Goal: Transaction & Acquisition: Purchase product/service

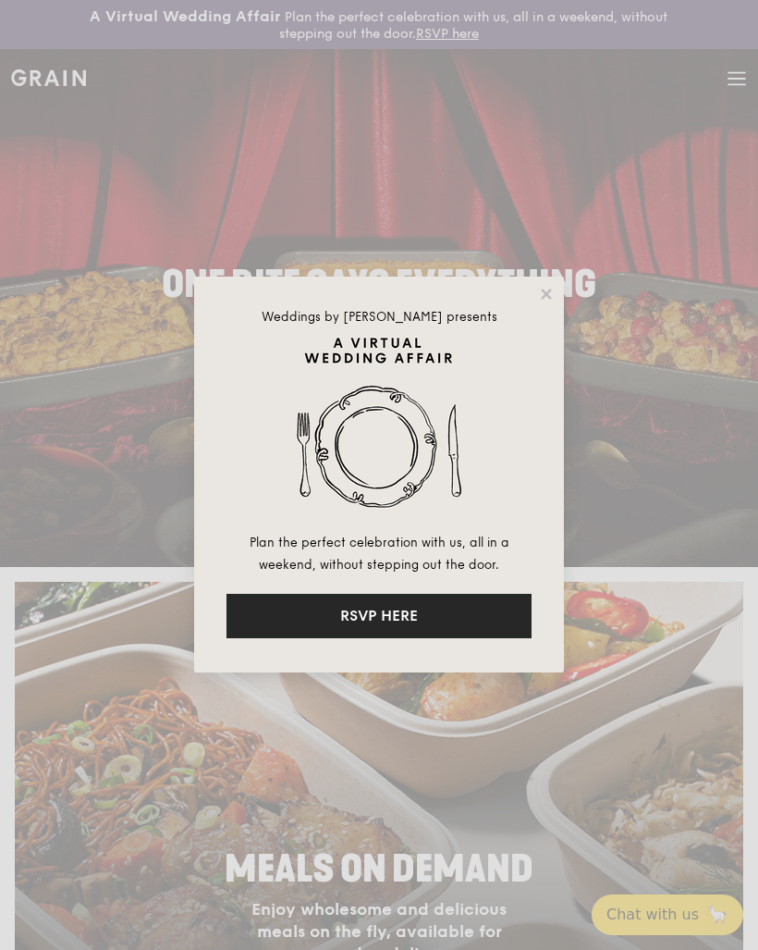
click at [302, 622] on button "RSVP HERE" at bounding box center [379, 616] width 305 height 44
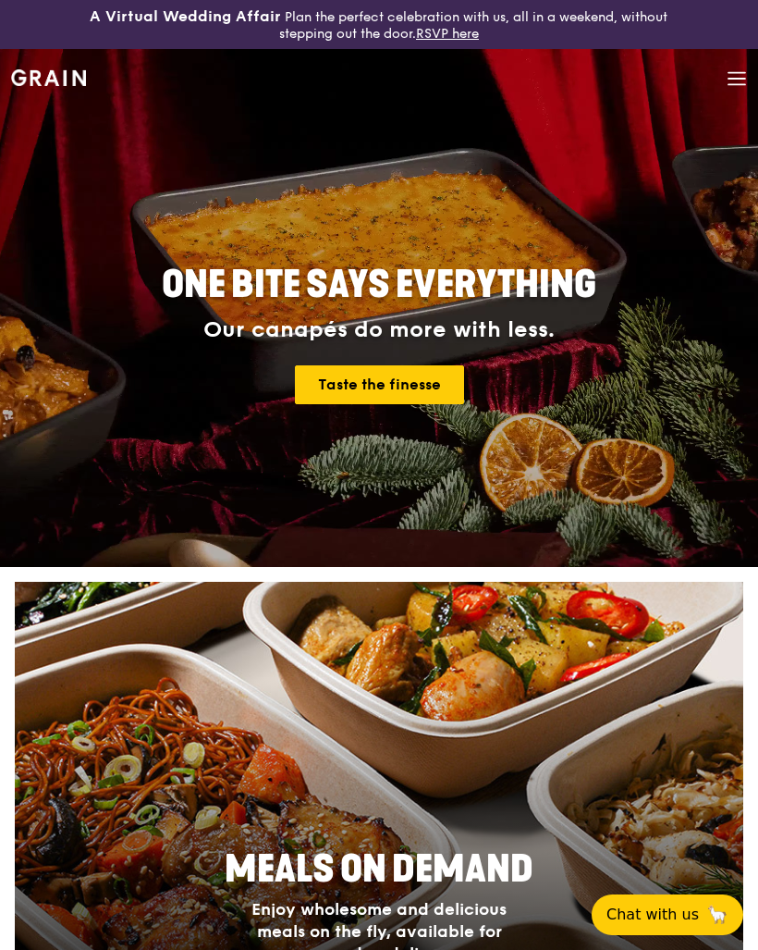
click at [347, 380] on link "Taste the finesse" at bounding box center [379, 384] width 169 height 39
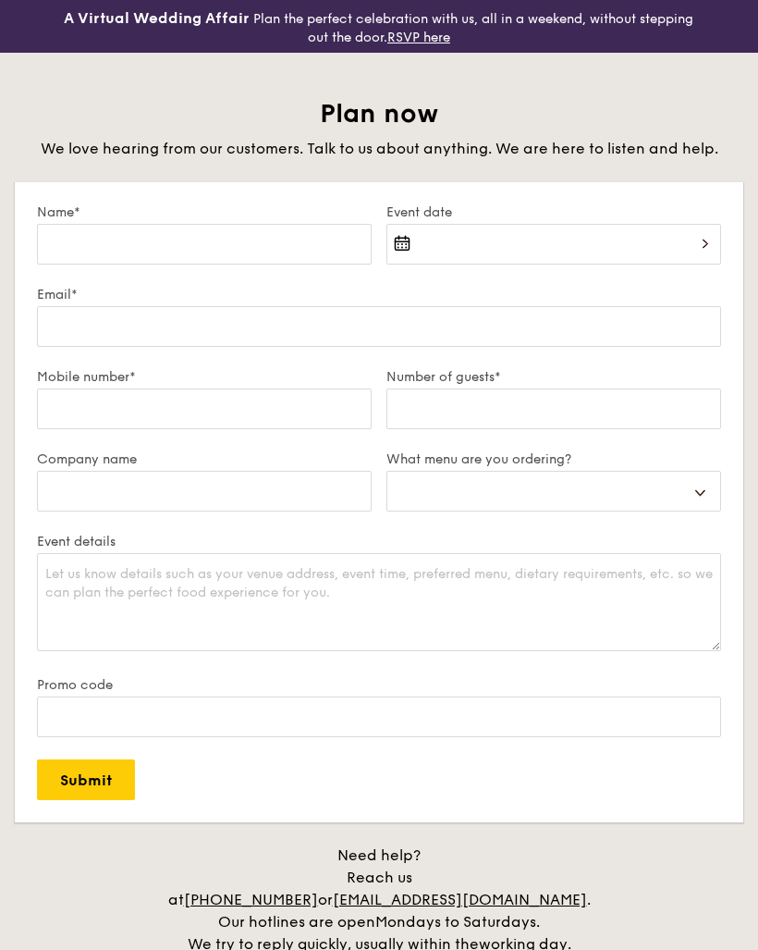
select select
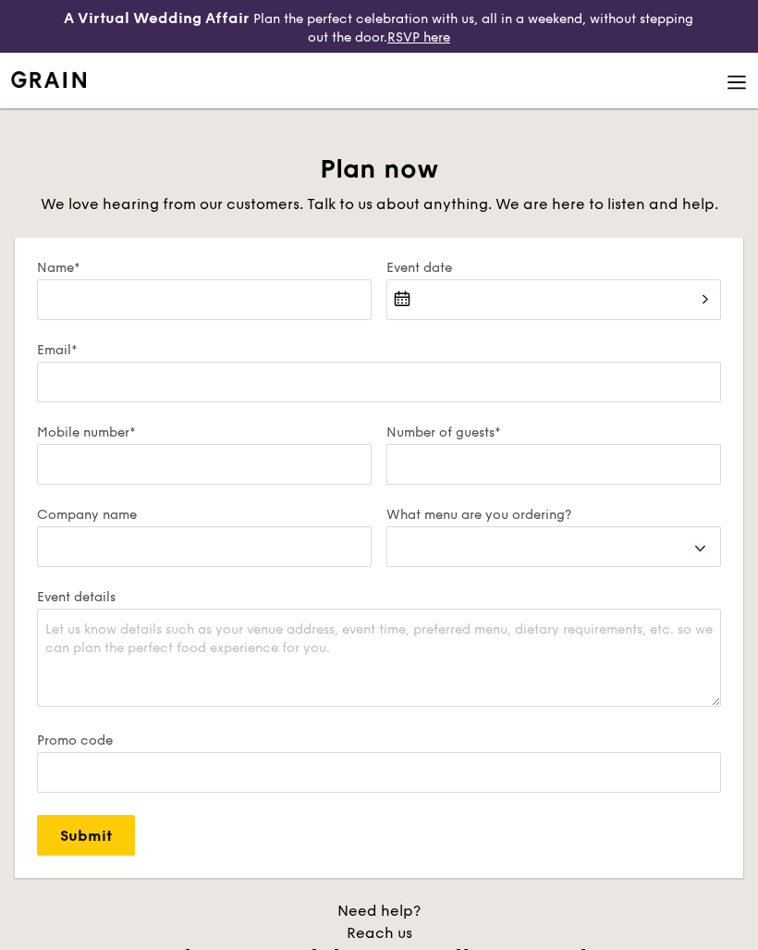
click at [33, 80] on img at bounding box center [48, 79] width 75 height 17
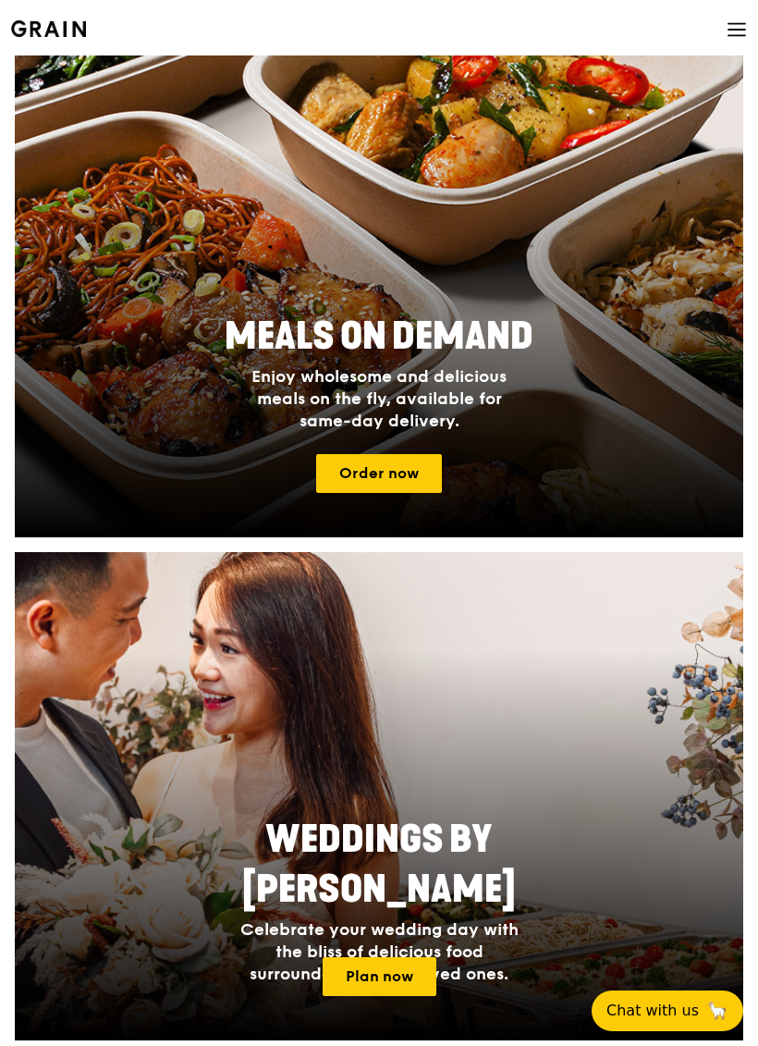
scroll to position [536, 0]
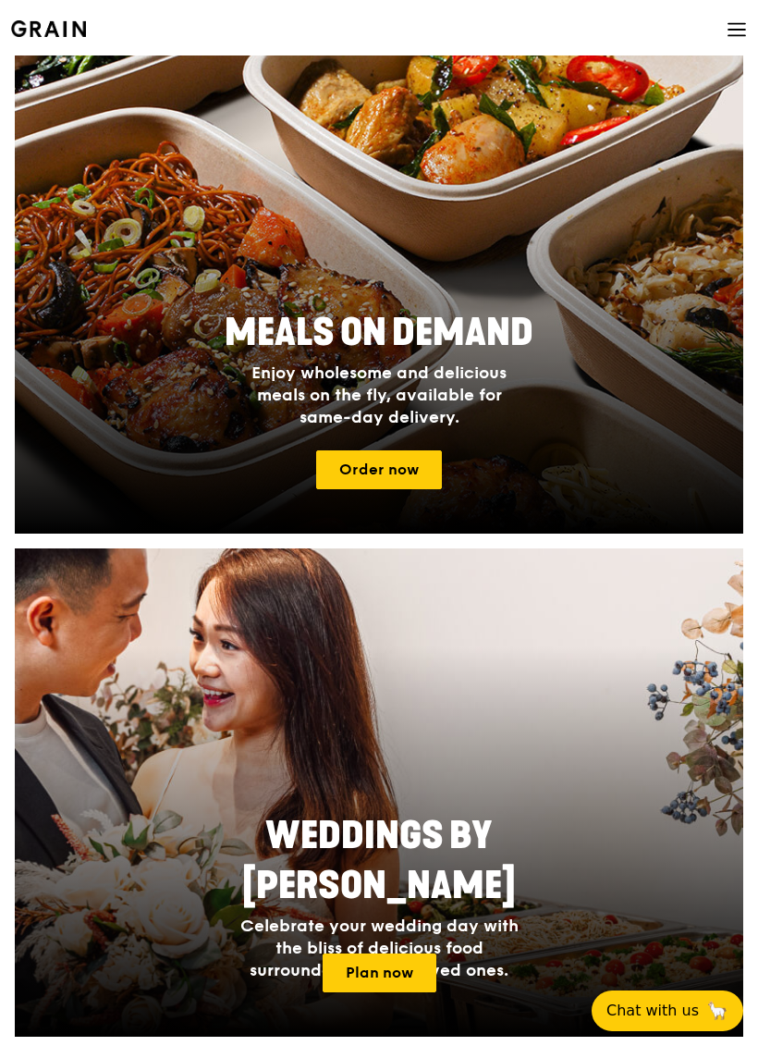
click at [401, 467] on link "Order now" at bounding box center [379, 469] width 126 height 39
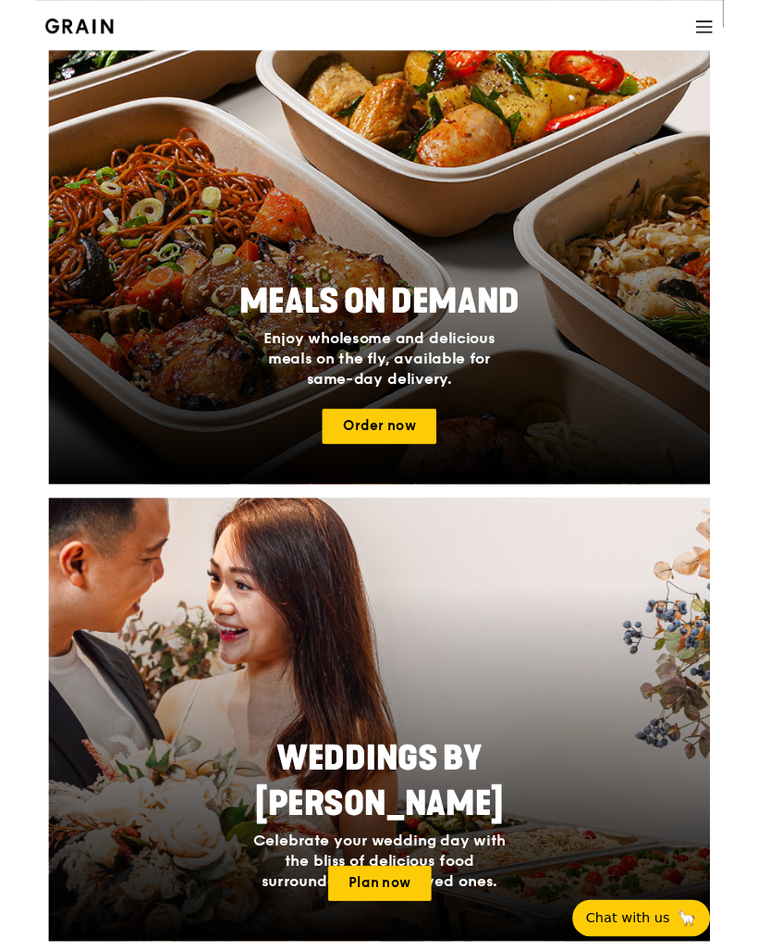
scroll to position [203, 0]
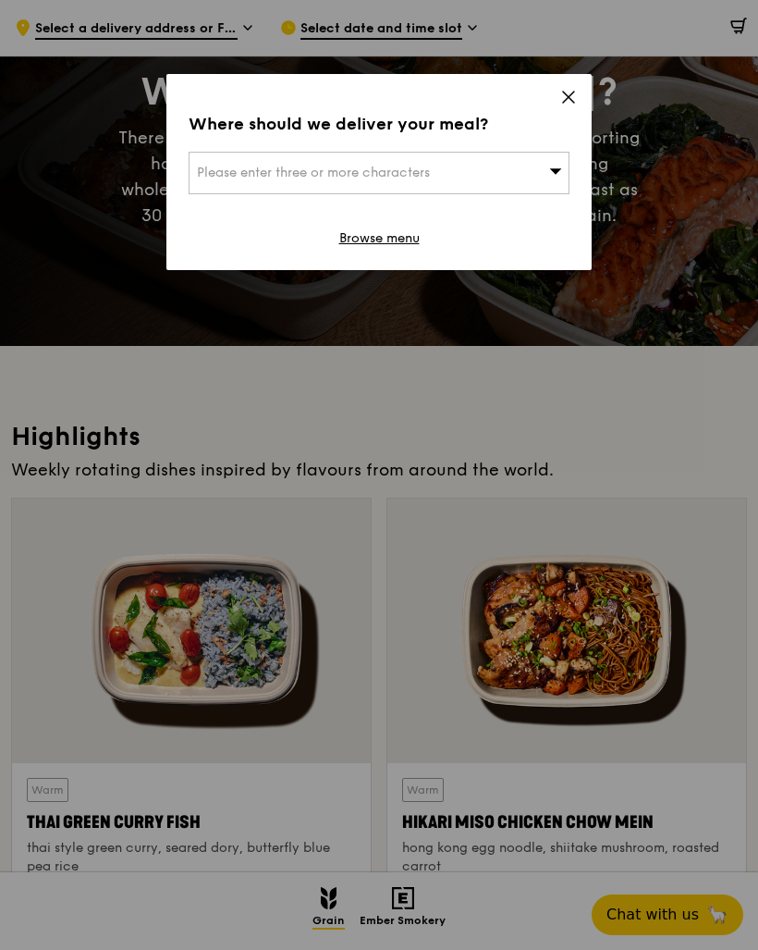
click at [412, 177] on span "Please enter three or more characters" at bounding box center [313, 173] width 233 height 16
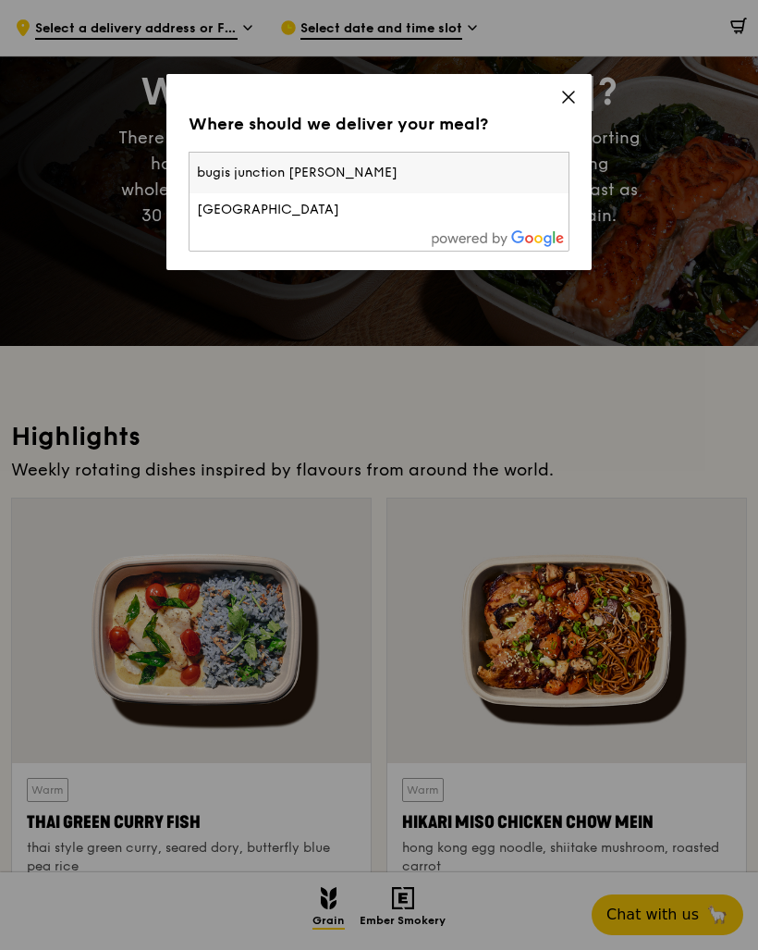
type input "bugis junction tower"
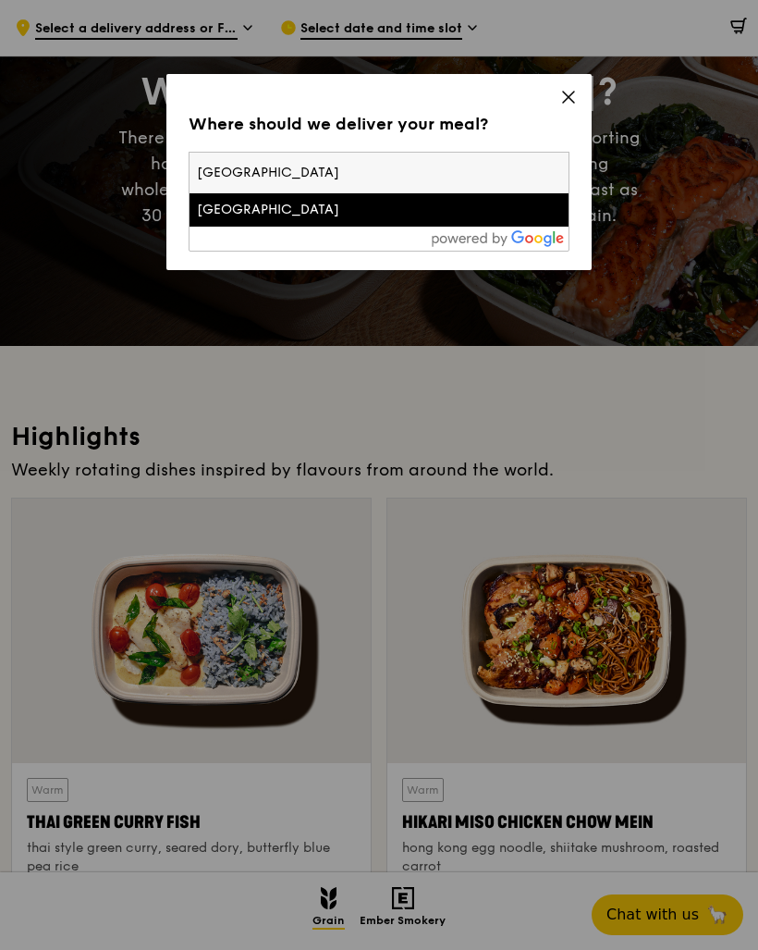
click at [228, 209] on div "Bugis Junction" at bounding box center [334, 210] width 274 height 18
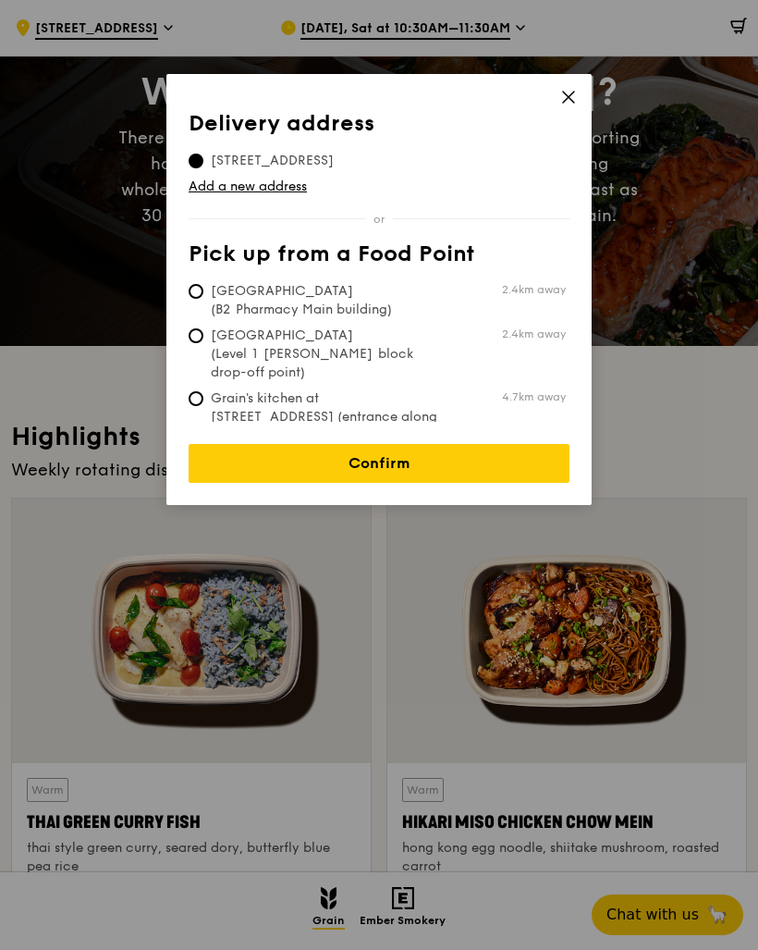
click at [230, 184] on link "Add a new address" at bounding box center [379, 187] width 381 height 18
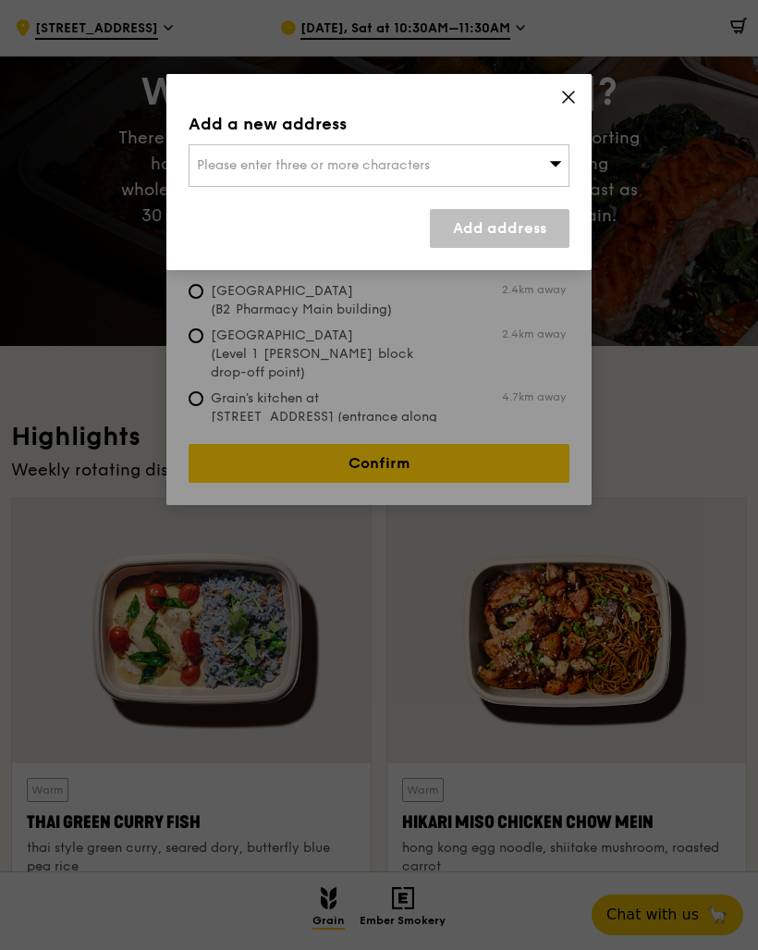
click at [222, 160] on span "Please enter three or more characters" at bounding box center [313, 165] width 233 height 16
type input "w"
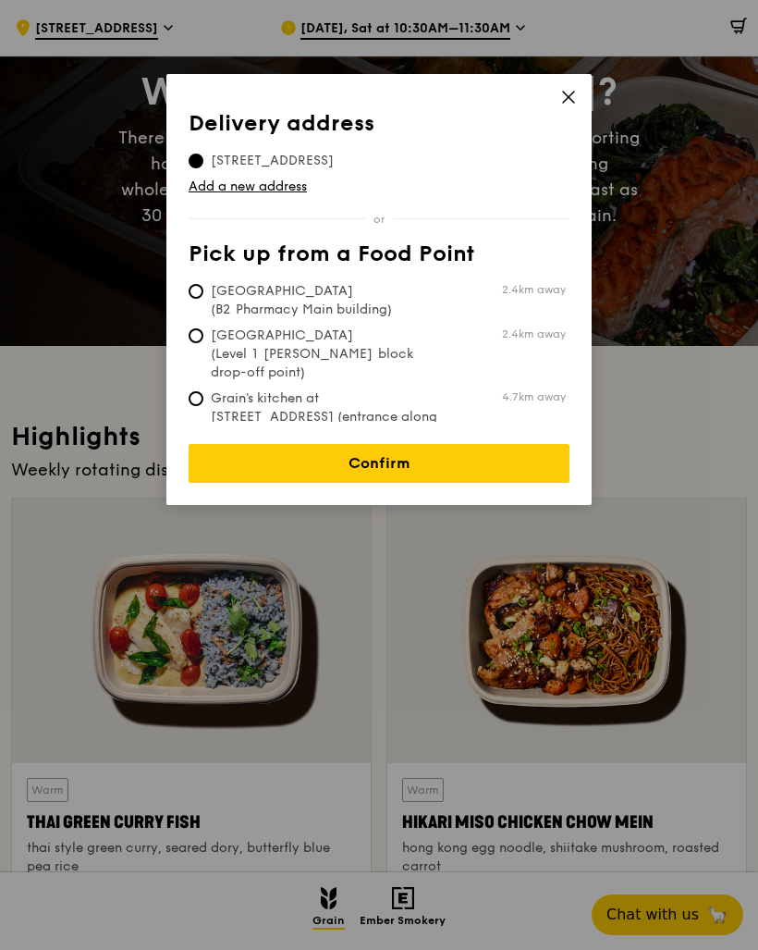
click at [268, 316] on span "Tan Tock Seng Hospital (B2 Pharmacy Main building)" at bounding box center [327, 300] width 276 height 37
click at [203, 299] on input "Tan Tock Seng Hospital (B2 Pharmacy Main building) 2.4km away" at bounding box center [196, 291] width 15 height 15
radio input "true"
click at [236, 166] on span "200 Victoria Street, 188021" at bounding box center [272, 161] width 167 height 18
click at [203, 166] on input "200 Victoria Street, 188021" at bounding box center [196, 161] width 15 height 15
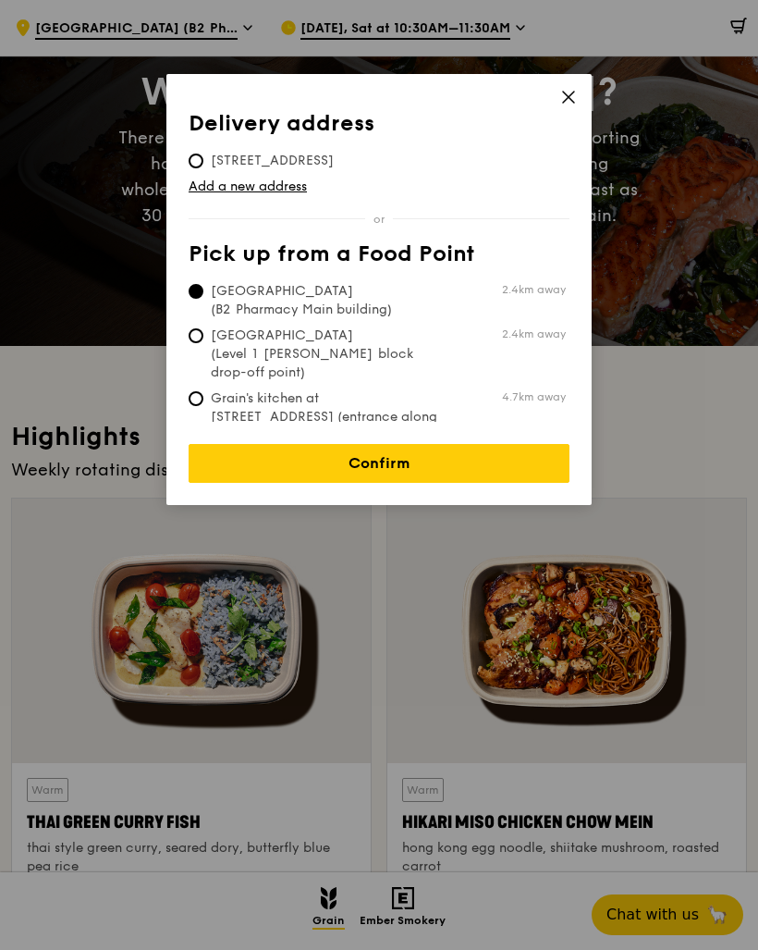
radio input "true"
click at [234, 190] on link "Add a new address" at bounding box center [379, 187] width 381 height 18
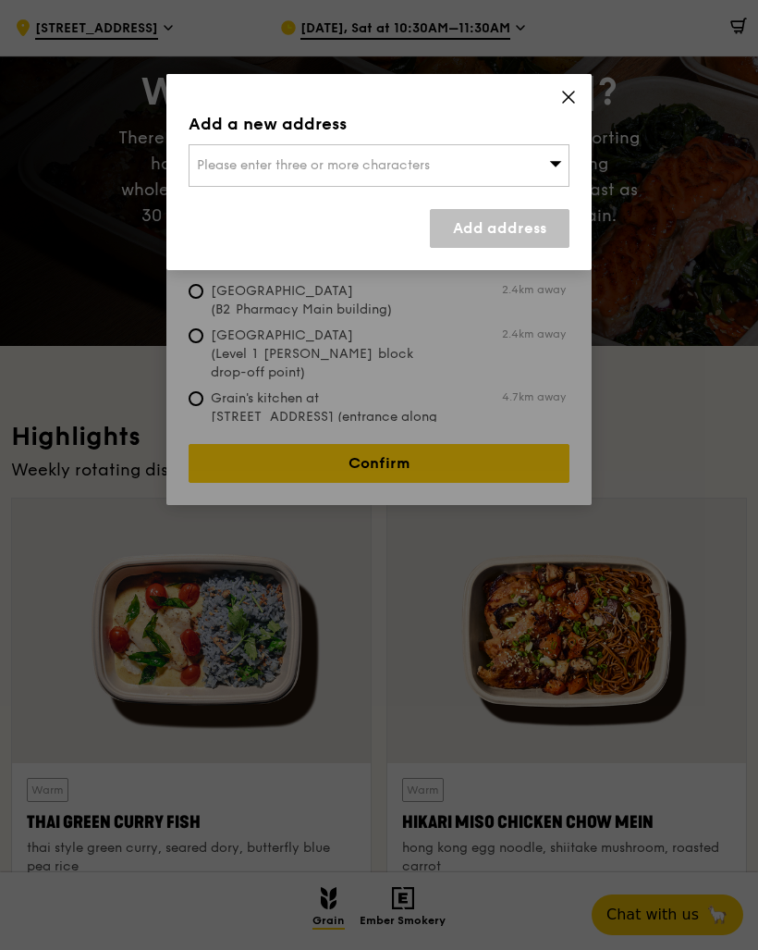
click at [234, 160] on span "Please enter three or more characters" at bounding box center [313, 165] width 233 height 16
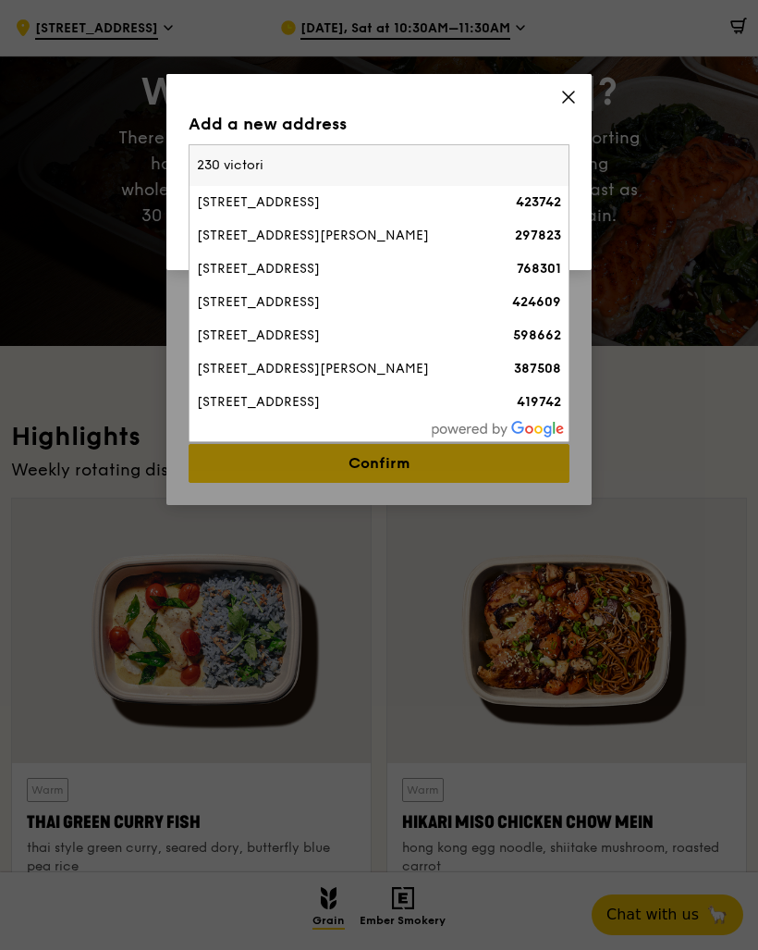
type input "230 victoria"
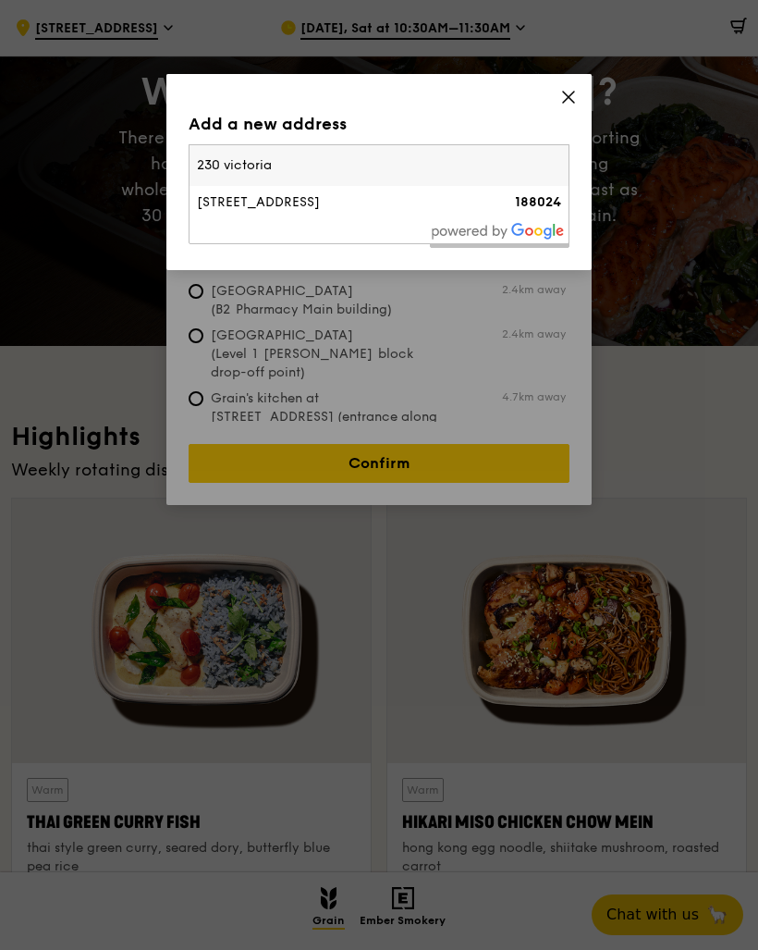
click at [235, 200] on div "[STREET_ADDRESS]" at bounding box center [334, 202] width 274 height 18
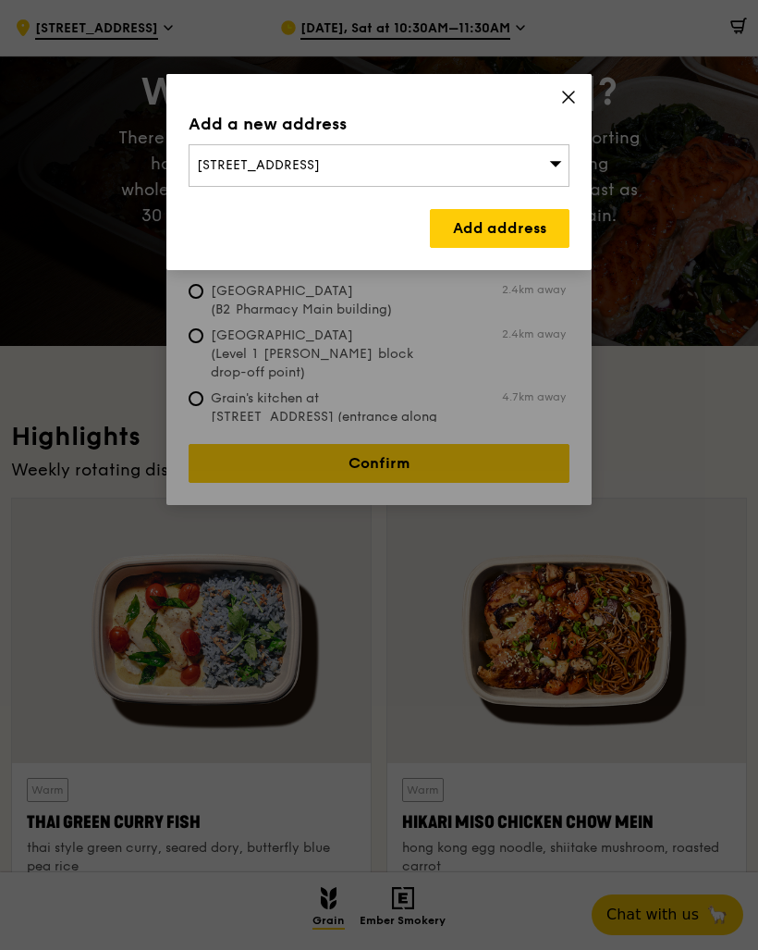
click at [487, 232] on link "Add address" at bounding box center [500, 228] width 140 height 39
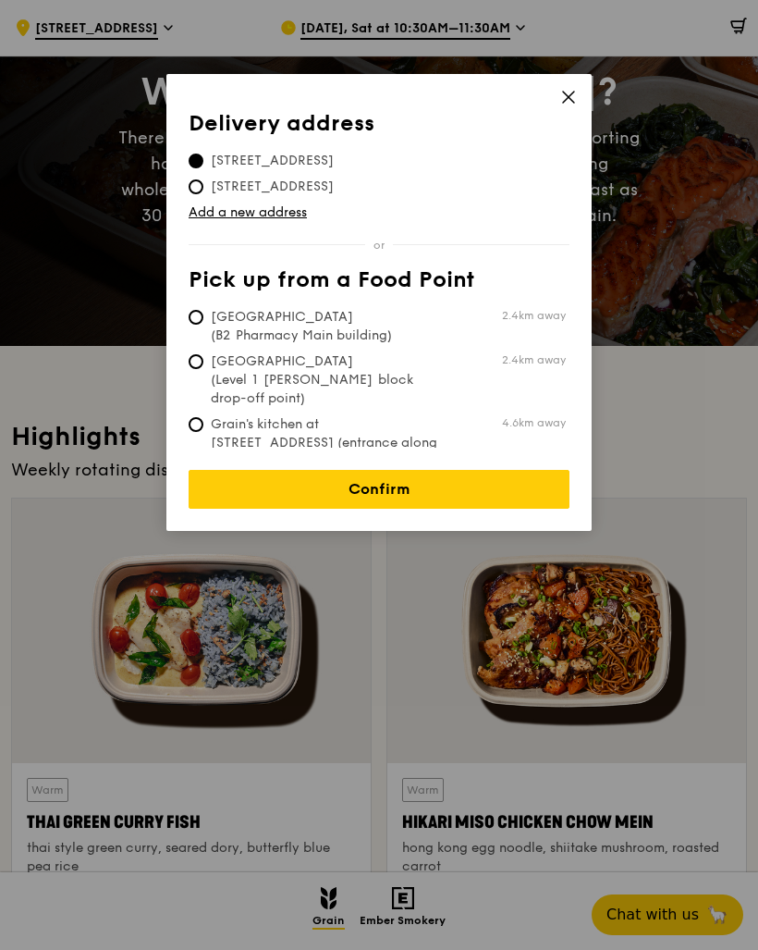
click at [347, 470] on link "Confirm" at bounding box center [379, 489] width 381 height 39
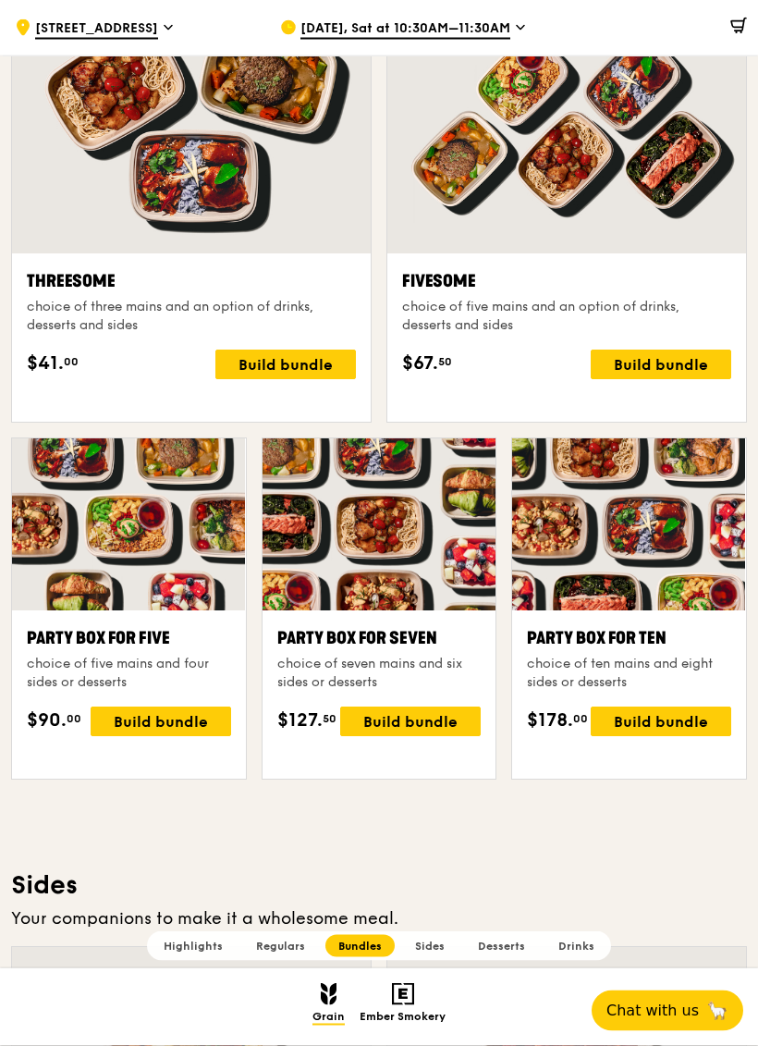
scroll to position [3224, 0]
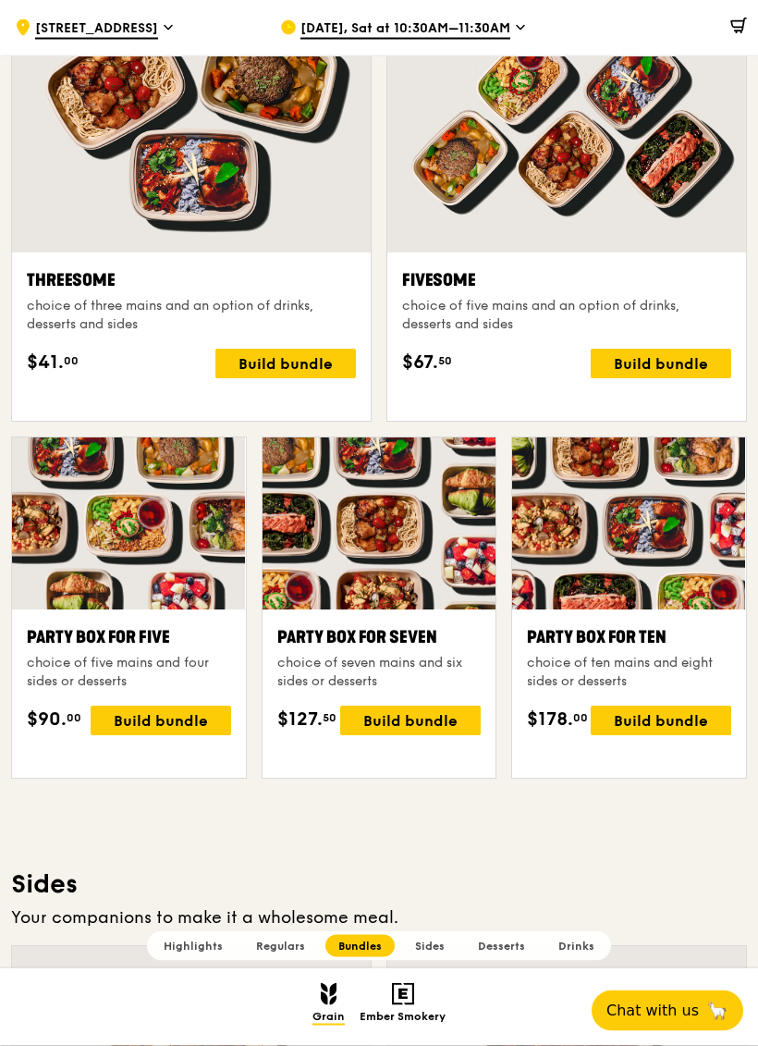
click at [660, 736] on div "Build bundle" at bounding box center [661, 722] width 141 height 30
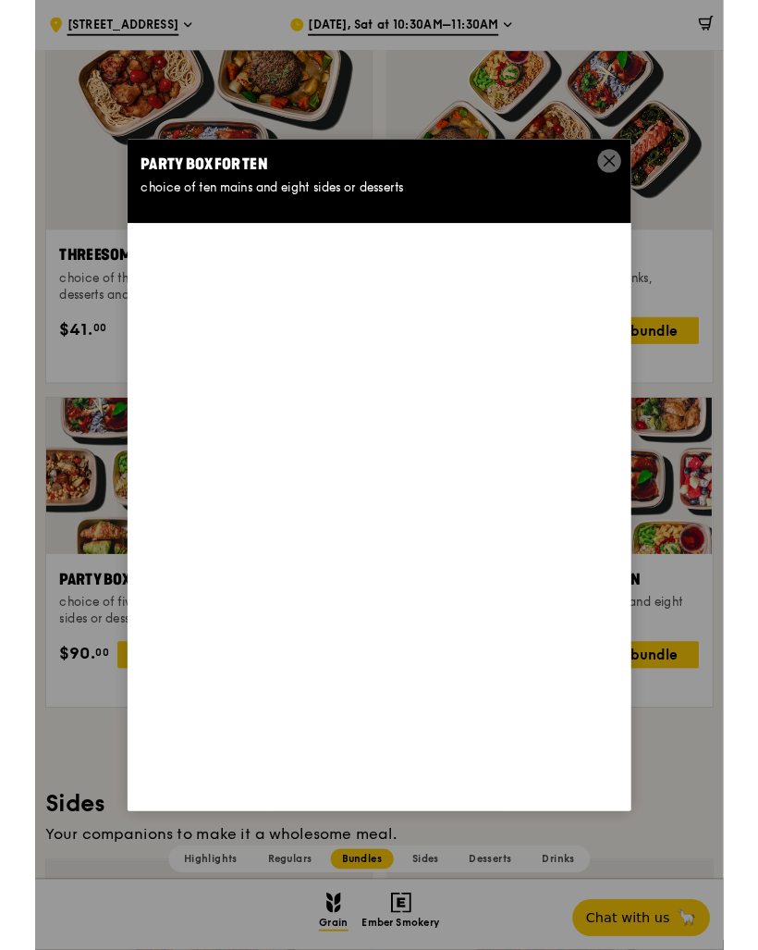
scroll to position [3224, 0]
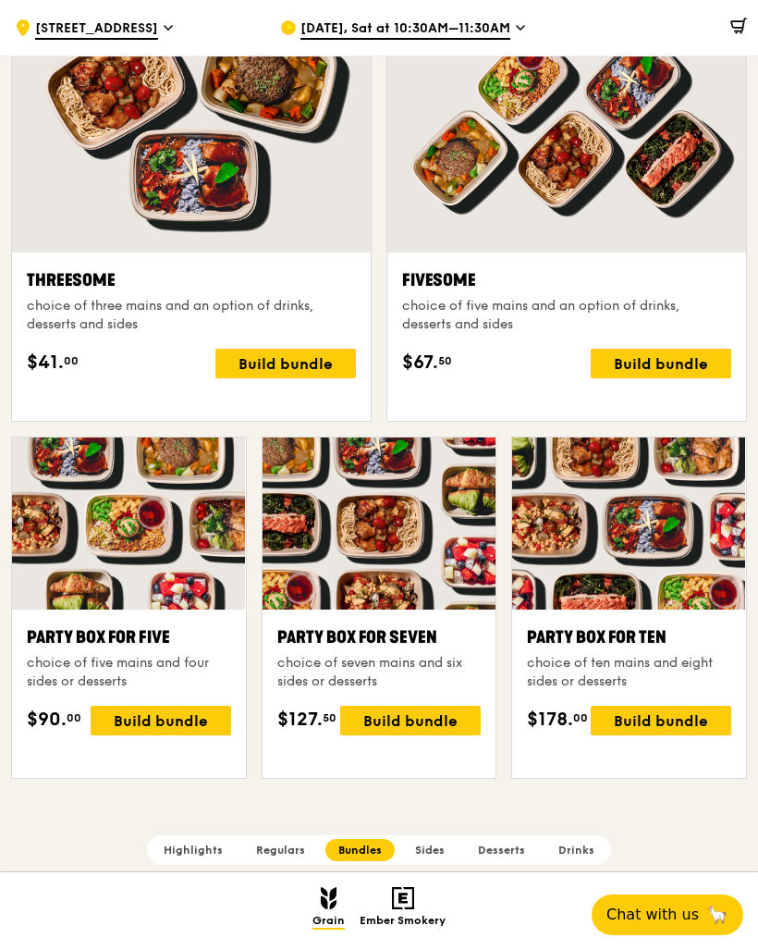
click at [625, 735] on div "Build bundle" at bounding box center [661, 721] width 141 height 30
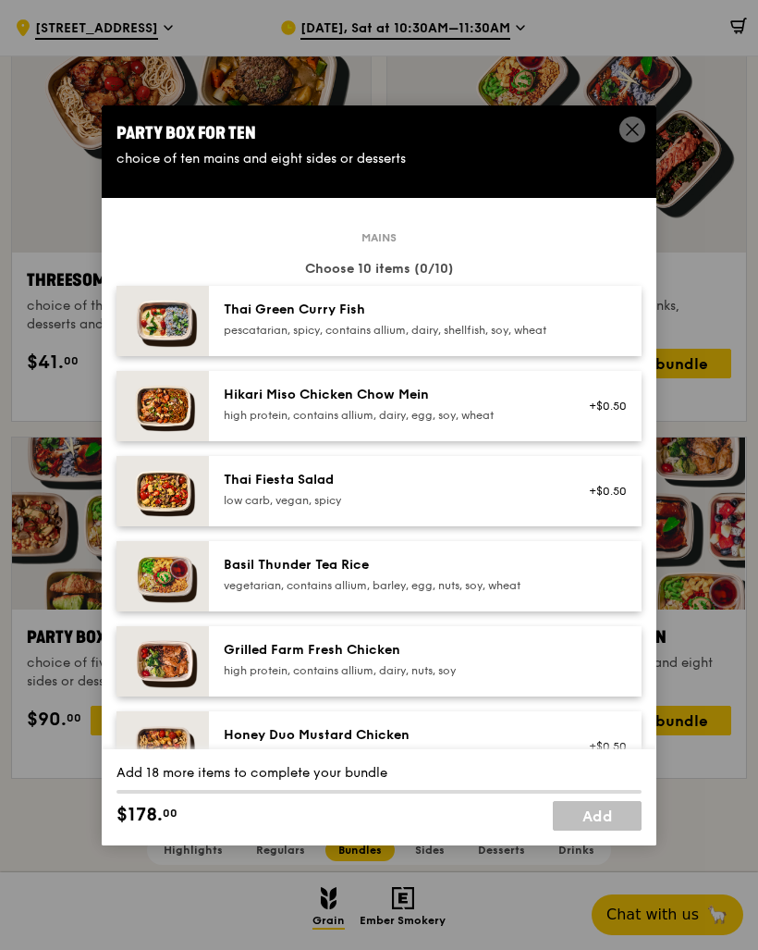
click at [186, 356] on img at bounding box center [163, 321] width 92 height 70
click at [155, 356] on img at bounding box center [163, 321] width 92 height 70
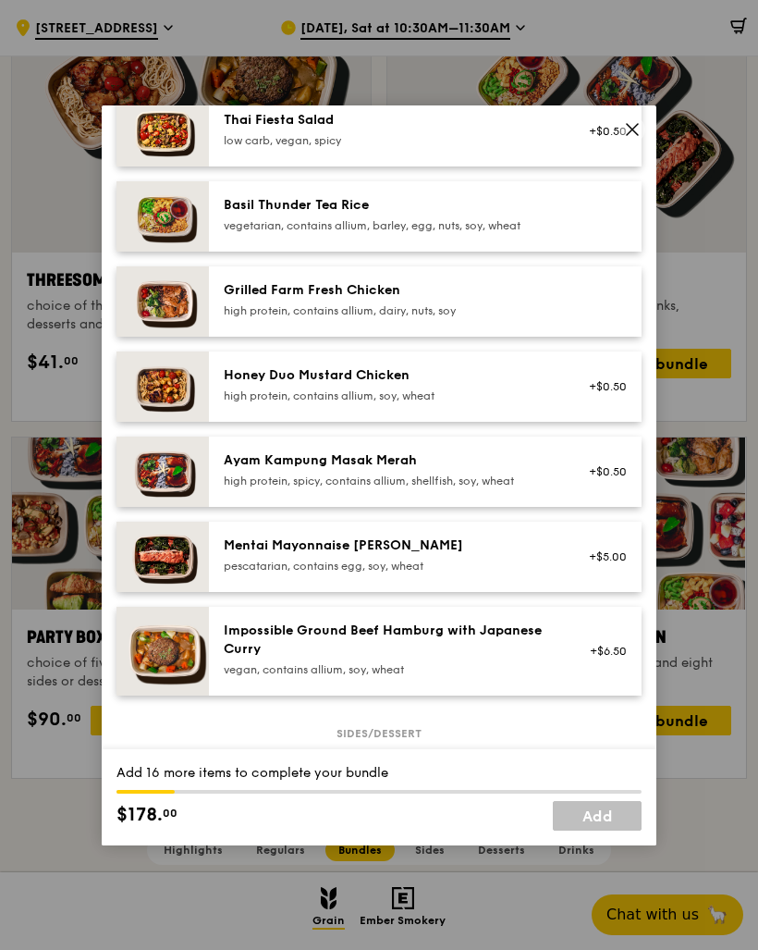
scroll to position [376, 0]
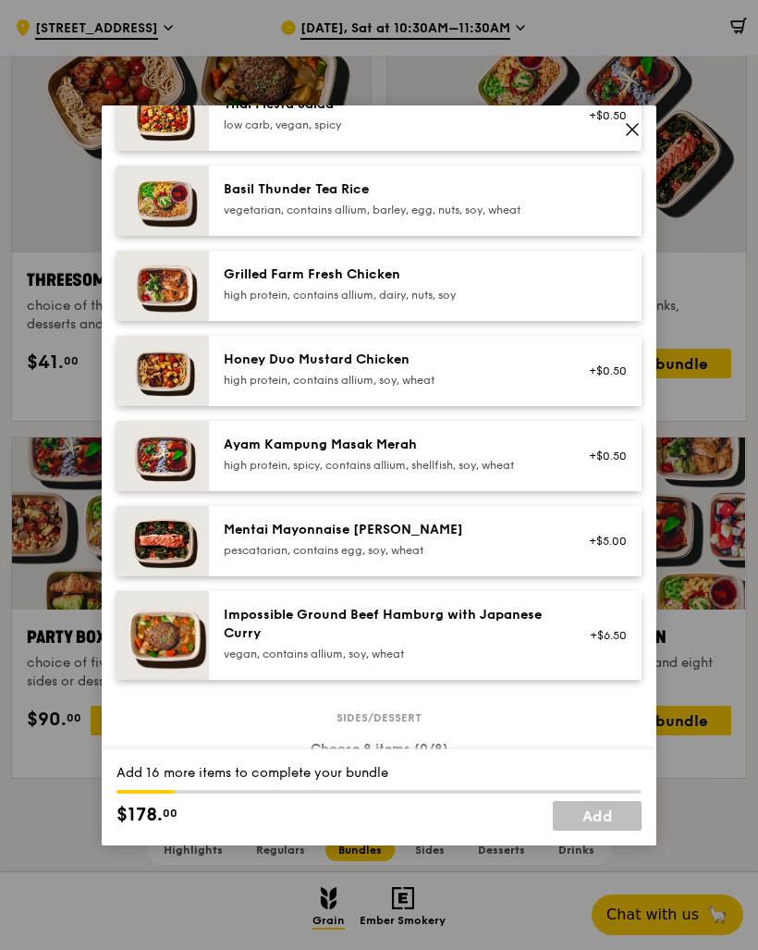
click at [472, 539] on div "Mentai Mayonnaise [PERSON_NAME]" at bounding box center [390, 530] width 332 height 18
click at [466, 558] on div "pescatarian, contains egg, soy, wheat" at bounding box center [390, 550] width 332 height 15
click at [471, 558] on div "pescatarian, contains egg, soy, wheat" at bounding box center [390, 550] width 332 height 15
click at [468, 558] on div "pescatarian, contains egg, soy, wheat" at bounding box center [390, 550] width 332 height 15
click at [466, 558] on div "pescatarian, contains egg, soy, wheat" at bounding box center [390, 550] width 332 height 15
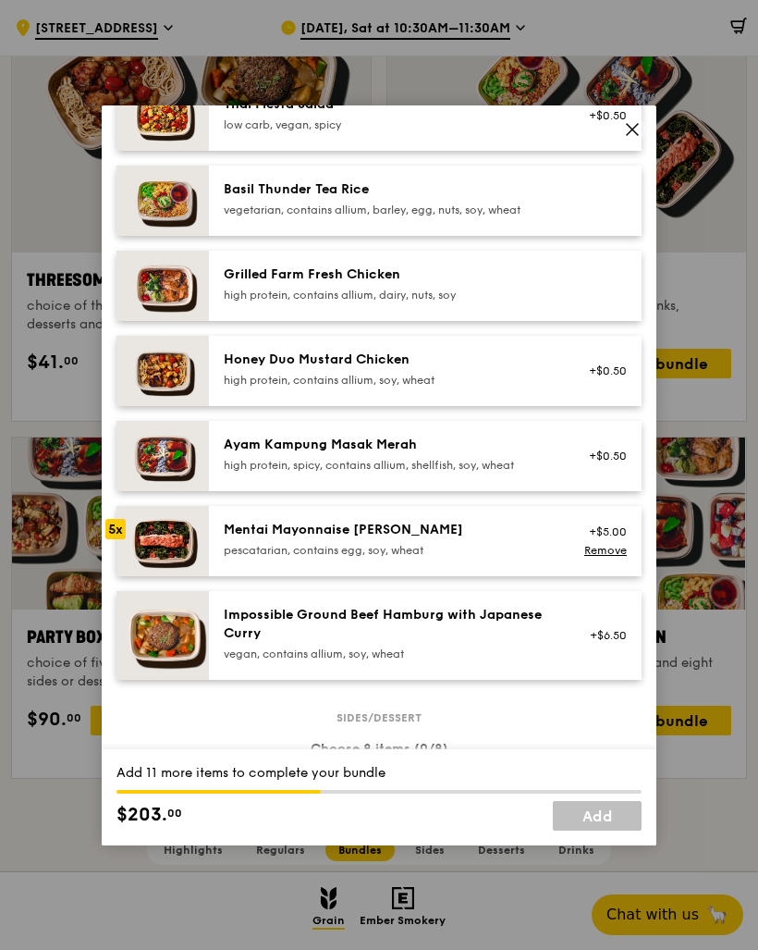
click at [462, 558] on div "pescatarian, contains egg, soy, wheat" at bounding box center [390, 550] width 332 height 15
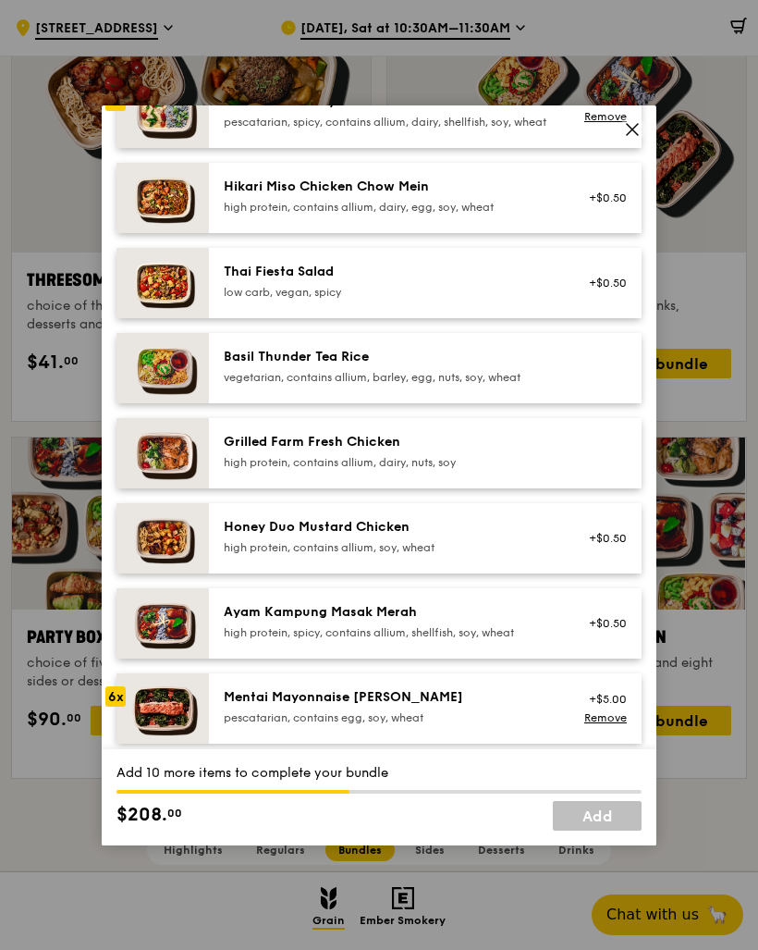
scroll to position [205, 0]
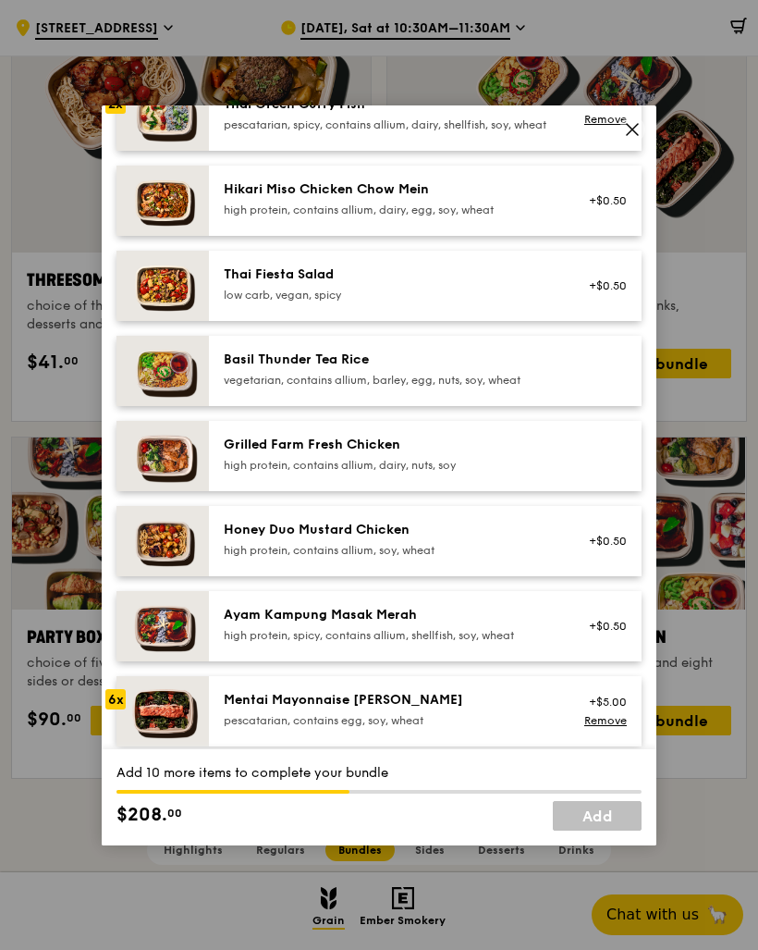
click at [419, 539] on div "Honey Duo Mustard Chicken" at bounding box center [390, 530] width 332 height 18
click at [417, 558] on div "high protein, contains allium, soy, wheat" at bounding box center [390, 550] width 332 height 15
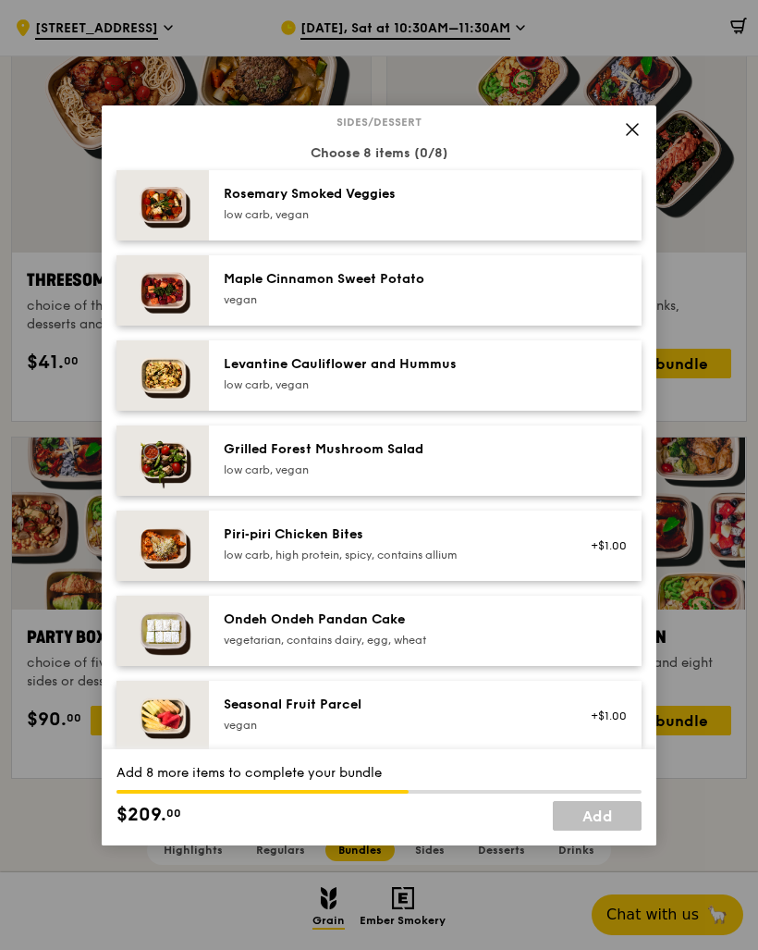
scroll to position [1007, 0]
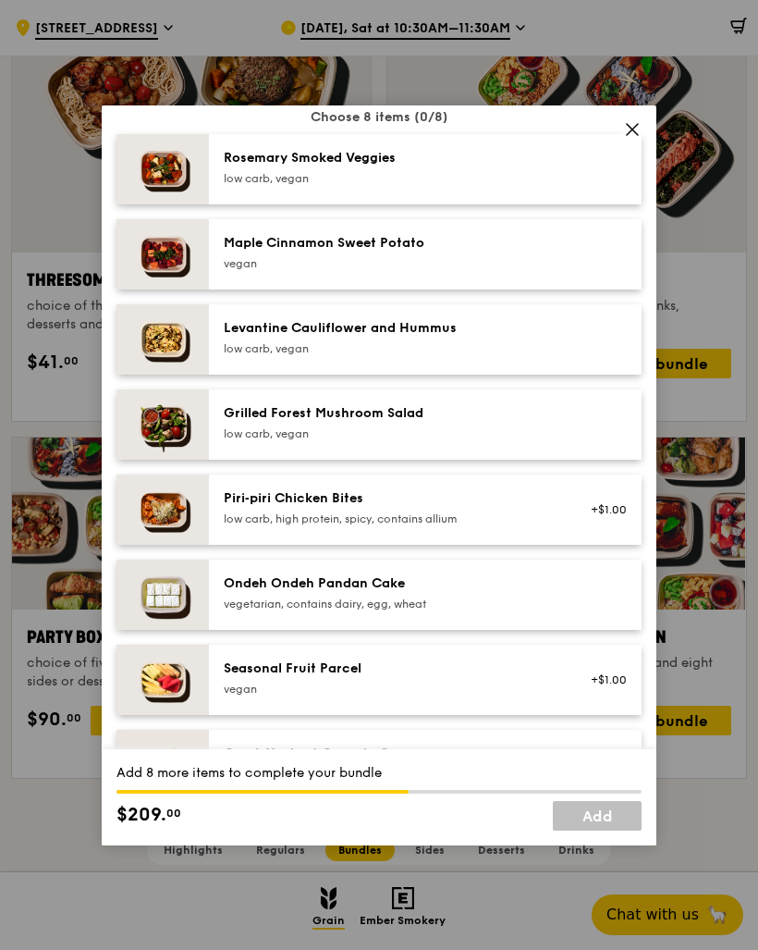
click at [430, 186] on div "low carb, vegan" at bounding box center [390, 178] width 332 height 15
click at [419, 290] on div "Maple Cinnamon Sweet Potato vegan" at bounding box center [425, 254] width 433 height 70
click at [413, 338] on div "Levantine Cauliflower and Hummus" at bounding box center [390, 328] width 332 height 18
click at [433, 593] on div "Ondeh Ondeh Pandan Cake" at bounding box center [390, 583] width 332 height 18
click at [434, 611] on div "vegetarian, contains dairy, egg, wheat" at bounding box center [390, 604] width 332 height 15
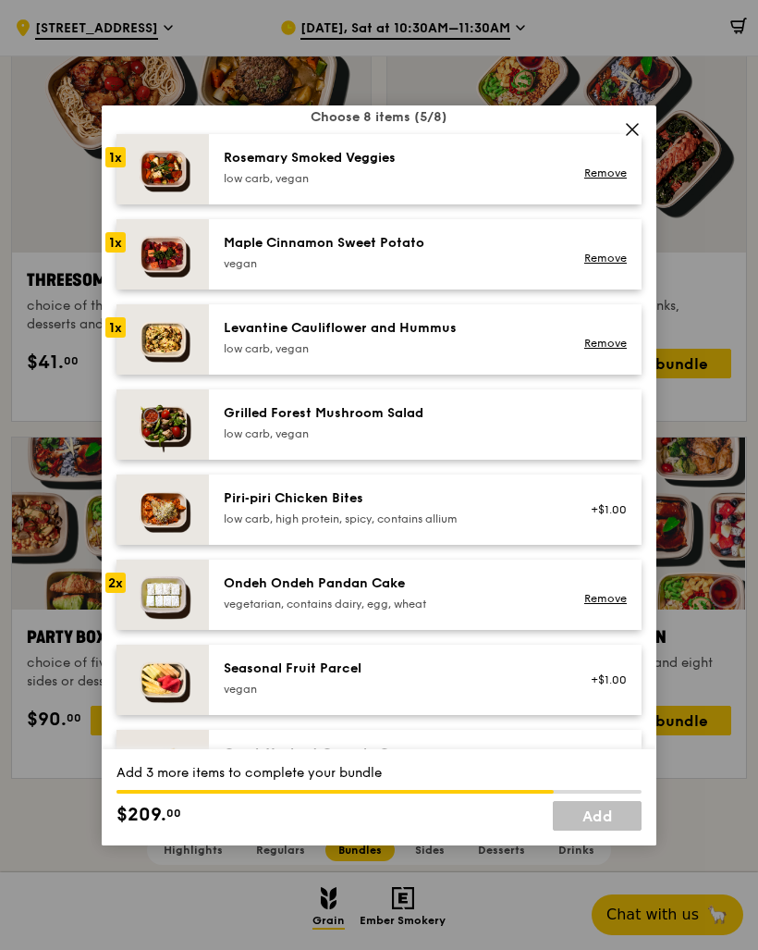
click at [408, 696] on div "vegan" at bounding box center [390, 689] width 332 height 15
click at [438, 715] on div "Seasonal Fruit Parcel vegan +$1.00 Remove" at bounding box center [425, 680] width 433 height 70
click at [476, 441] on div "Grilled Forest Mushroom Salad low carb, vegan" at bounding box center [390, 422] width 332 height 37
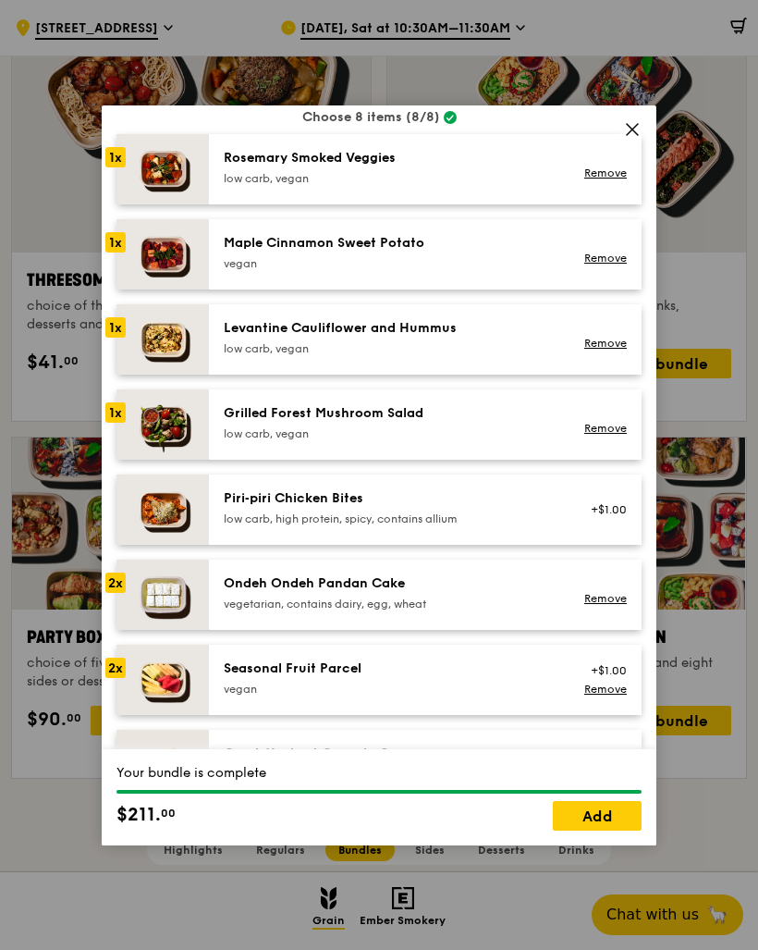
click at [413, 678] on div "Seasonal Fruit Parcel" at bounding box center [390, 668] width 332 height 18
click at [424, 678] on div "Seasonal Fruit Parcel" at bounding box center [390, 668] width 332 height 18
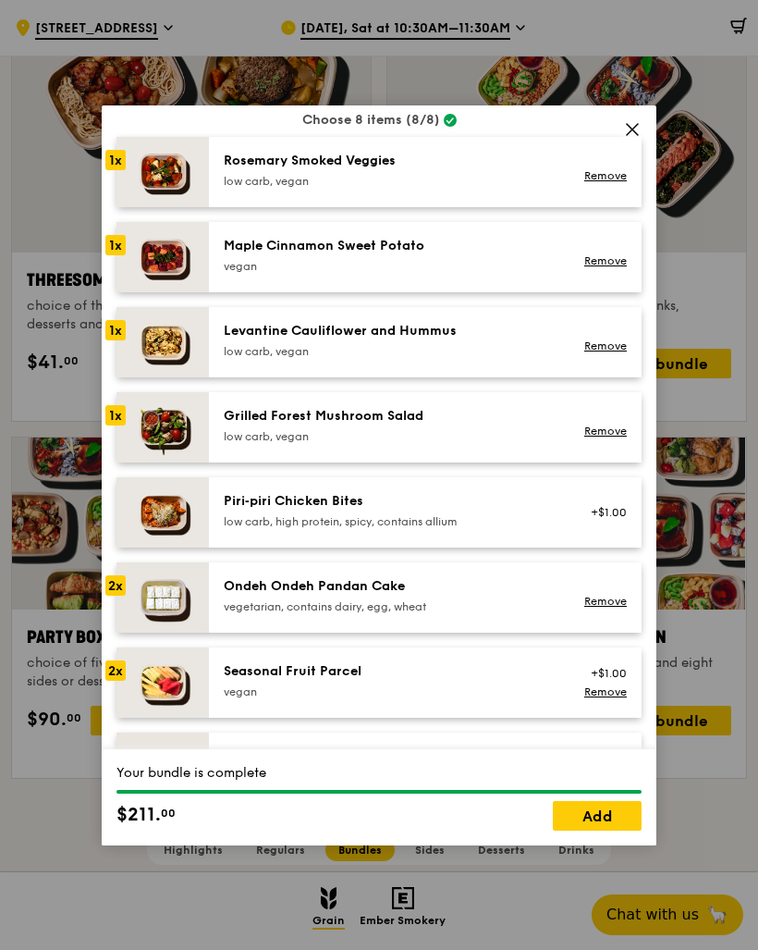
click at [605, 698] on link "Remove" at bounding box center [606, 691] width 43 height 13
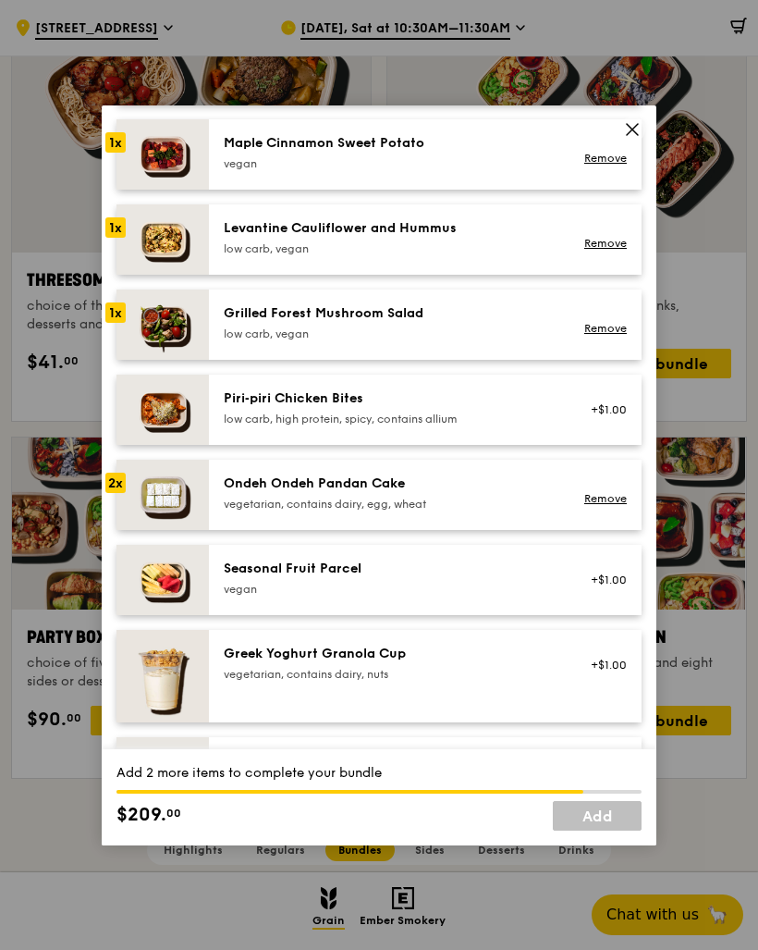
scroll to position [1100, 0]
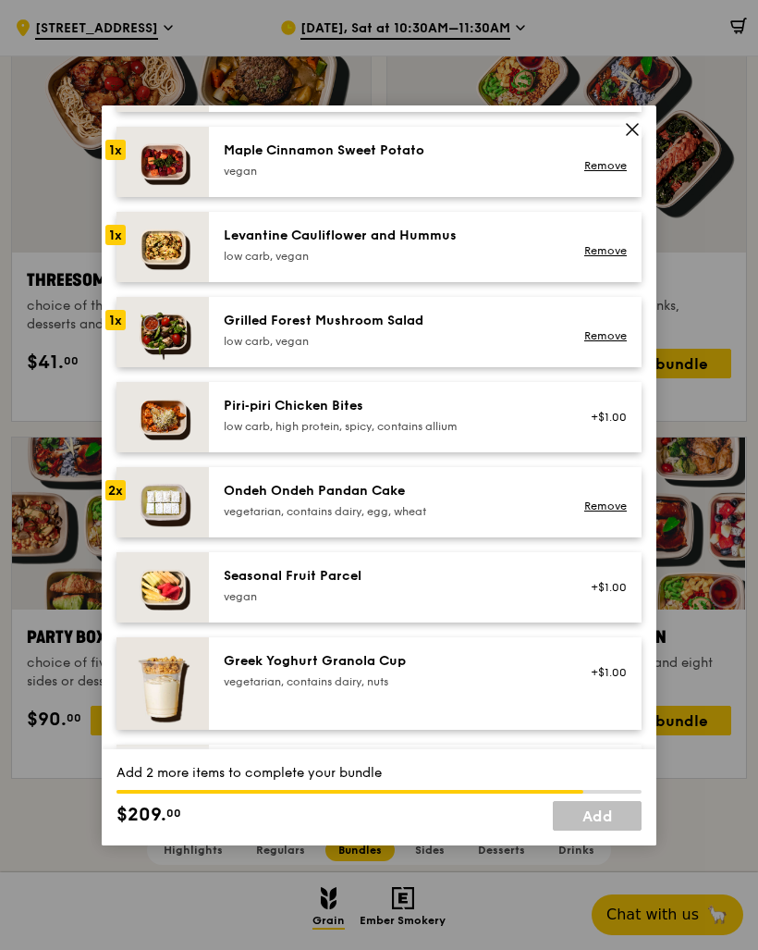
click at [445, 500] on div "Ondeh Ondeh Pandan Cake" at bounding box center [390, 491] width 332 height 18
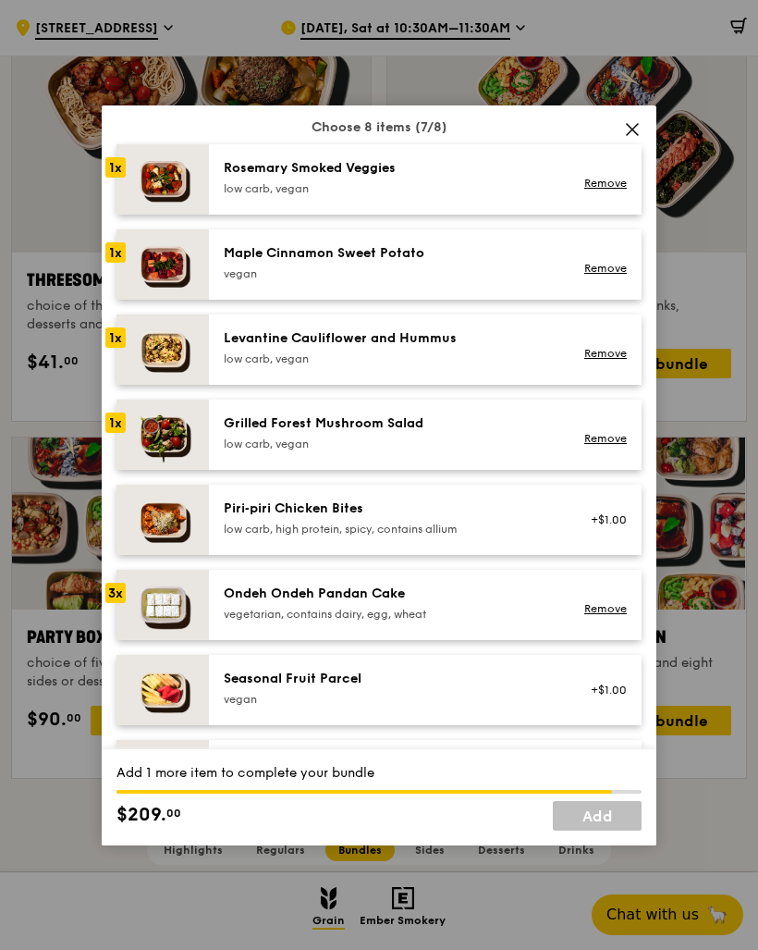
scroll to position [996, 0]
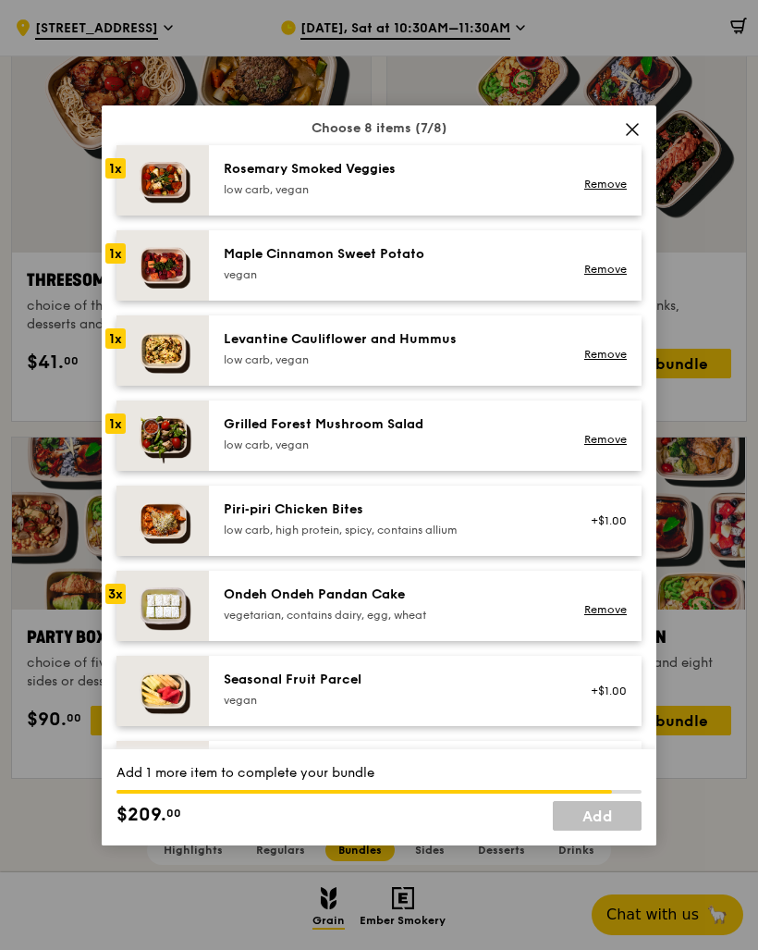
click at [426, 623] on div "vegetarian, contains dairy, egg, wheat" at bounding box center [390, 615] width 332 height 15
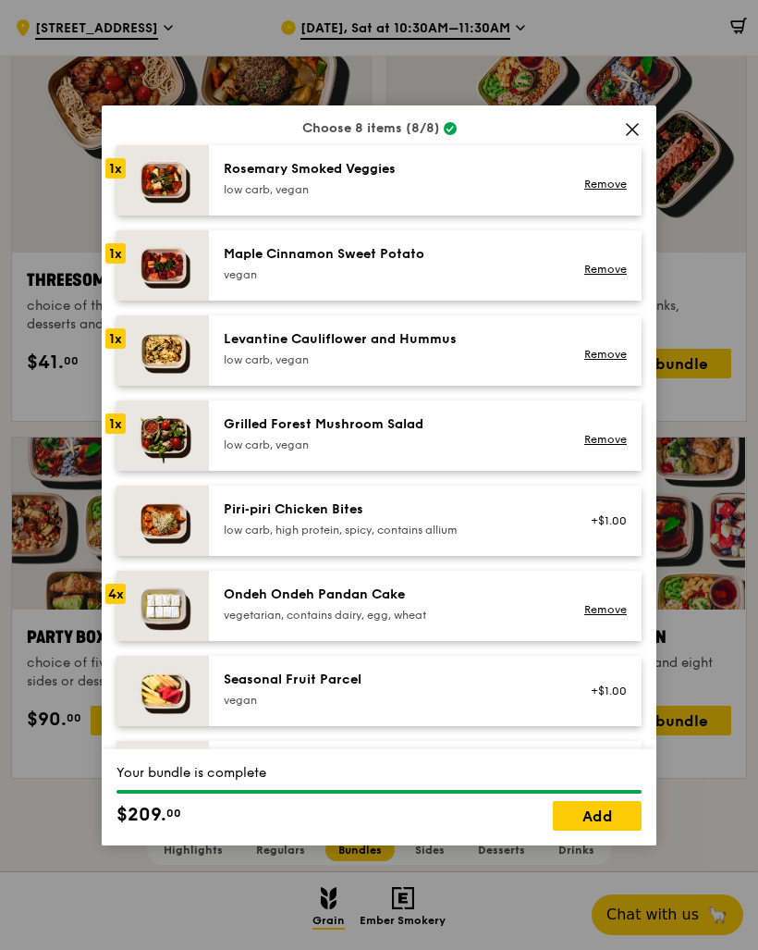
click at [590, 831] on link "Add" at bounding box center [597, 816] width 89 height 30
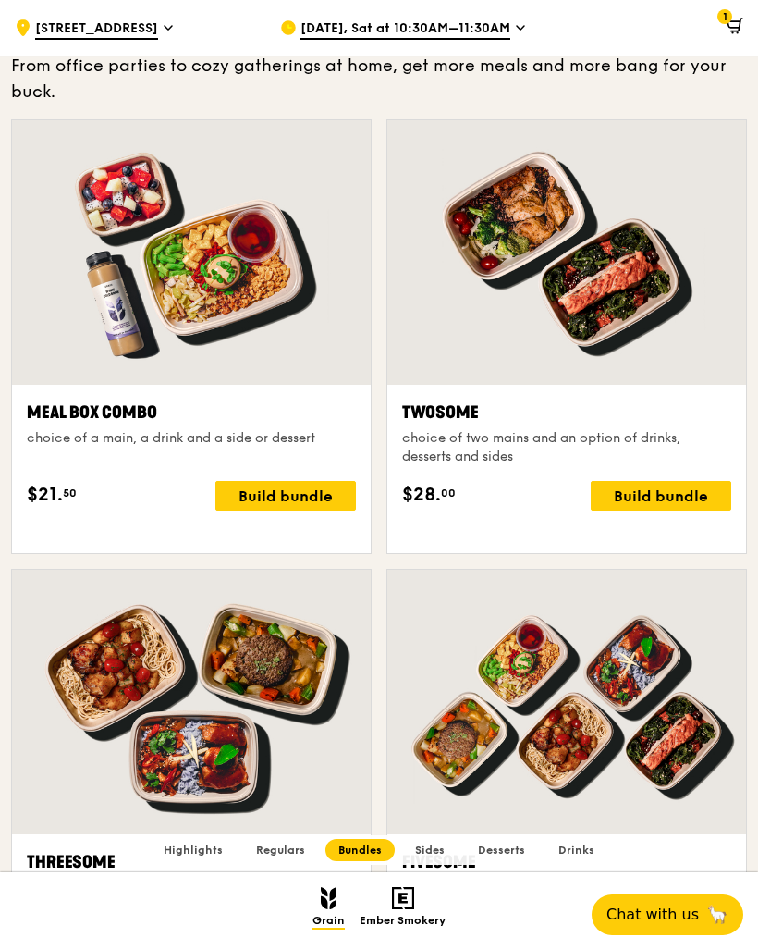
scroll to position [2623, 0]
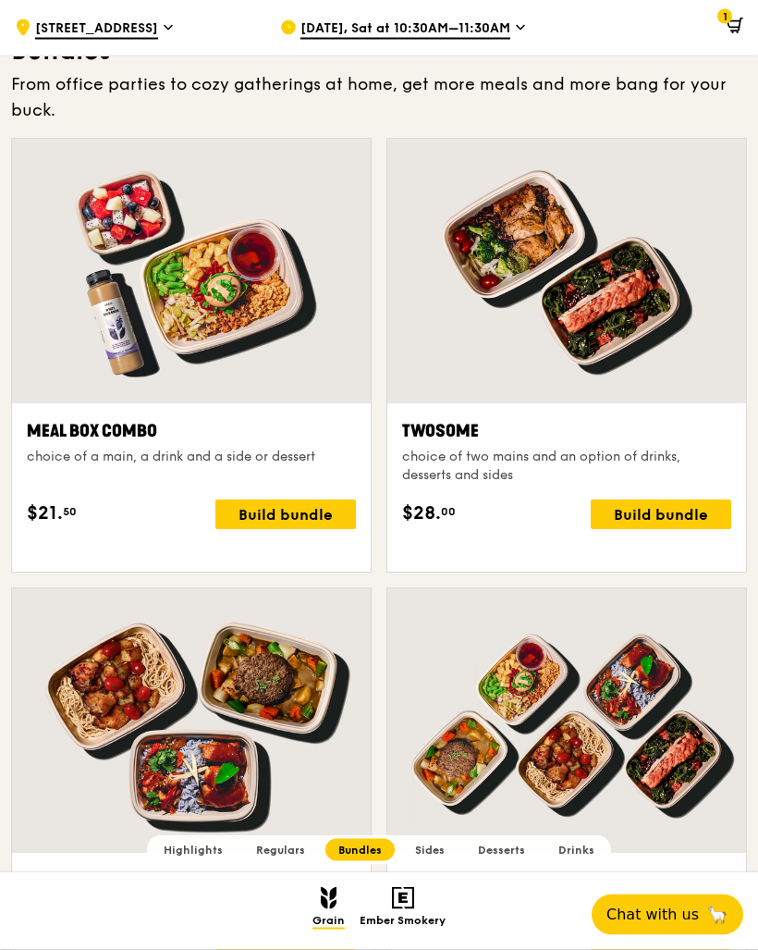
click at [388, 10] on div "[DATE], Sat at 10:30AM–11:30AM" at bounding box center [398, 27] width 236 height 55
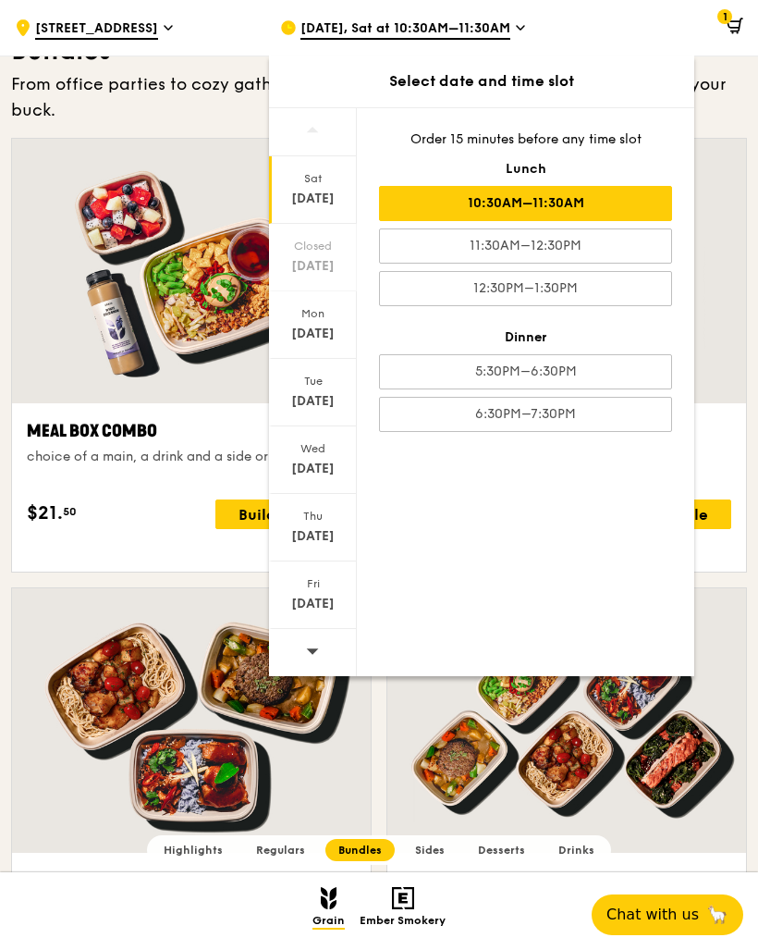
click at [317, 331] on div "Oct 13" at bounding box center [313, 334] width 82 height 18
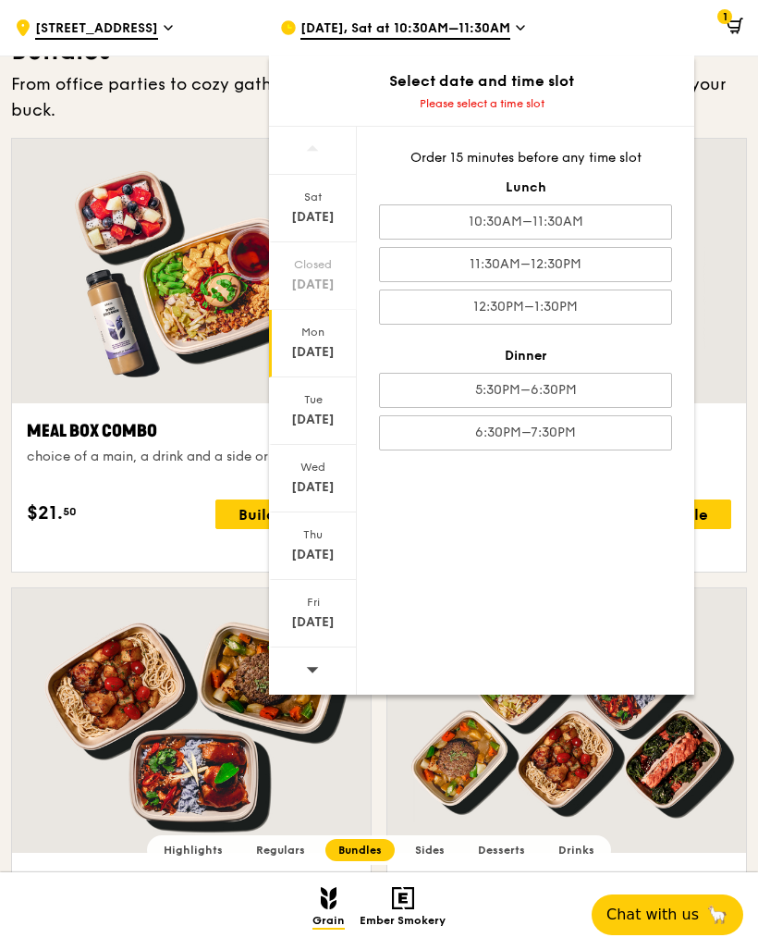
click at [559, 267] on div "11:30AM–12:30PM" at bounding box center [525, 264] width 293 height 35
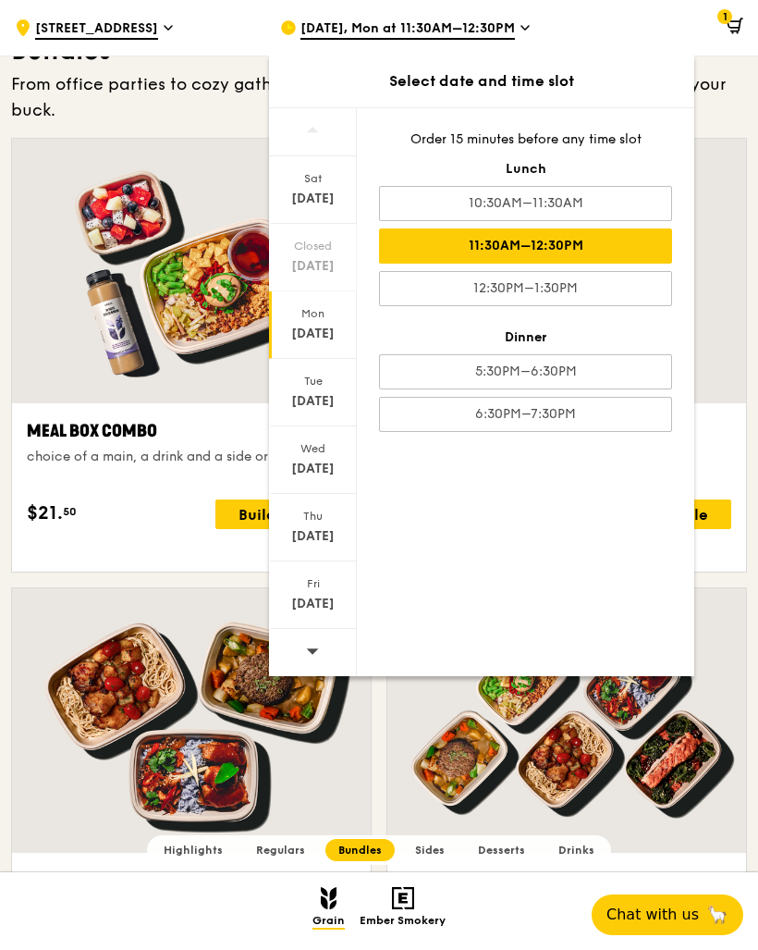
click at [709, 472] on div "choice of two mains and an option of drinks, desserts and sides" at bounding box center [566, 466] width 329 height 37
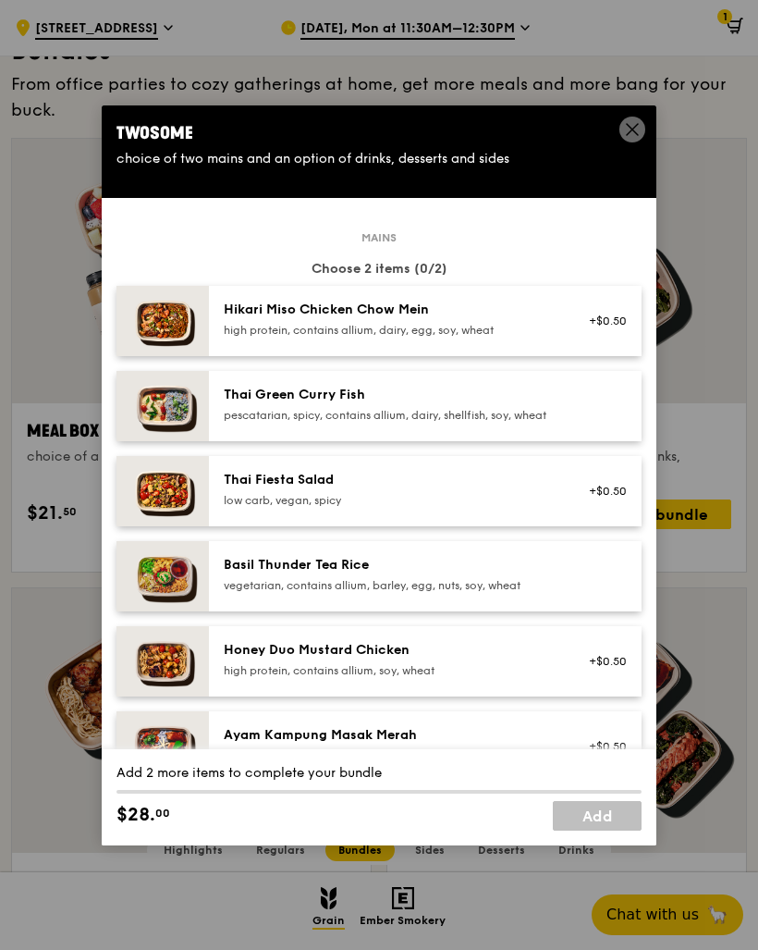
click at [622, 142] on span at bounding box center [633, 130] width 26 height 26
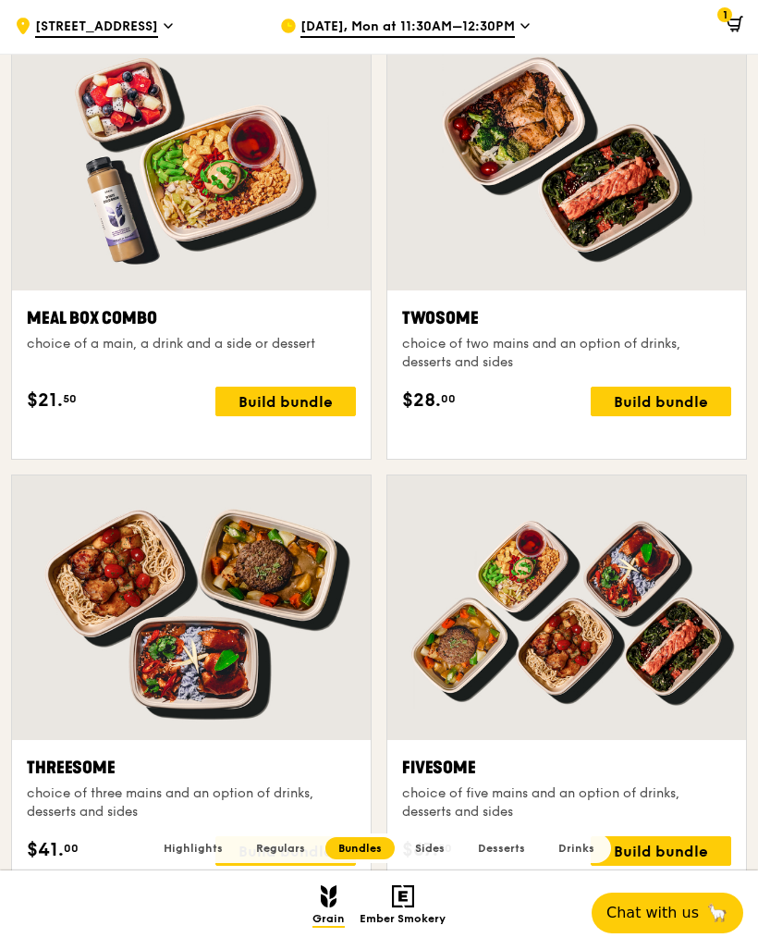
click at [285, 709] on div at bounding box center [191, 609] width 359 height 265
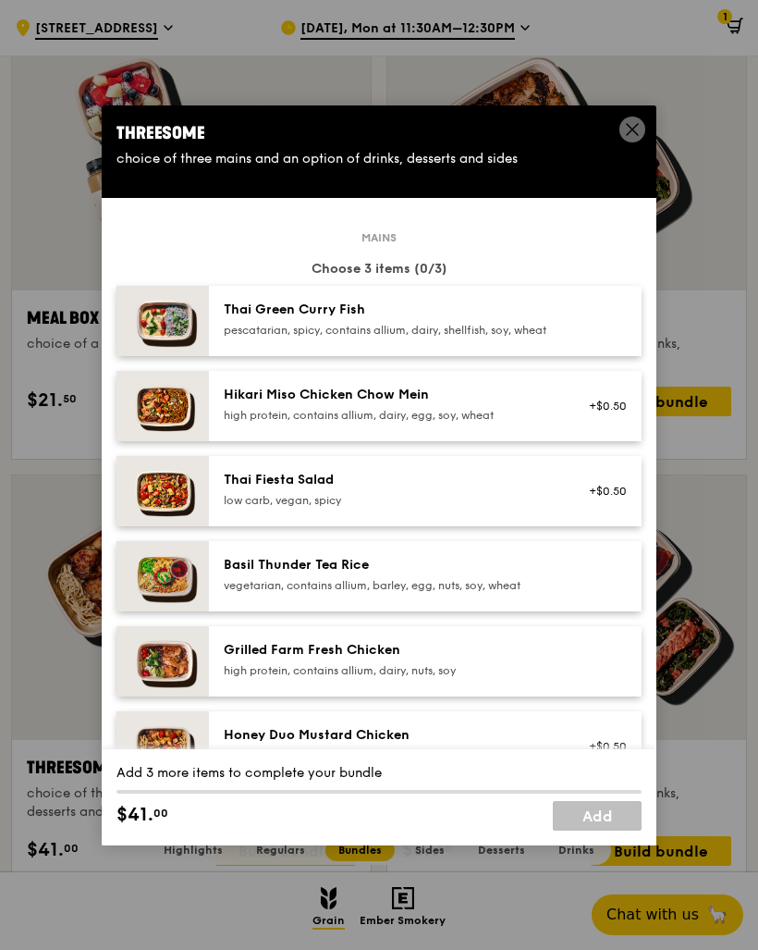
click at [152, 356] on img at bounding box center [163, 321] width 92 height 70
click at [142, 356] on img at bounding box center [163, 321] width 92 height 70
click at [597, 341] on div "Remove" at bounding box center [602, 321] width 71 height 41
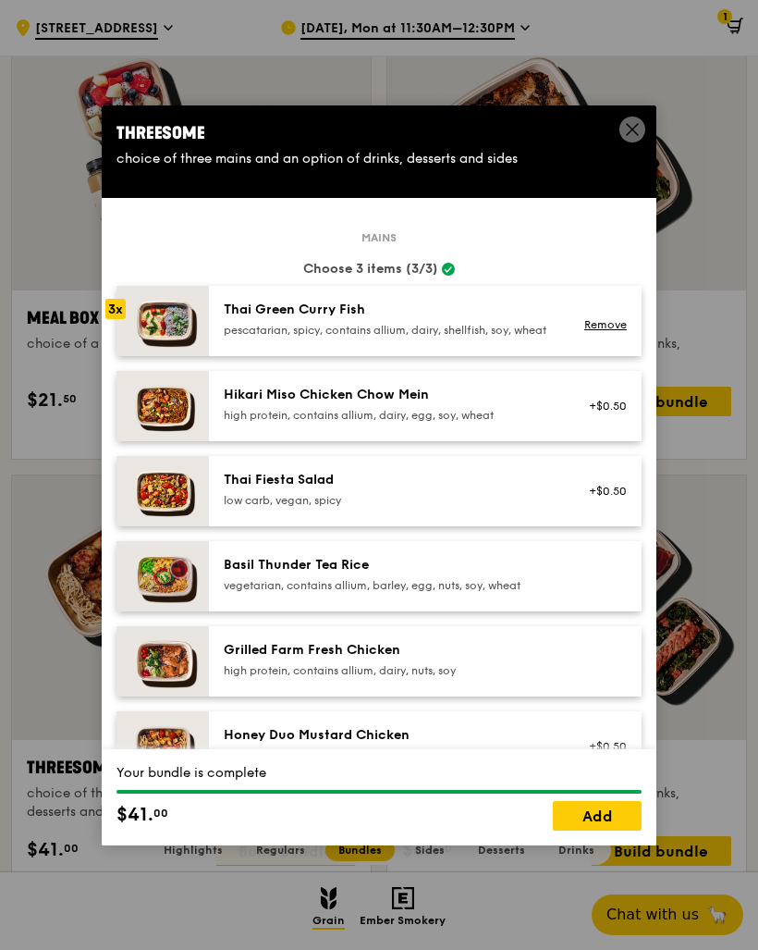
click at [602, 341] on div "Remove" at bounding box center [602, 321] width 71 height 41
click at [611, 331] on link "Remove" at bounding box center [606, 324] width 43 height 13
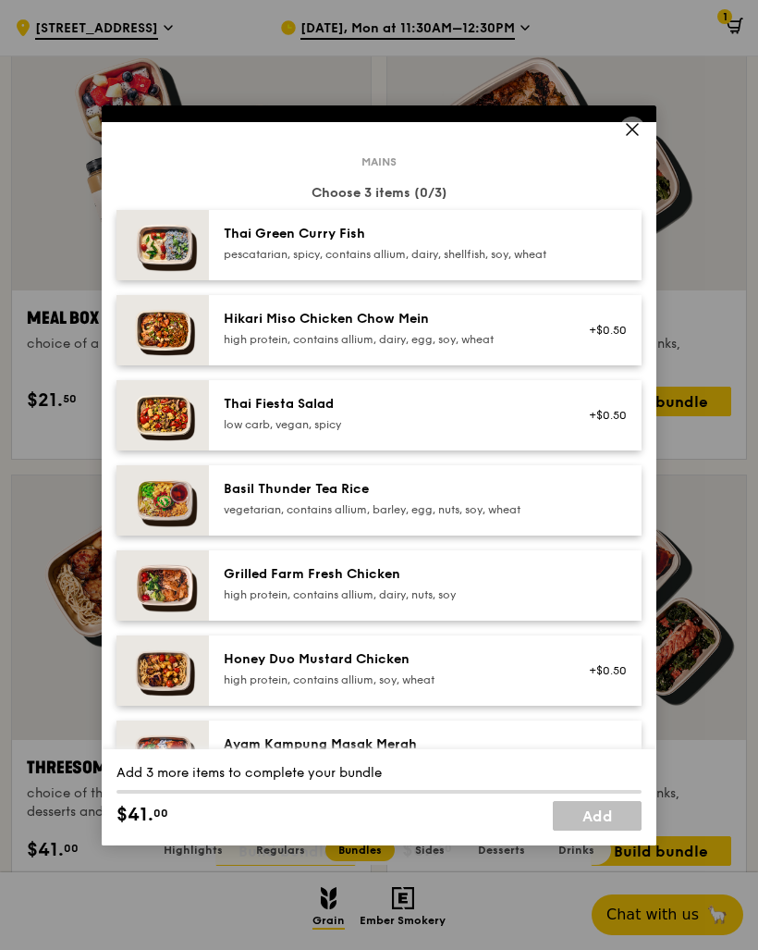
scroll to position [77, 0]
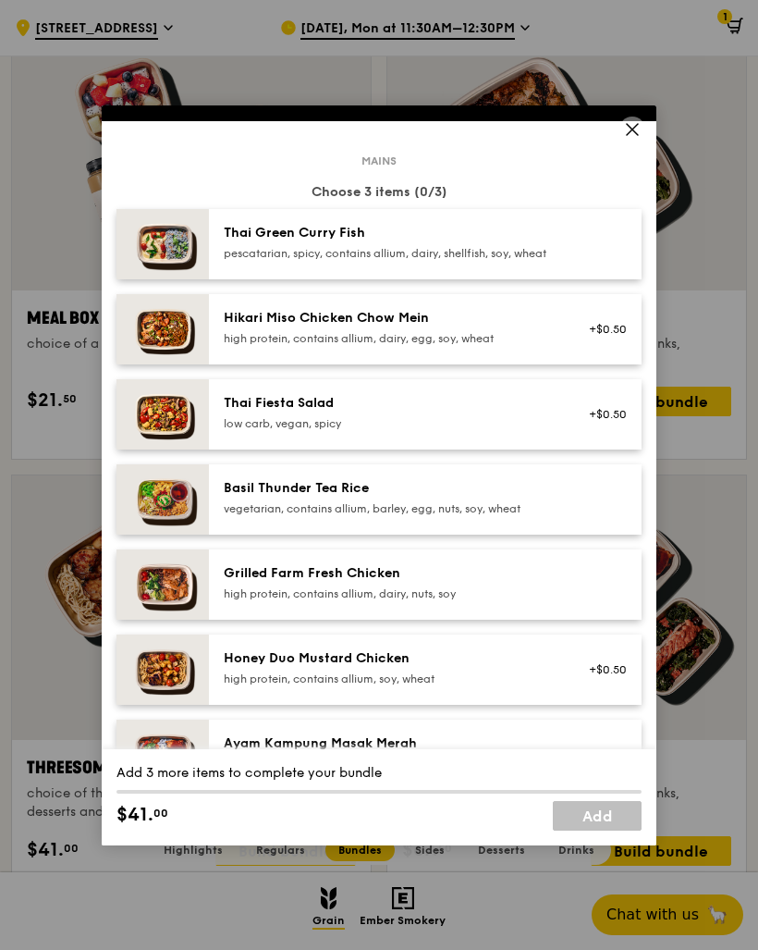
click at [496, 516] on div "Basil Thunder Tea Rice vegetarian, contains allium, barley, egg, nuts, soy, whe…" at bounding box center [390, 497] width 332 height 37
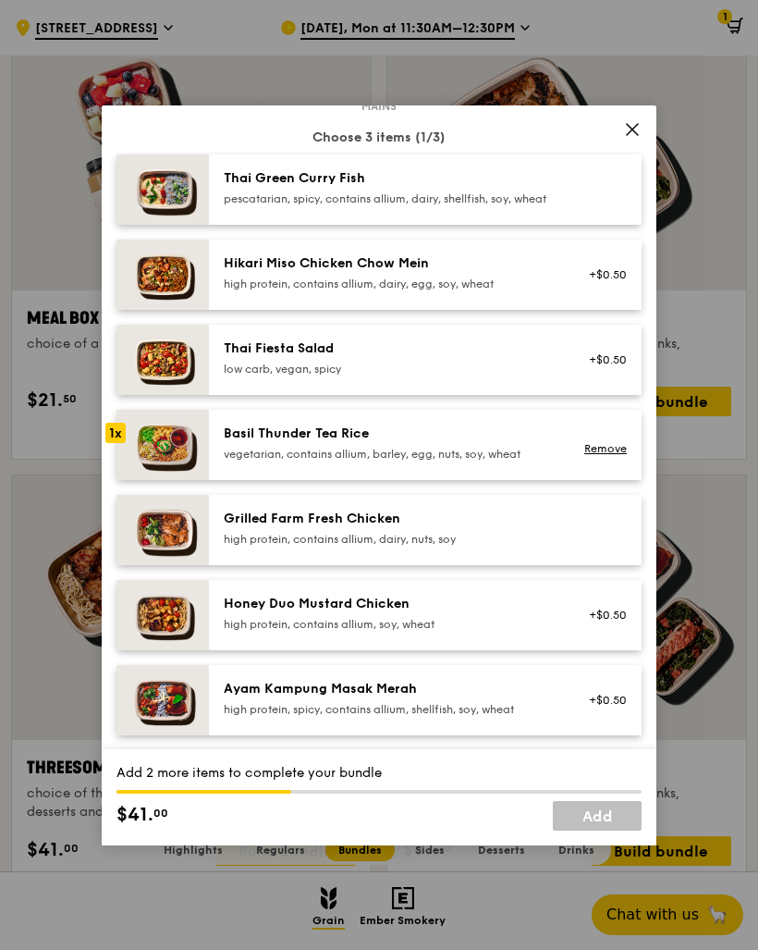
scroll to position [132, 0]
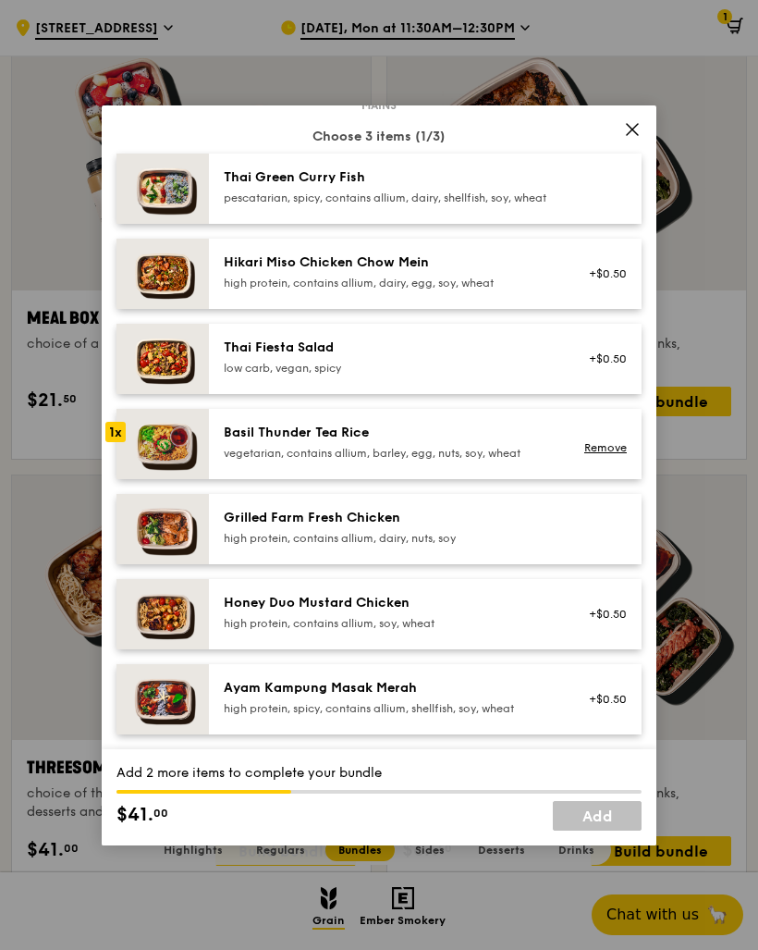
click at [435, 272] on div "Hikari Miso Chicken Chow Mein" at bounding box center [390, 262] width 332 height 18
click at [426, 290] on div "high protein, contains allium, dairy, egg, soy, wheat" at bounding box center [390, 283] width 332 height 15
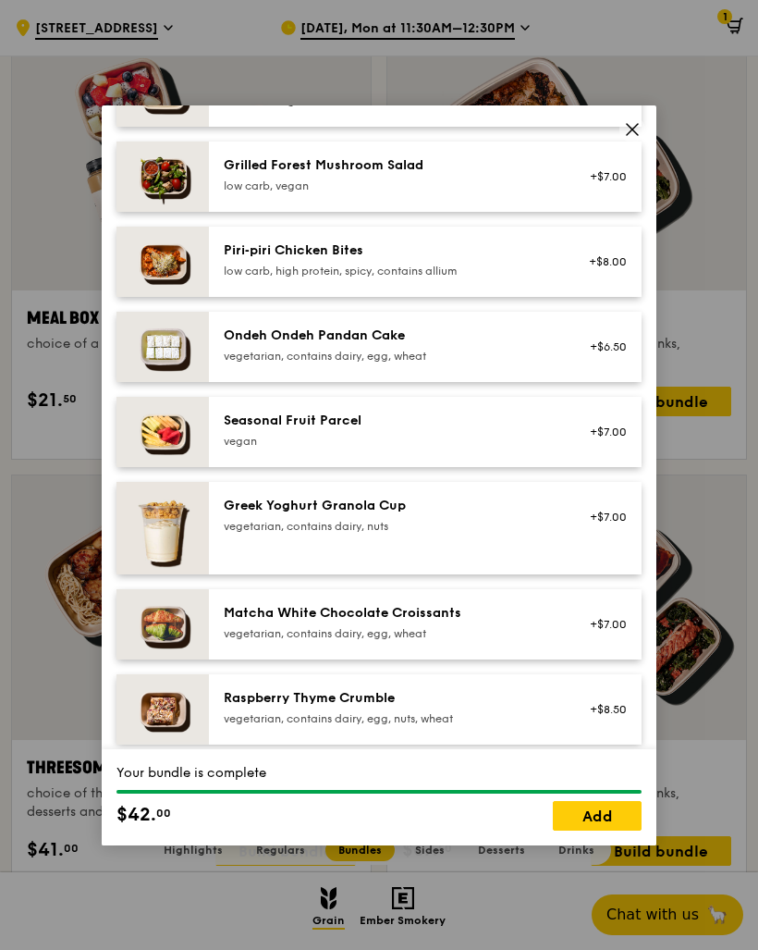
click at [607, 831] on link "Add" at bounding box center [597, 816] width 89 height 30
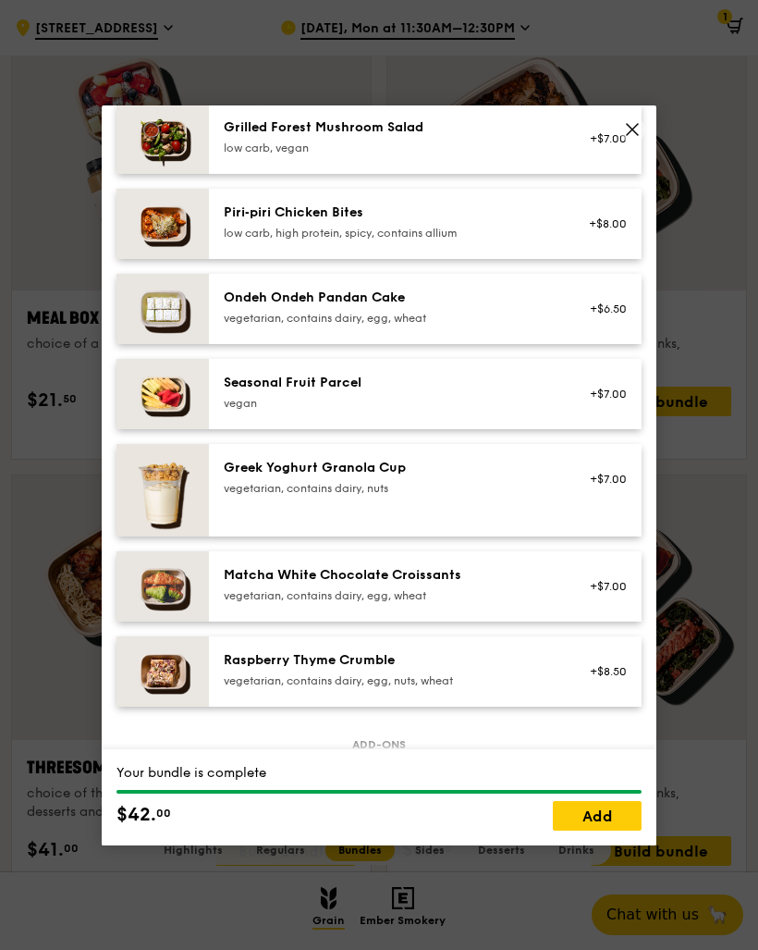
scroll to position [0, 0]
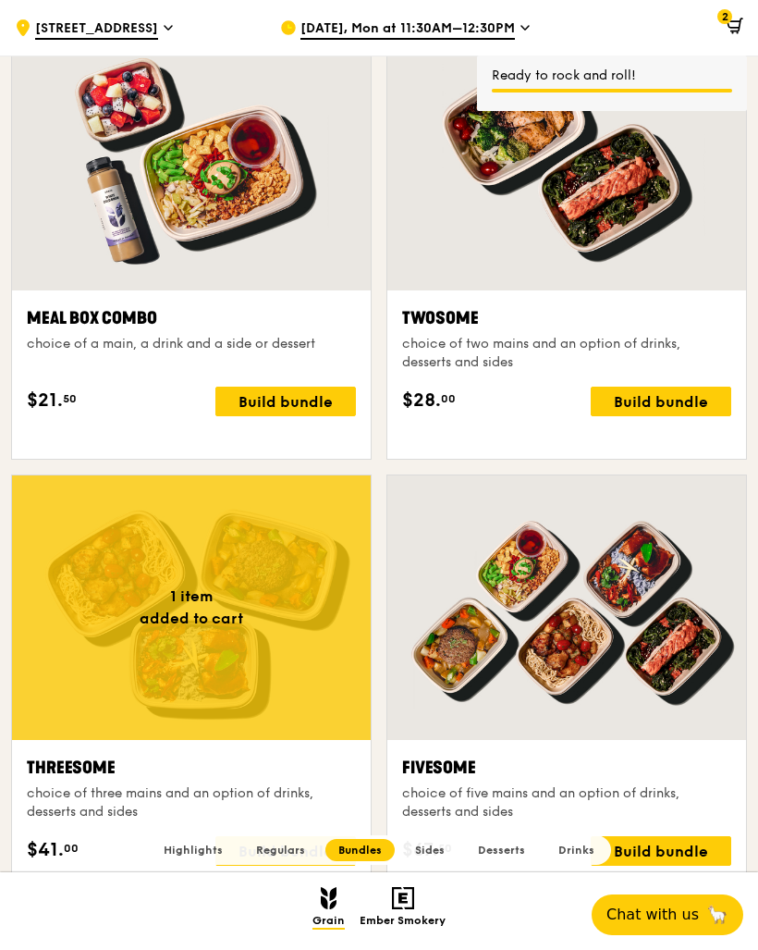
click at [733, 22] on icon at bounding box center [735, 26] width 17 height 17
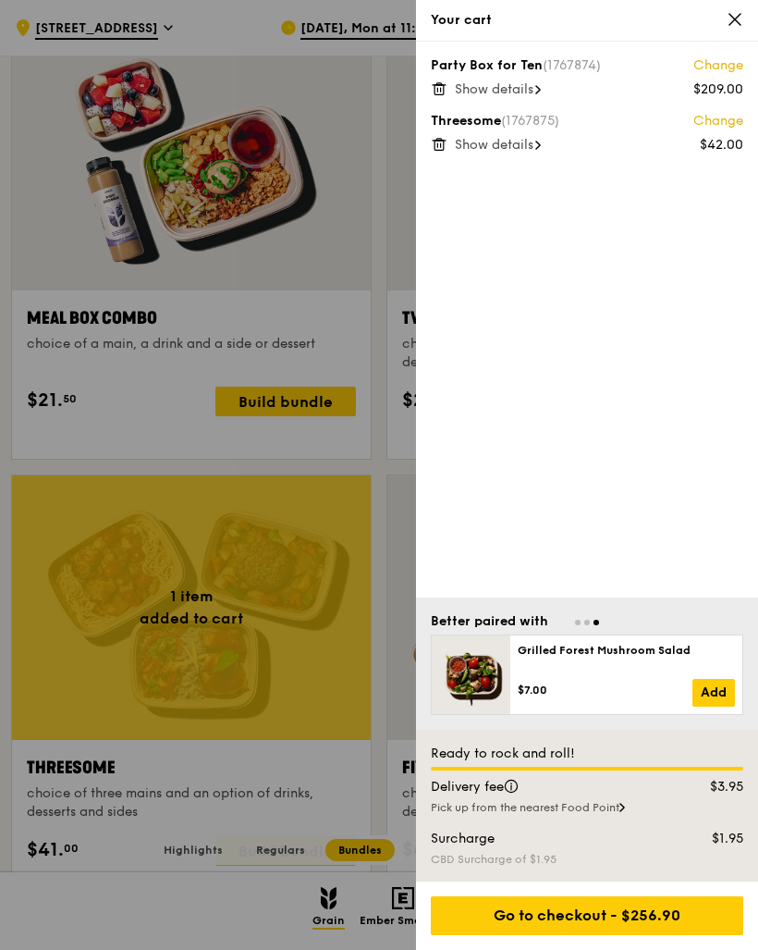
click at [524, 90] on span "Show details" at bounding box center [494, 89] width 79 height 16
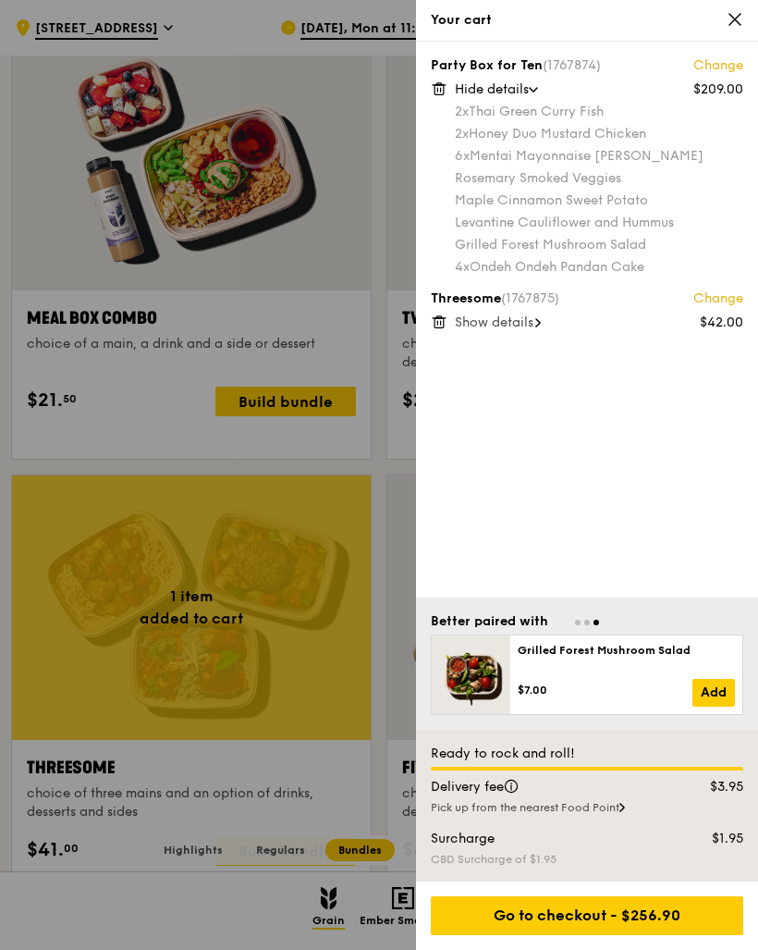
click at [514, 321] on span "Show details" at bounding box center [494, 322] width 79 height 16
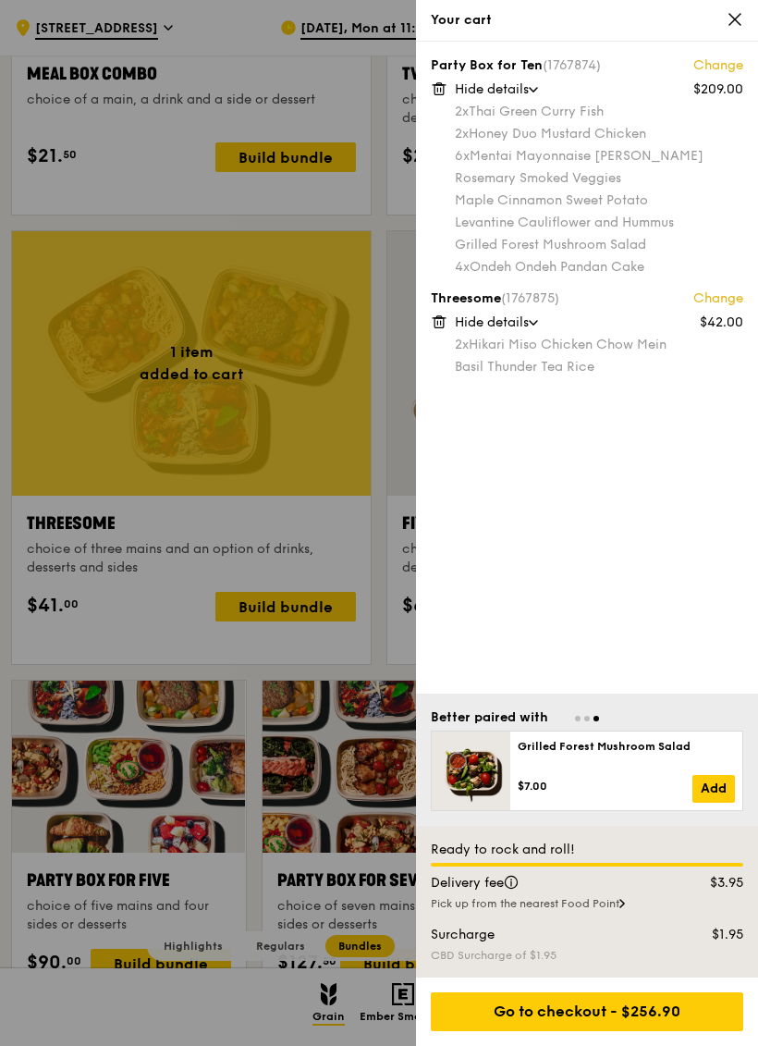
scroll to position [3019, 0]
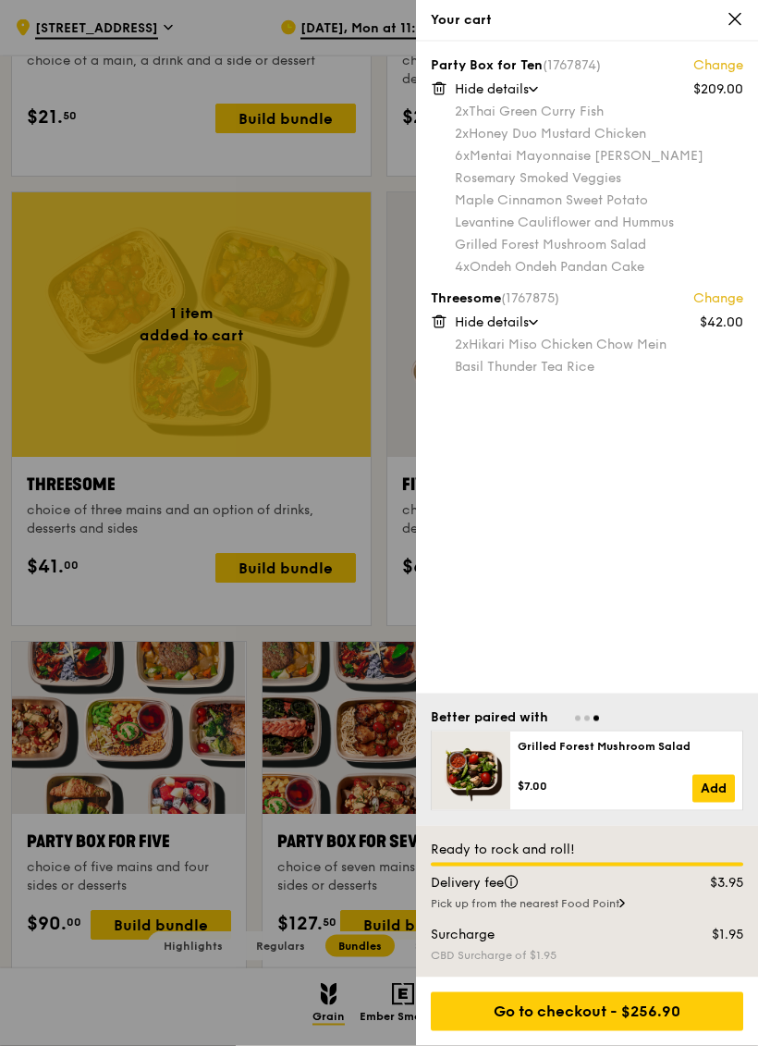
click at [630, 949] on div "Go to checkout - $256.90" at bounding box center [587, 1011] width 313 height 39
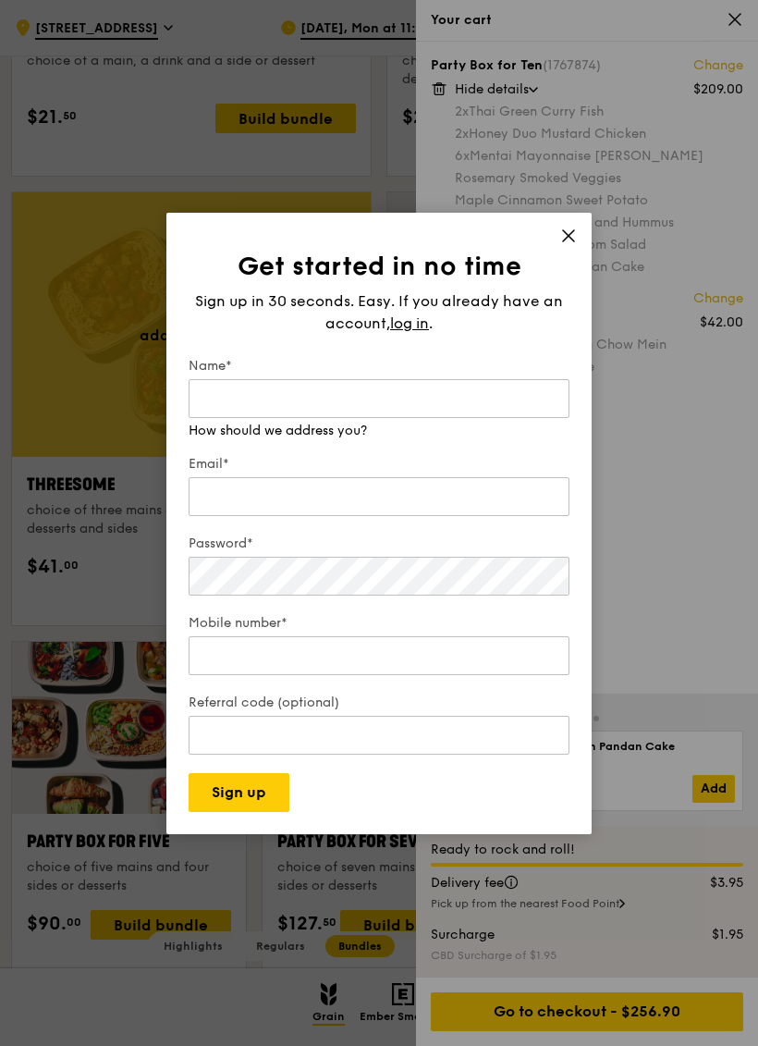
click at [329, 401] on input "Name*" at bounding box center [379, 398] width 381 height 39
type input "Carisa Chan"
click at [409, 507] on input "Email*" at bounding box center [379, 496] width 381 height 39
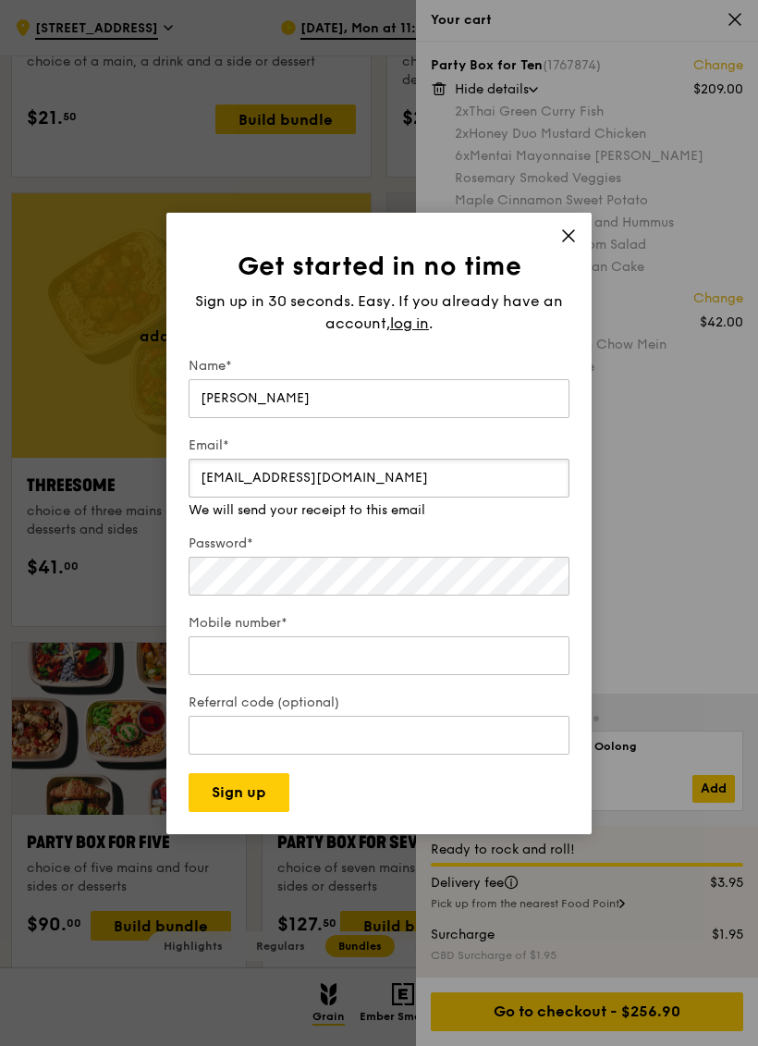
type input "carisa_chan@cathaypacific.com"
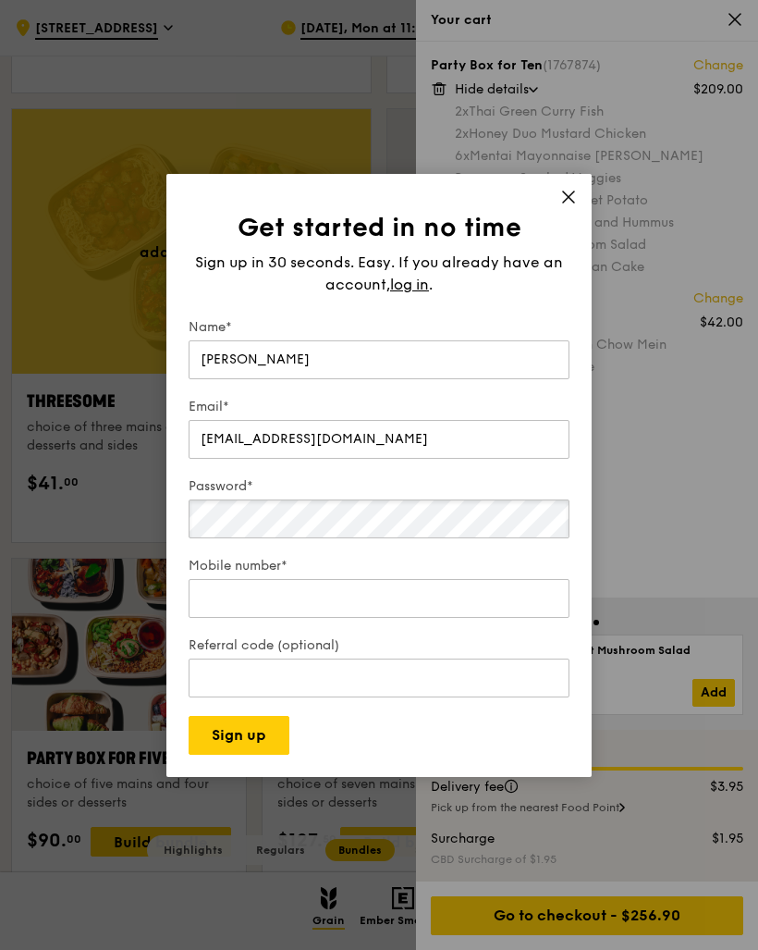
scroll to position [3102, 0]
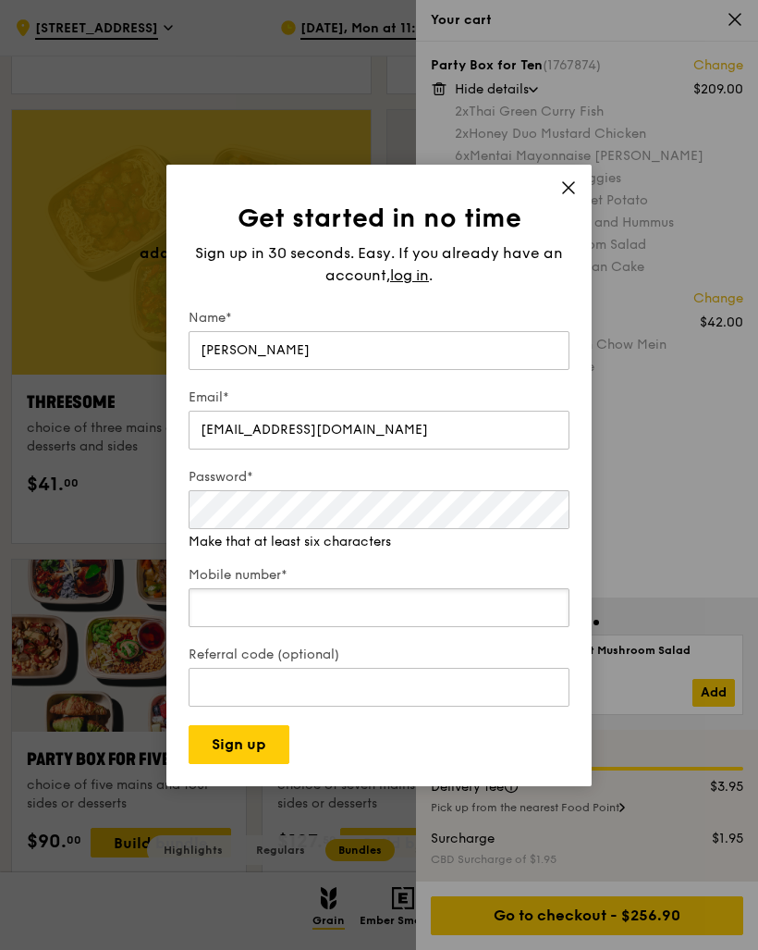
click at [387, 624] on div "Mobile number*" at bounding box center [379, 598] width 381 height 65
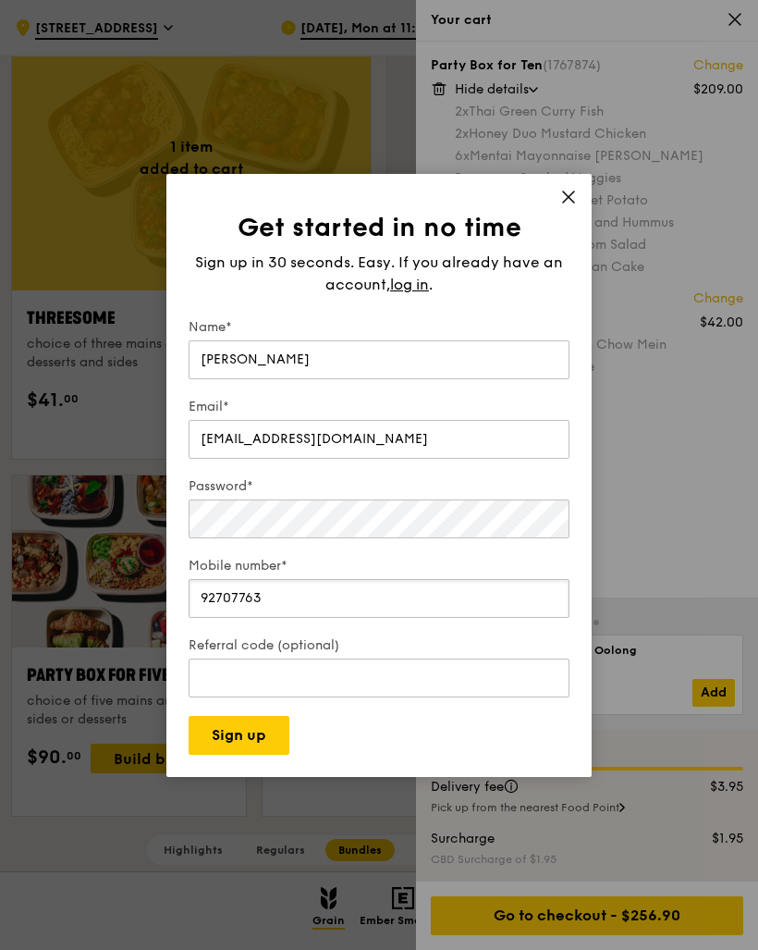
type input "92707763"
click at [388, 699] on div "Referral code (optional)" at bounding box center [379, 668] width 381 height 65
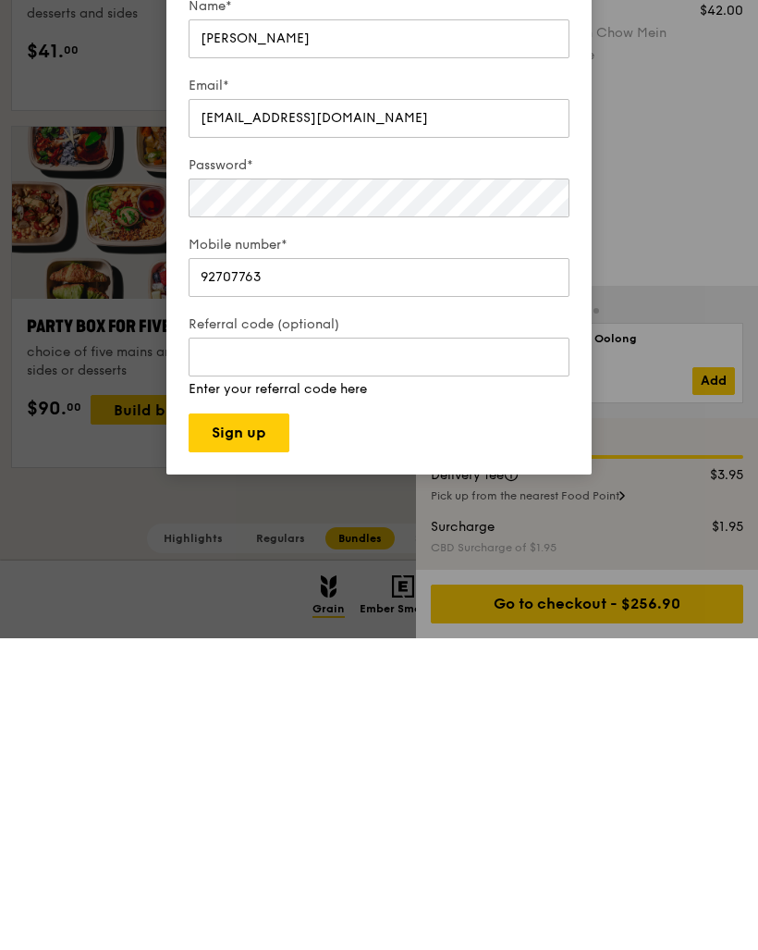
click at [259, 725] on button "Sign up" at bounding box center [239, 744] width 101 height 39
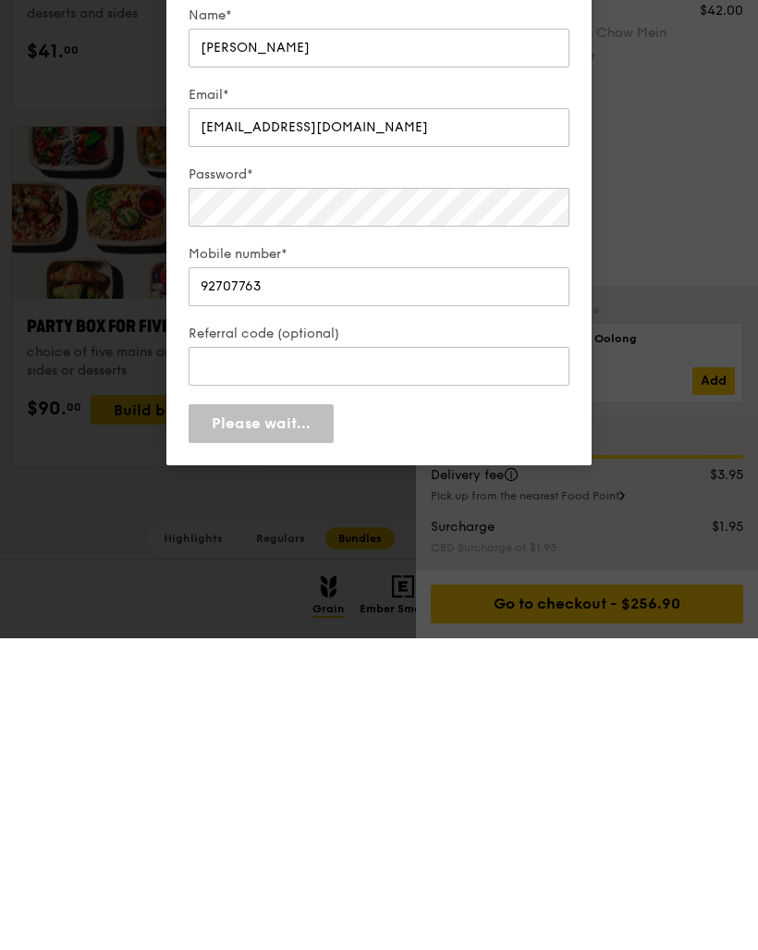
scroll to position [3536, 0]
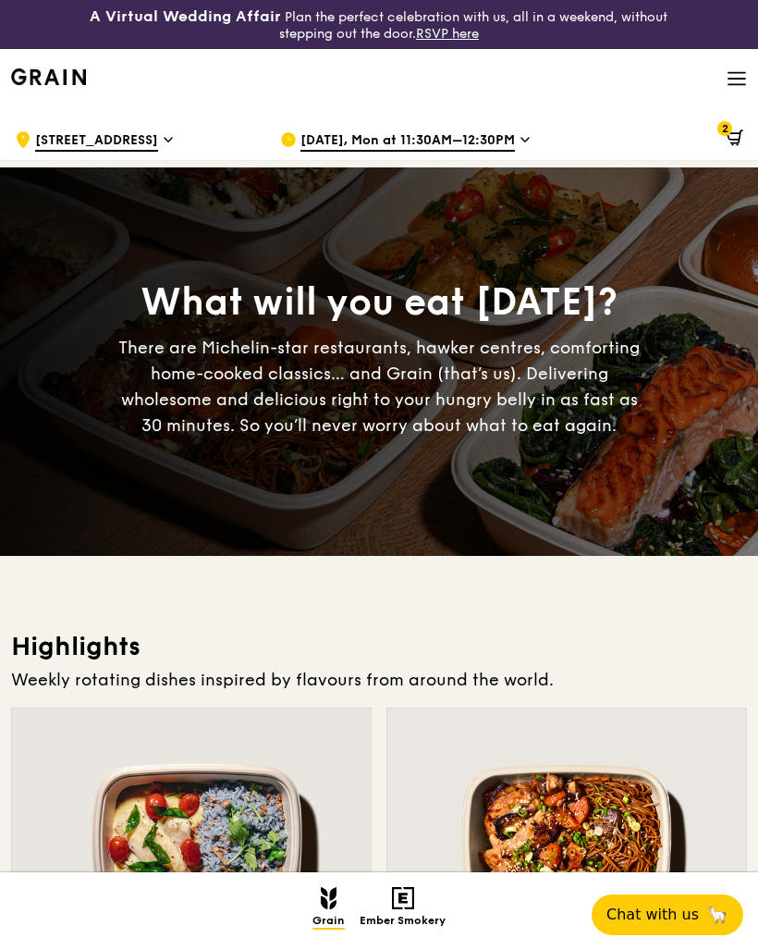
click at [741, 124] on span at bounding box center [732, 140] width 24 height 37
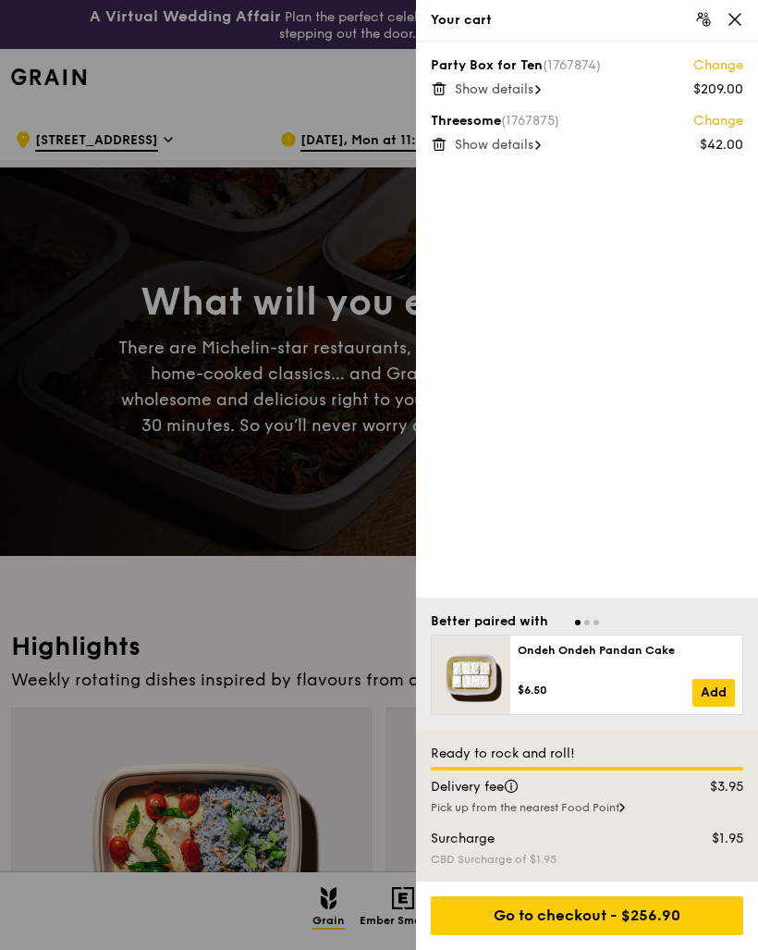
click at [652, 935] on div "Go to checkout - $256.90" at bounding box center [587, 915] width 313 height 39
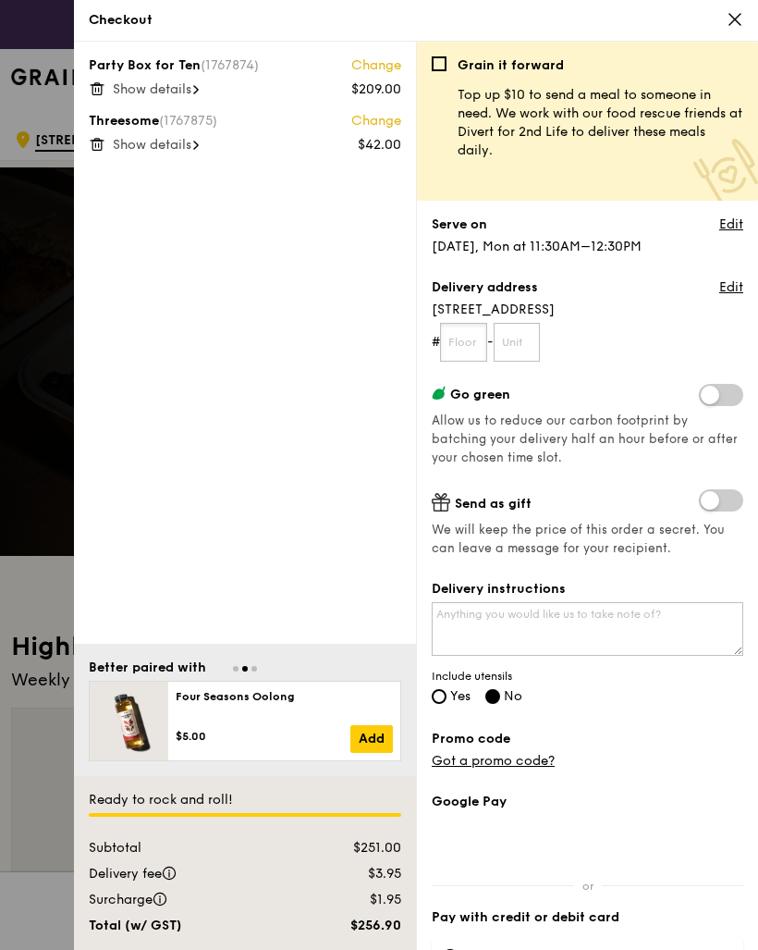
click at [474, 348] on input "text" at bounding box center [463, 342] width 47 height 39
click at [730, 292] on link "Edit" at bounding box center [732, 287] width 24 height 18
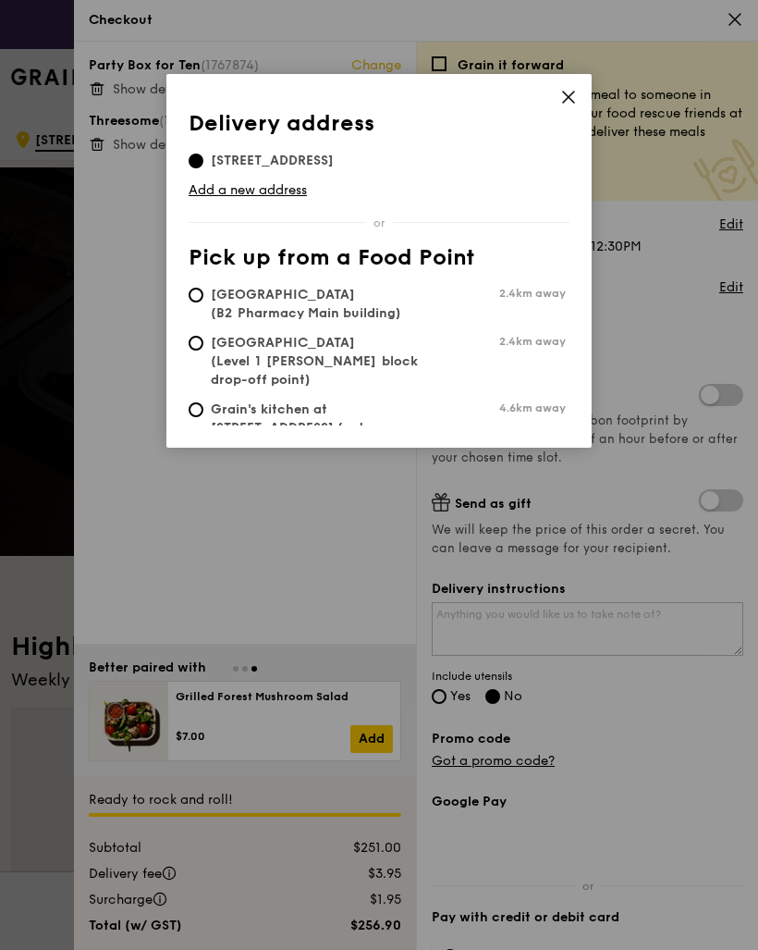
click at [573, 94] on icon at bounding box center [569, 97] width 17 height 17
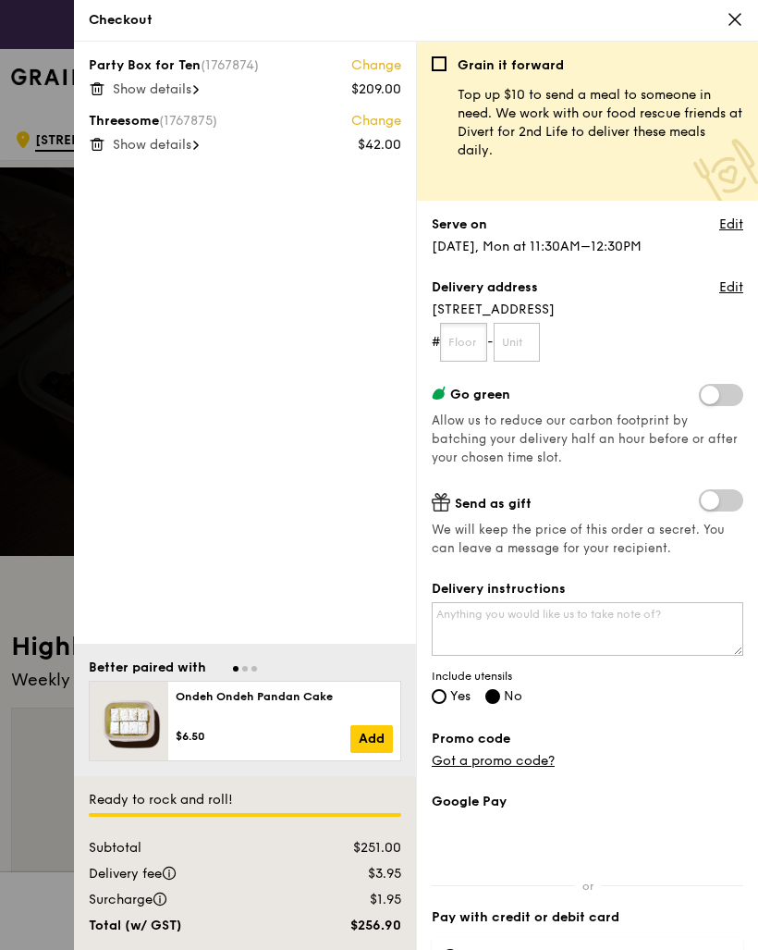
click at [483, 334] on input "text" at bounding box center [463, 342] width 47 height 39
type input "07"
click at [538, 338] on input "text" at bounding box center [517, 342] width 47 height 39
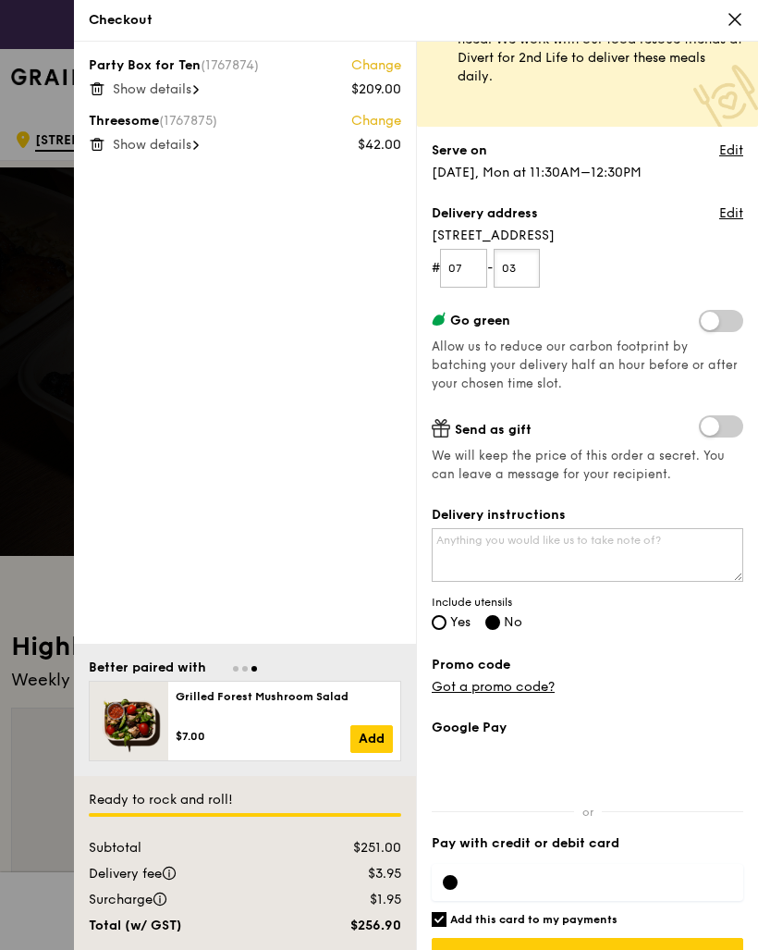
scroll to position [73, 0]
type input "03"
click at [609, 554] on textarea "Delivery instructions" at bounding box center [588, 556] width 312 height 54
click at [499, 536] on textarea "Deliver to Bugis Junction Towers," at bounding box center [588, 556] width 312 height 54
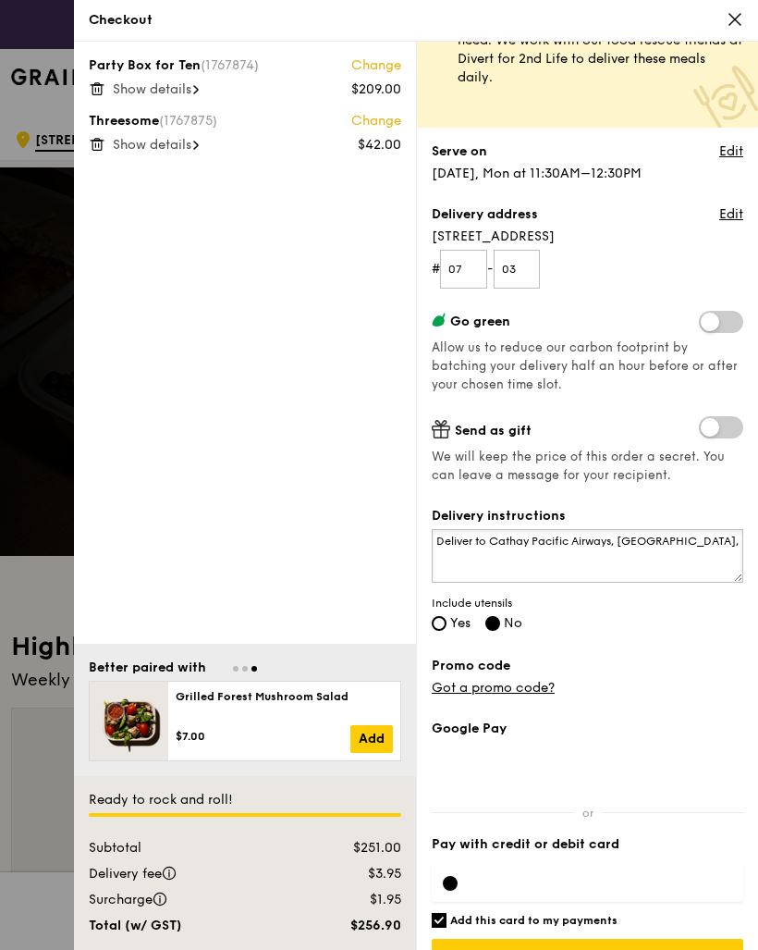
click at [539, 566] on textarea "Deliver to Cathay Pacific Airways, Bugis Junction Towers," at bounding box center [588, 556] width 312 height 54
click at [621, 535] on textarea "Deliver to Cathay Pacific Airways, Bugis Junction Towers," at bounding box center [588, 556] width 312 height 54
click at [501, 540] on textarea "Deliver to Cathay Pacific Airways, Bugis Junction Towers," at bounding box center [588, 556] width 312 height 54
click at [590, 549] on textarea "Deliver to Cathay Pacific Airways, Bugis Junction Towers," at bounding box center [588, 556] width 312 height 54
click at [693, 562] on textarea "Deliver to Cathay Pacific Airways, Bugis Junction Towers, 230 Victoria Street, …" at bounding box center [588, 556] width 312 height 54
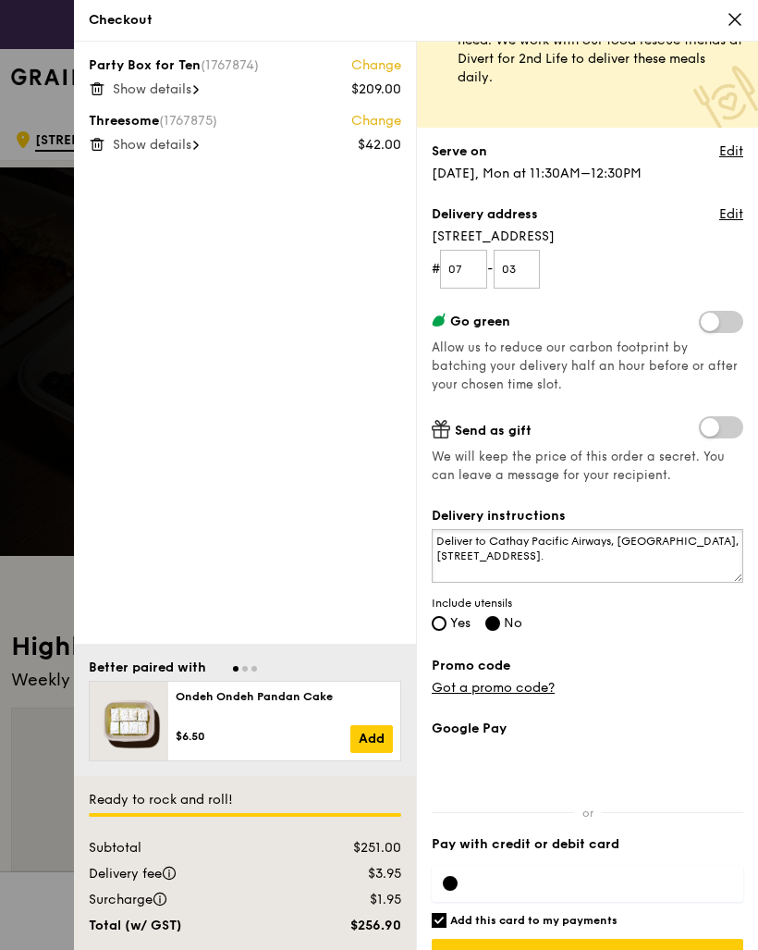
click at [462, 546] on textarea "Deliver to Cathay Pacific Airways, [GEOGRAPHIC_DATA], [STREET_ADDRESS]." at bounding box center [588, 556] width 312 height 54
click at [467, 540] on textarea "Deliver to Cathay Pacific Airways, [GEOGRAPHIC_DATA], [STREET_ADDRESS]." at bounding box center [588, 556] width 312 height 54
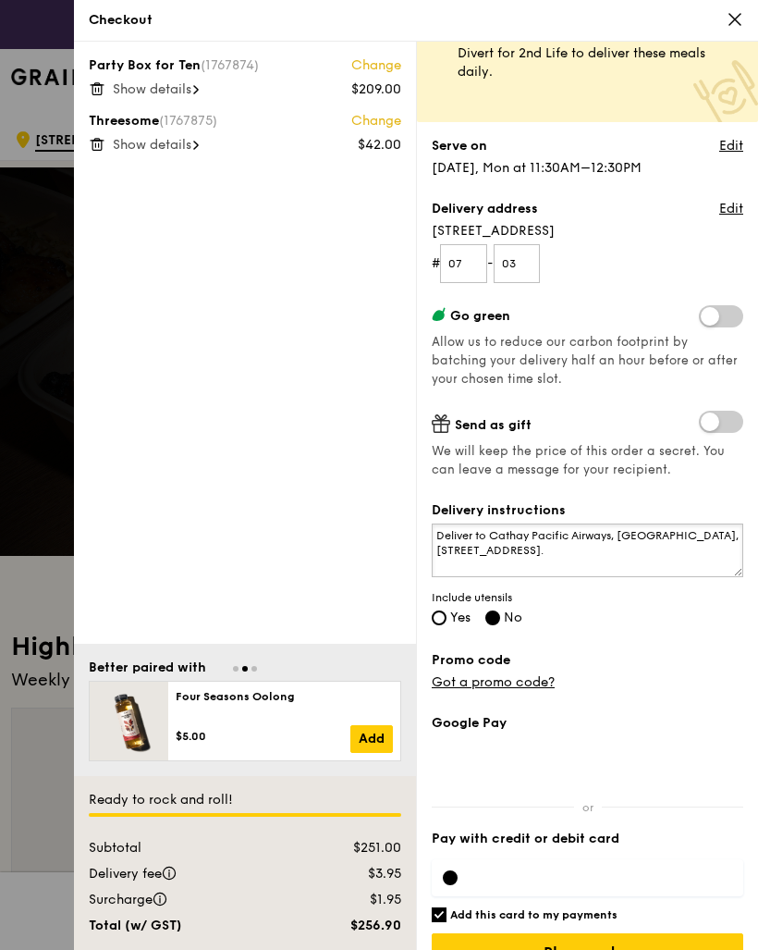
type textarea "Deliver to Cathay Pacific Airways, [GEOGRAPHIC_DATA], [STREET_ADDRESS]."
click at [446, 616] on input "Yes" at bounding box center [439, 617] width 15 height 15
radio input "true"
radio input "false"
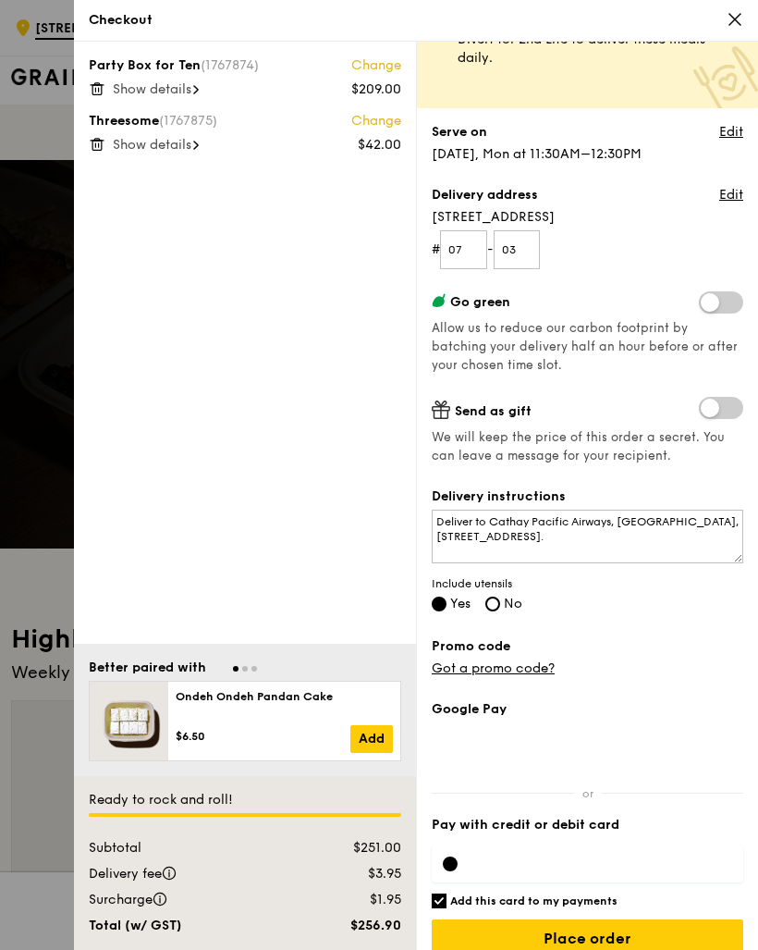
scroll to position [221, 0]
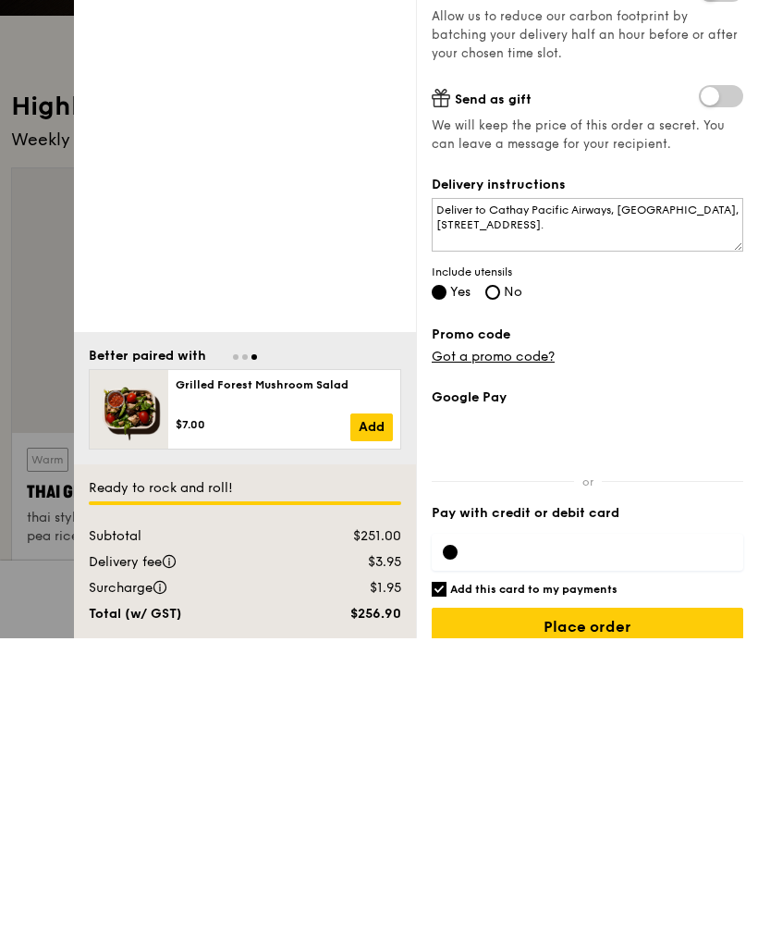
click at [512, 660] on link "Got a promo code?" at bounding box center [493, 668] width 123 height 16
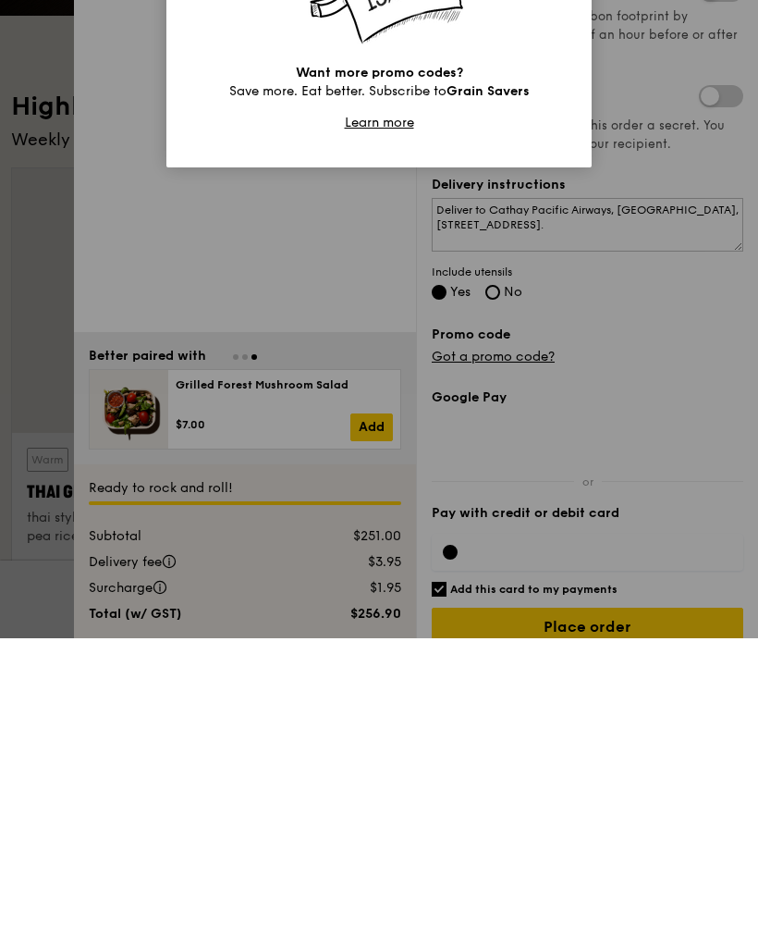
scroll to position [84, 0]
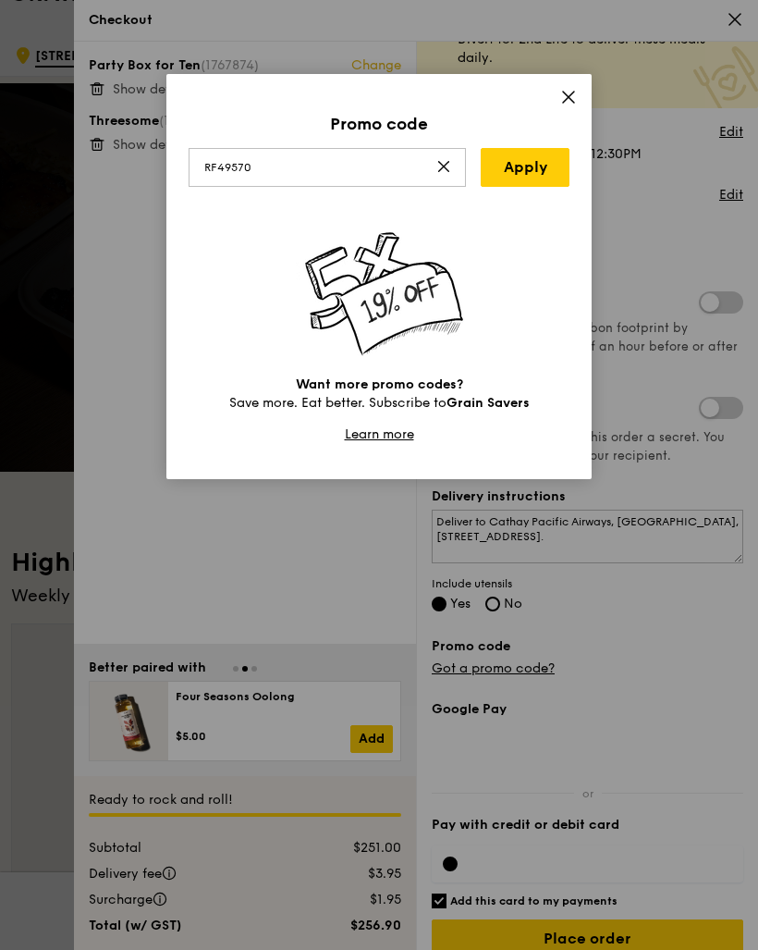
click at [552, 172] on link "Apply" at bounding box center [525, 167] width 89 height 39
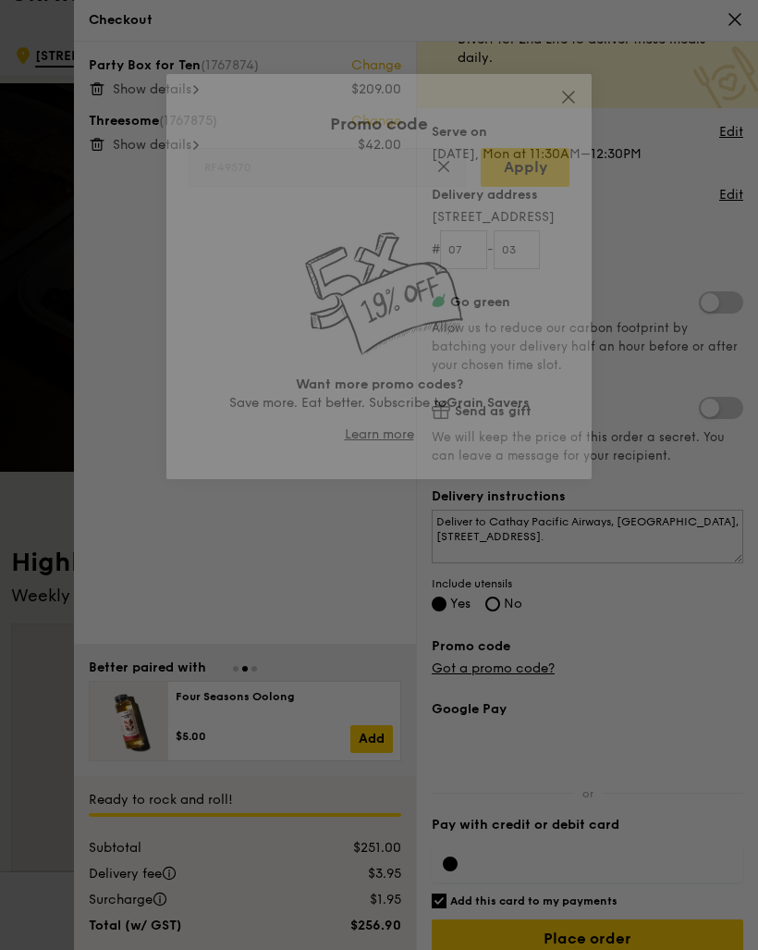
type input "RF49570"
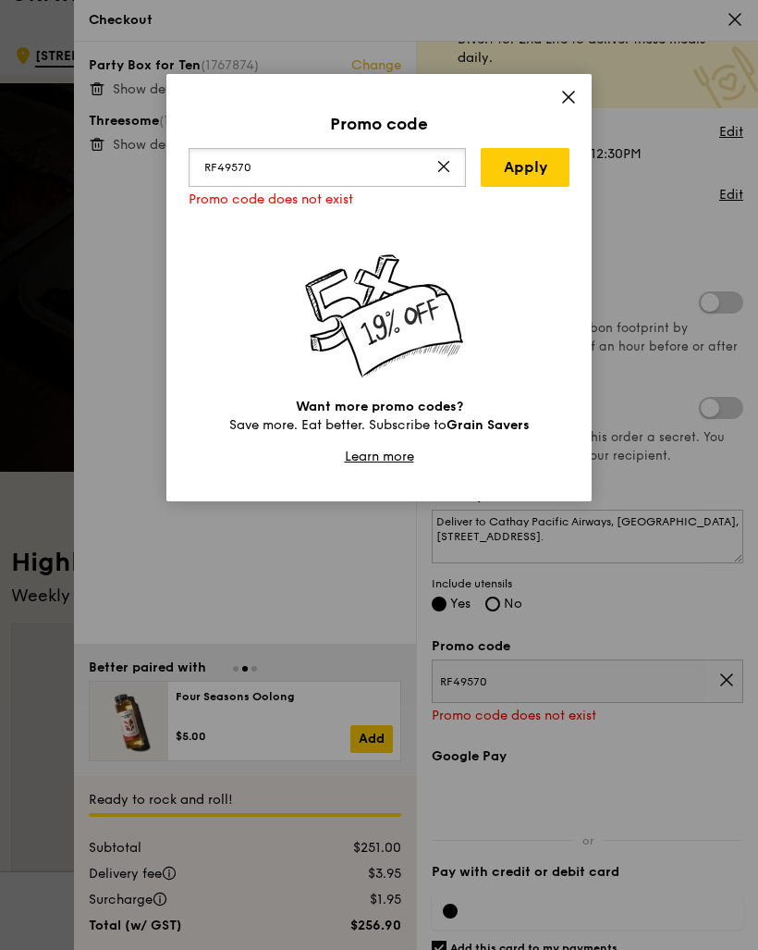
click at [456, 155] on input "RF49570" at bounding box center [327, 167] width 277 height 39
click at [448, 167] on icon at bounding box center [444, 166] width 15 height 15
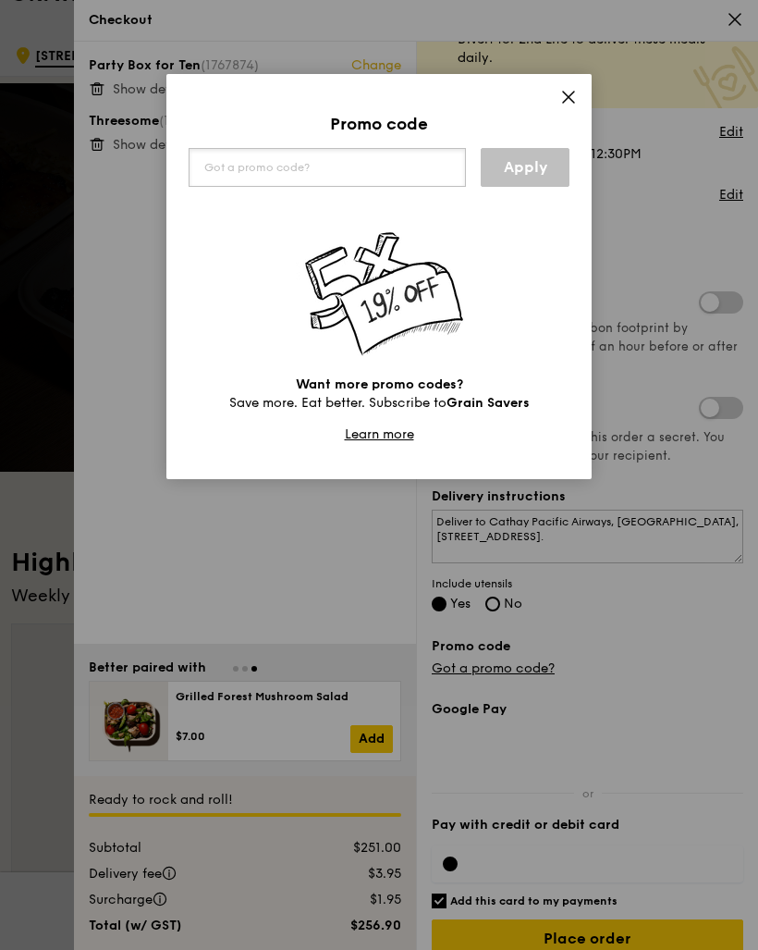
click at [355, 159] on input "text" at bounding box center [327, 167] width 277 height 39
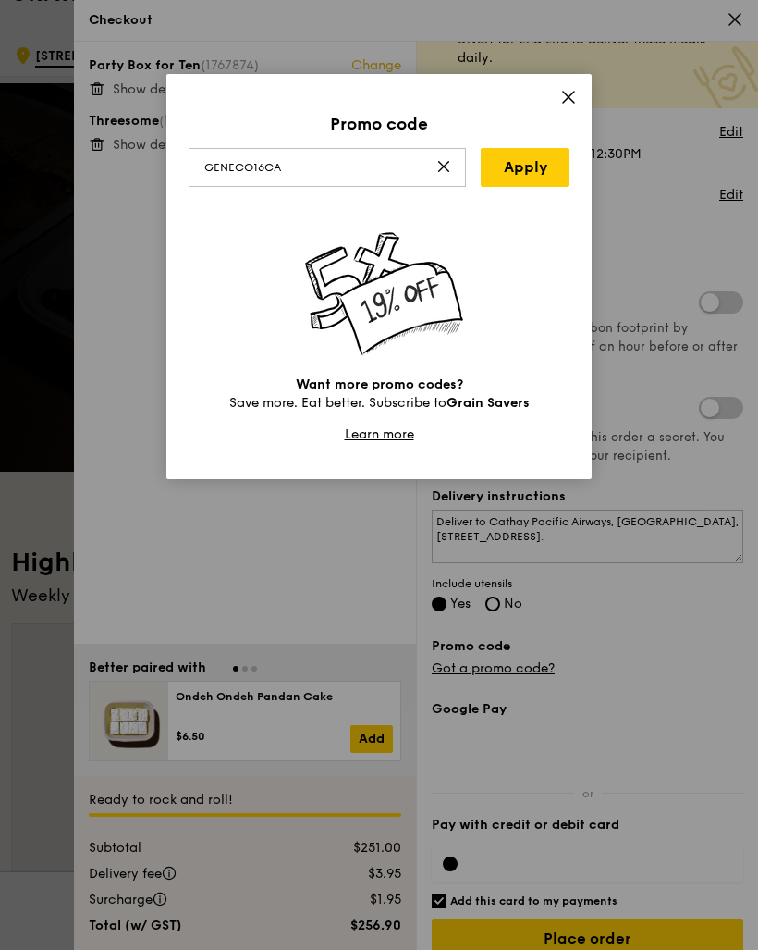
click at [544, 157] on link "Apply" at bounding box center [525, 167] width 89 height 39
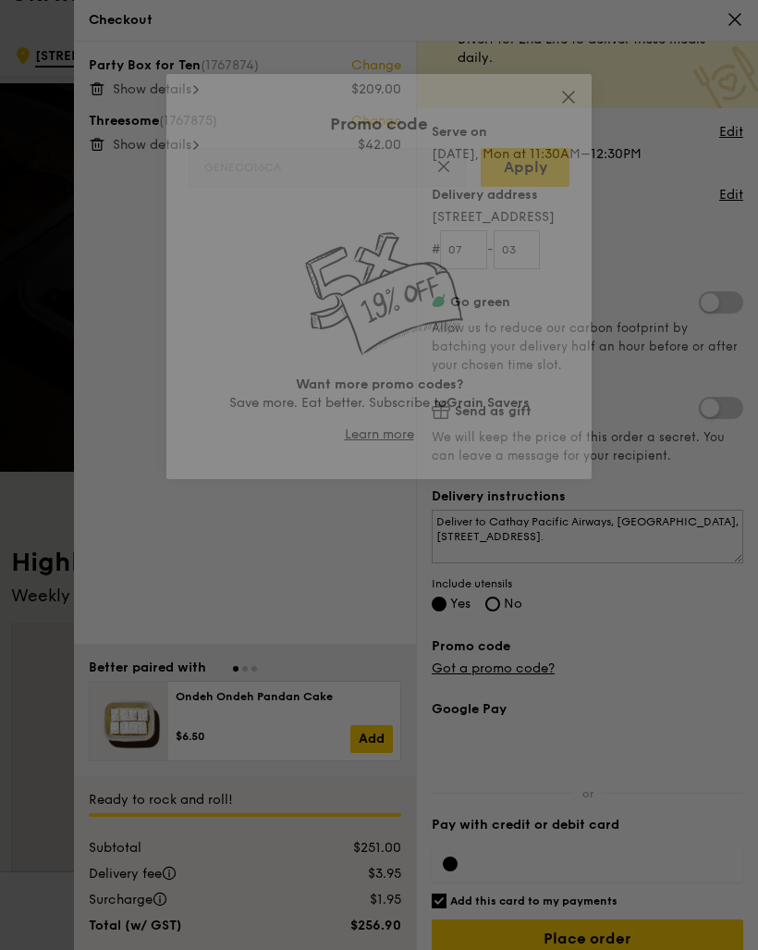
type input "GENECO16CA"
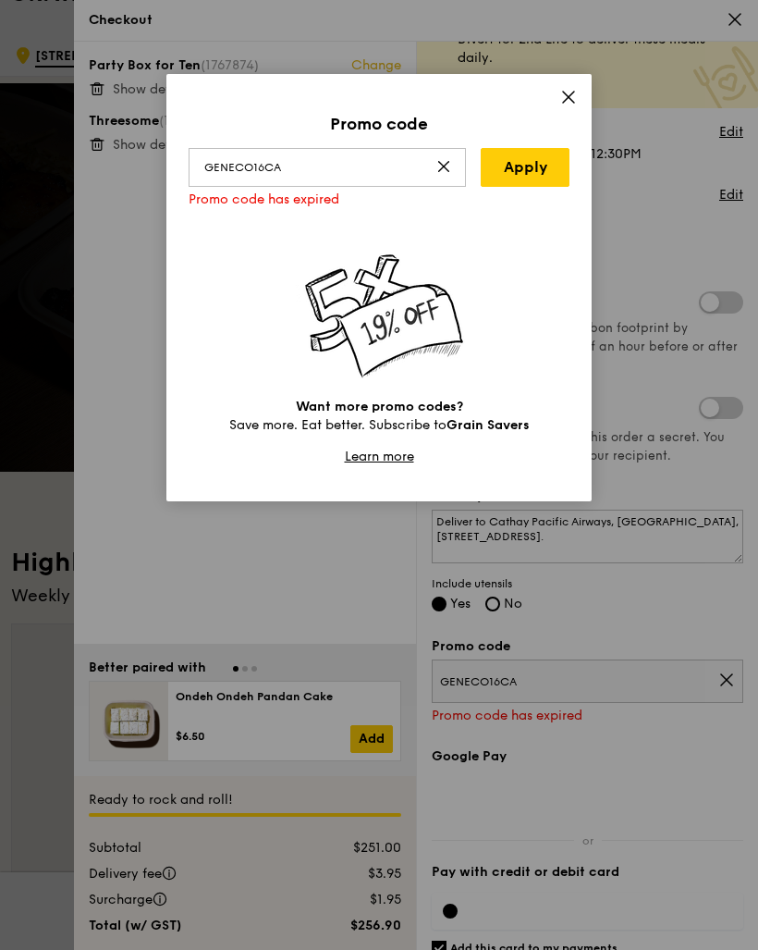
click at [576, 89] on icon at bounding box center [569, 97] width 17 height 17
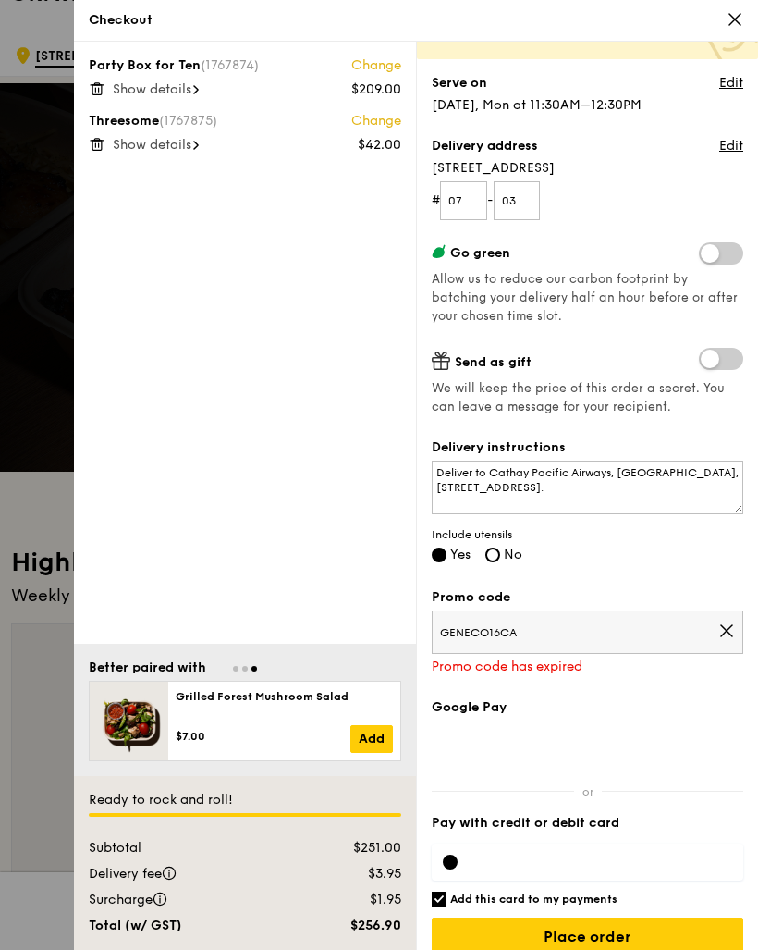
scroll to position [140, 0]
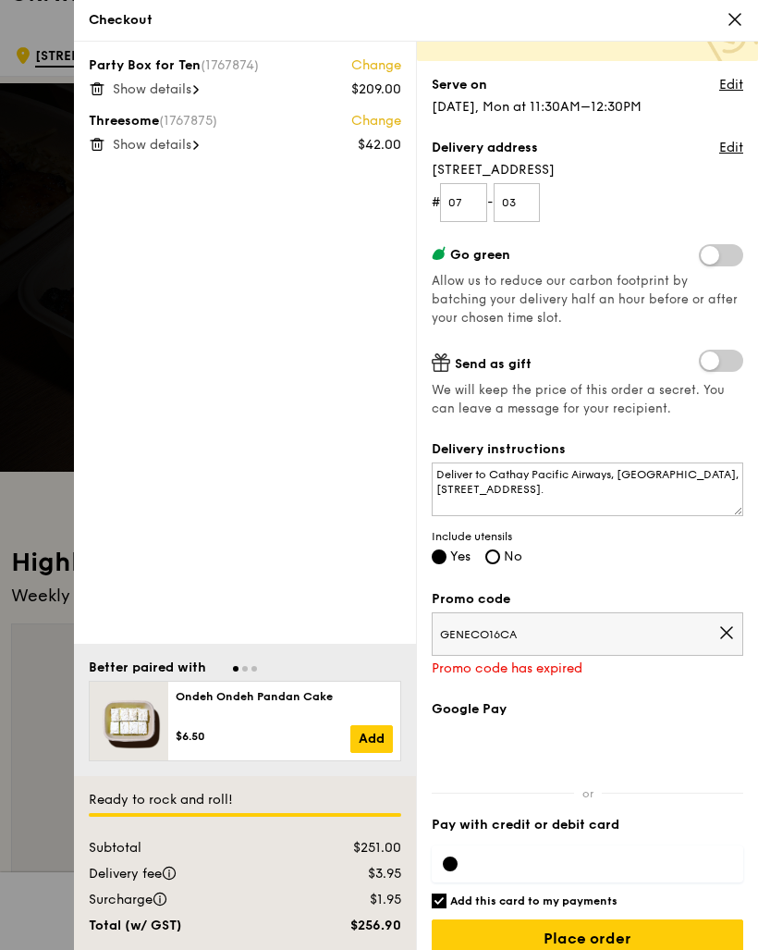
click at [723, 635] on icon at bounding box center [726, 632] width 11 height 11
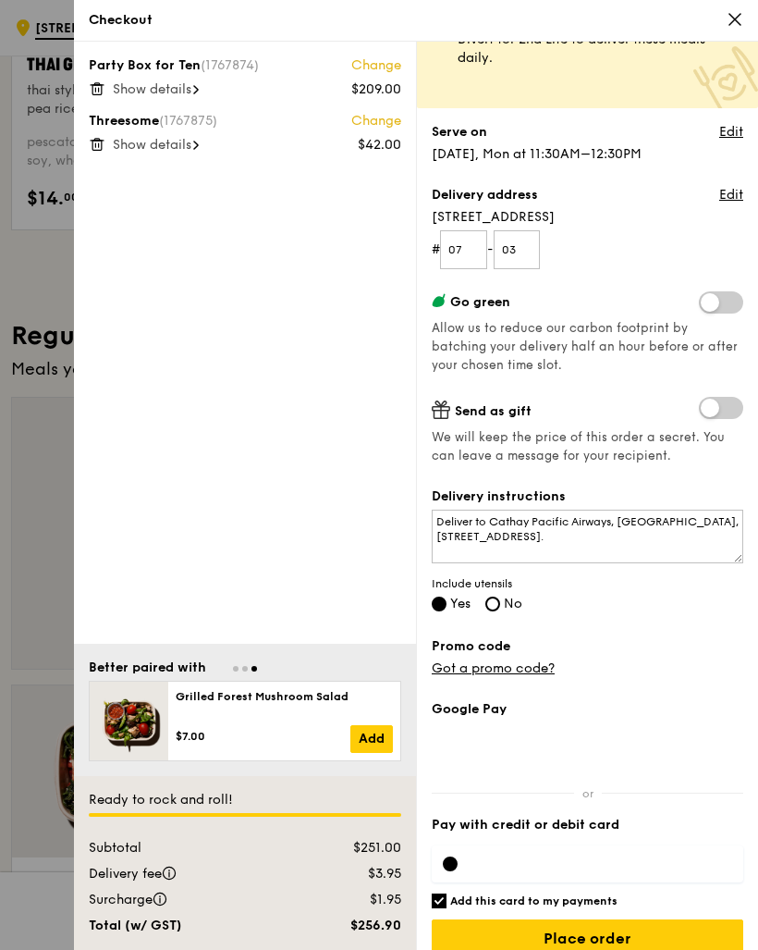
scroll to position [989, 0]
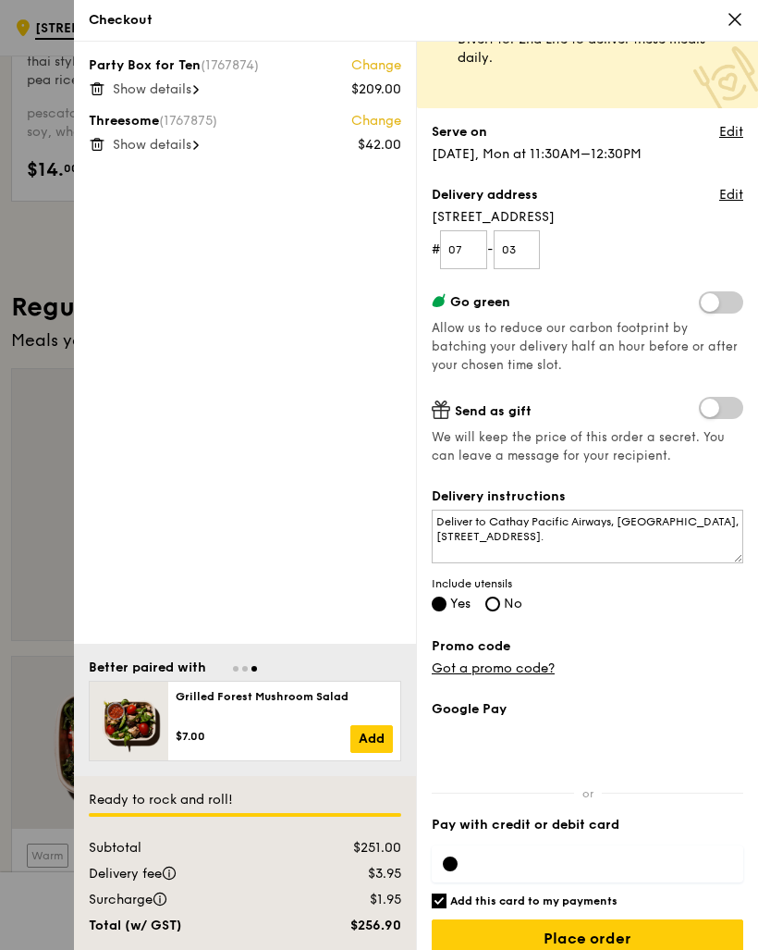
click at [596, 939] on input "Place order" at bounding box center [588, 938] width 312 height 39
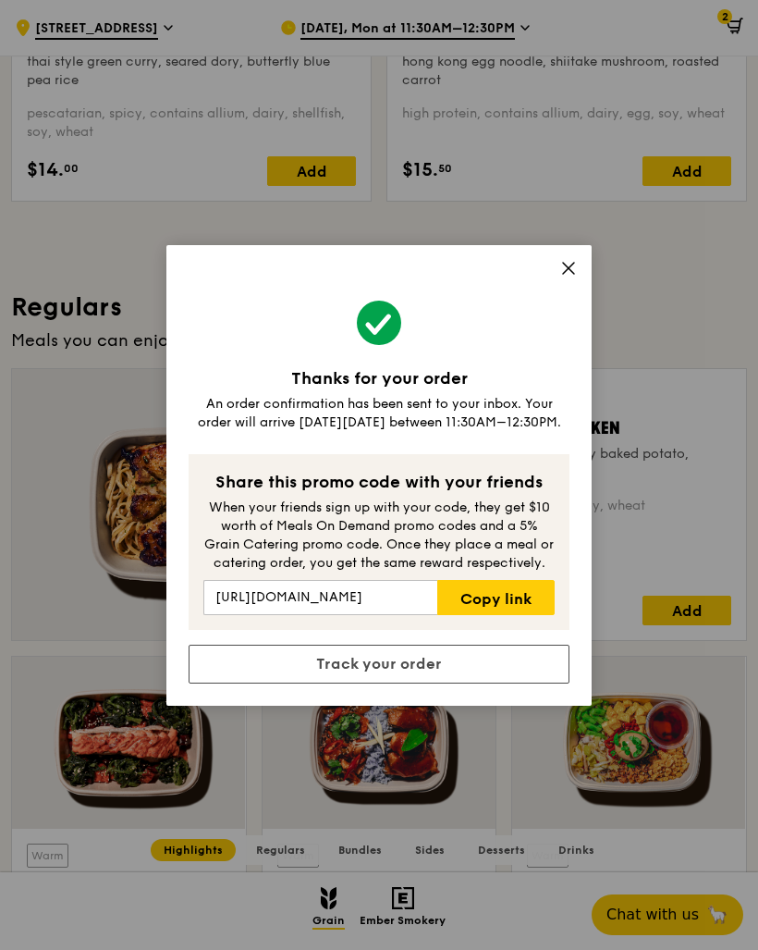
click at [454, 674] on link "Track your order" at bounding box center [379, 664] width 381 height 39
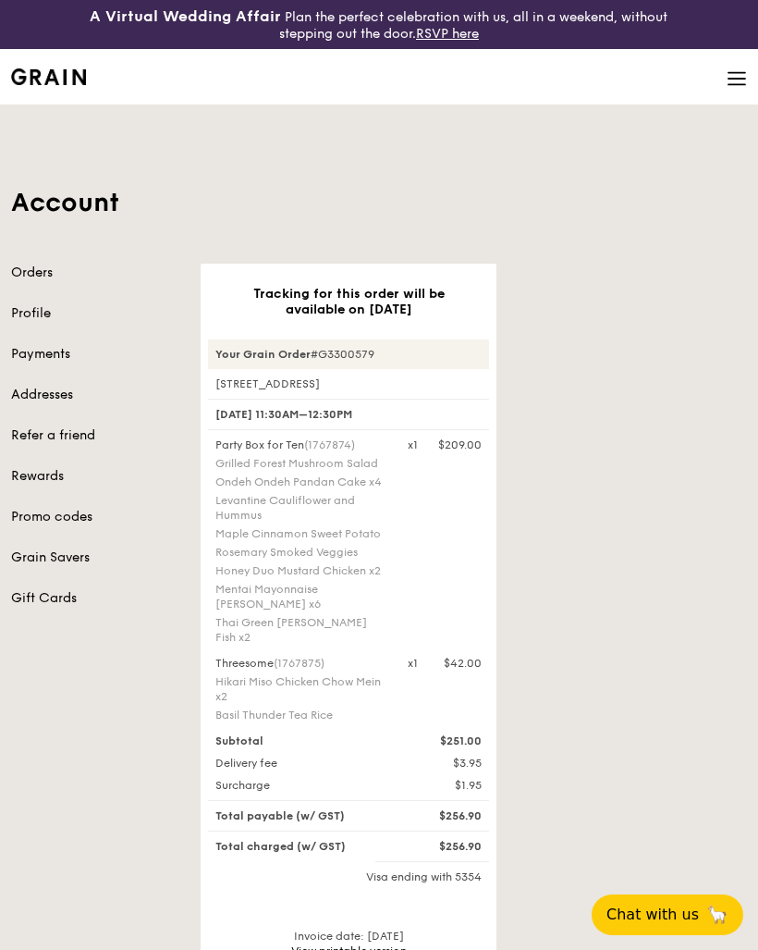
click at [37, 81] on img at bounding box center [48, 76] width 75 height 17
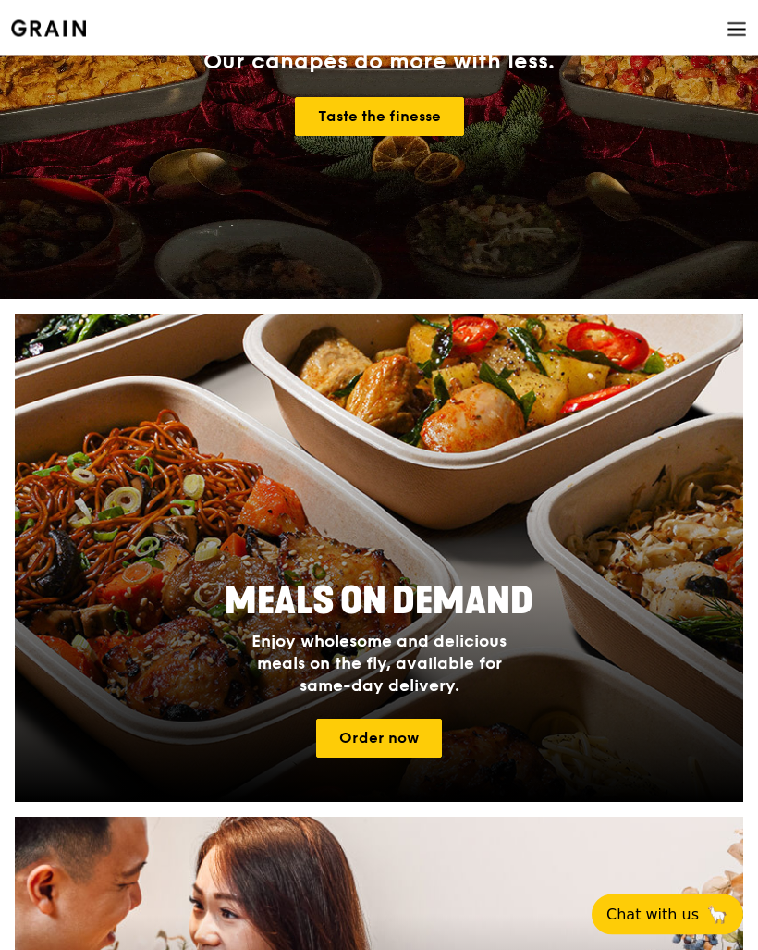
scroll to position [268, 0]
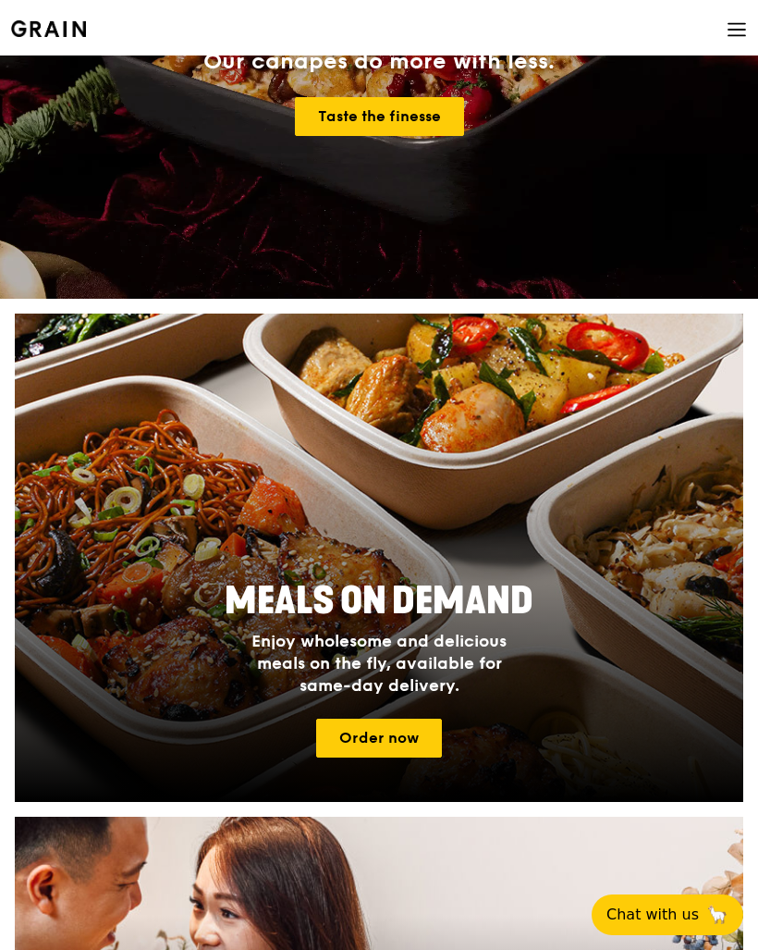
click at [356, 746] on link "Order now" at bounding box center [379, 738] width 126 height 39
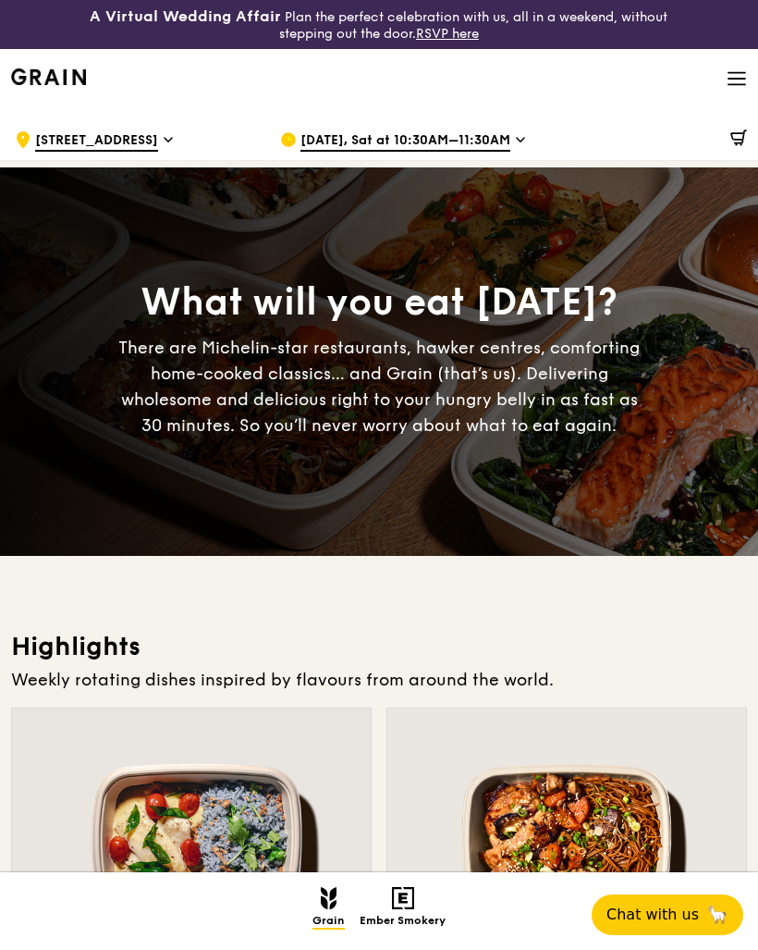
click at [486, 142] on span "[DATE], Sat at 10:30AM–11:30AM" at bounding box center [406, 141] width 210 height 20
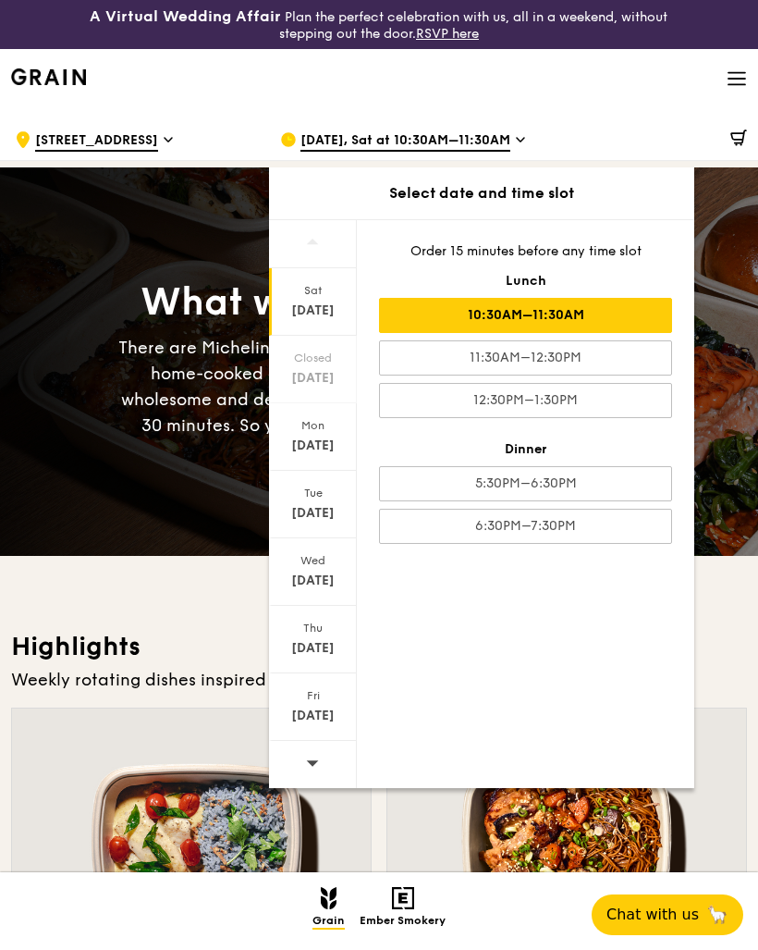
click at [314, 514] on div "Oct 14" at bounding box center [313, 513] width 82 height 18
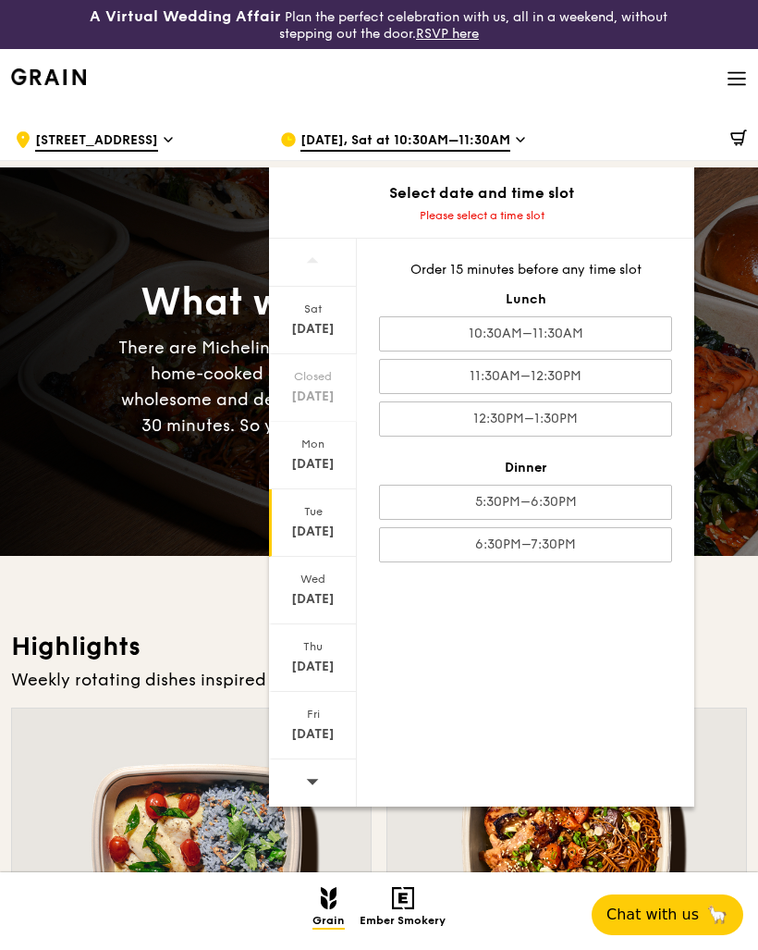
click at [642, 365] on div "11:30AM–12:30PM" at bounding box center [525, 376] width 293 height 35
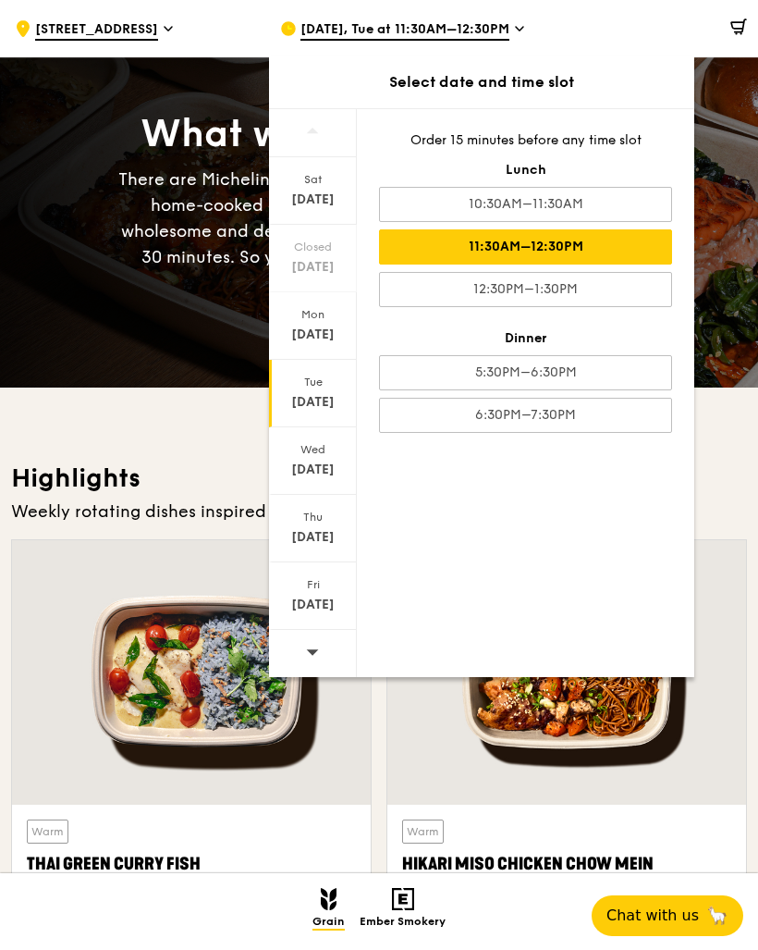
scroll to position [161, 0]
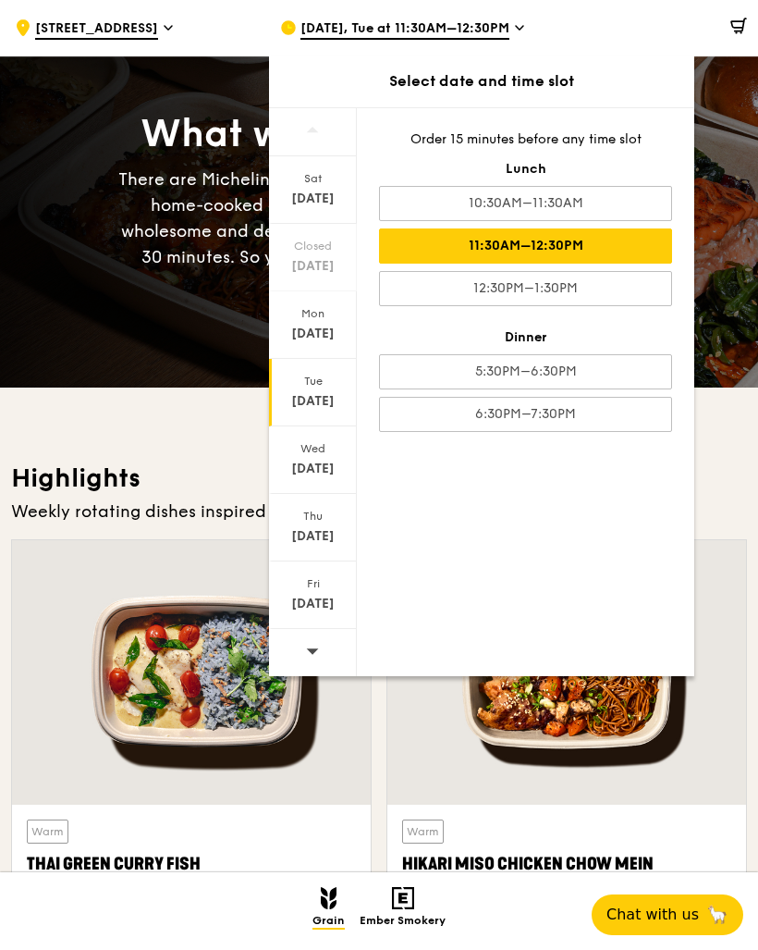
click at [746, 350] on div "What will you eat today? There are Michelin-star restaurants, hawker centres, c…" at bounding box center [379, 193] width 758 height 388
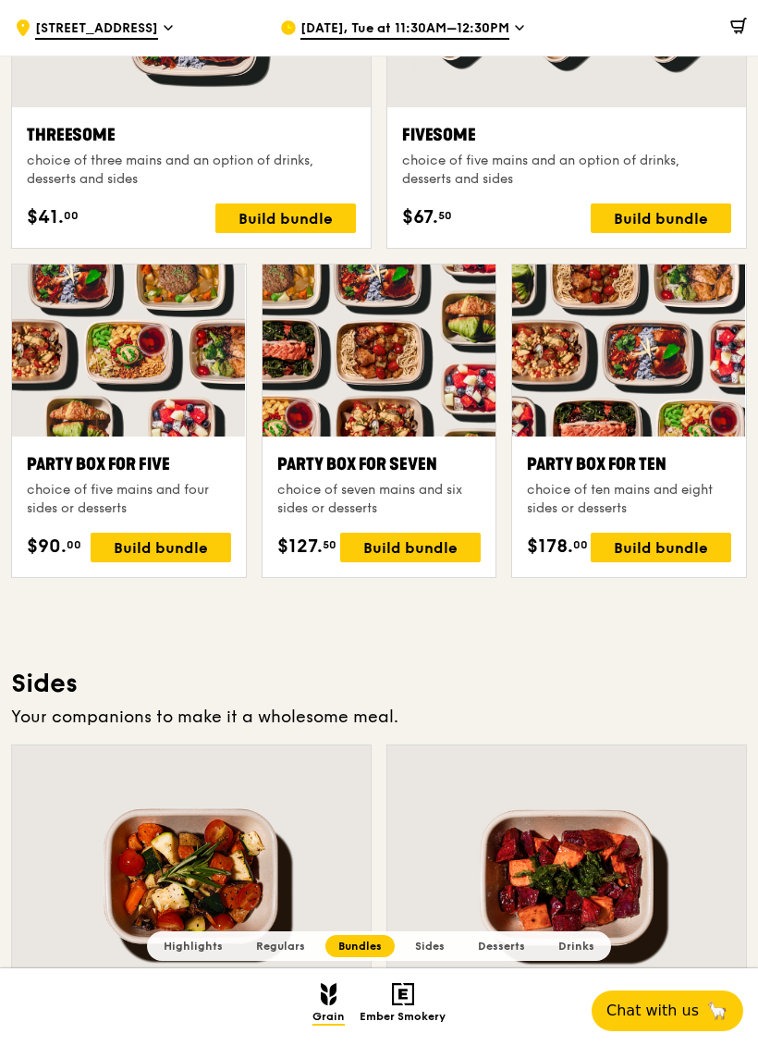
scroll to position [3347, 0]
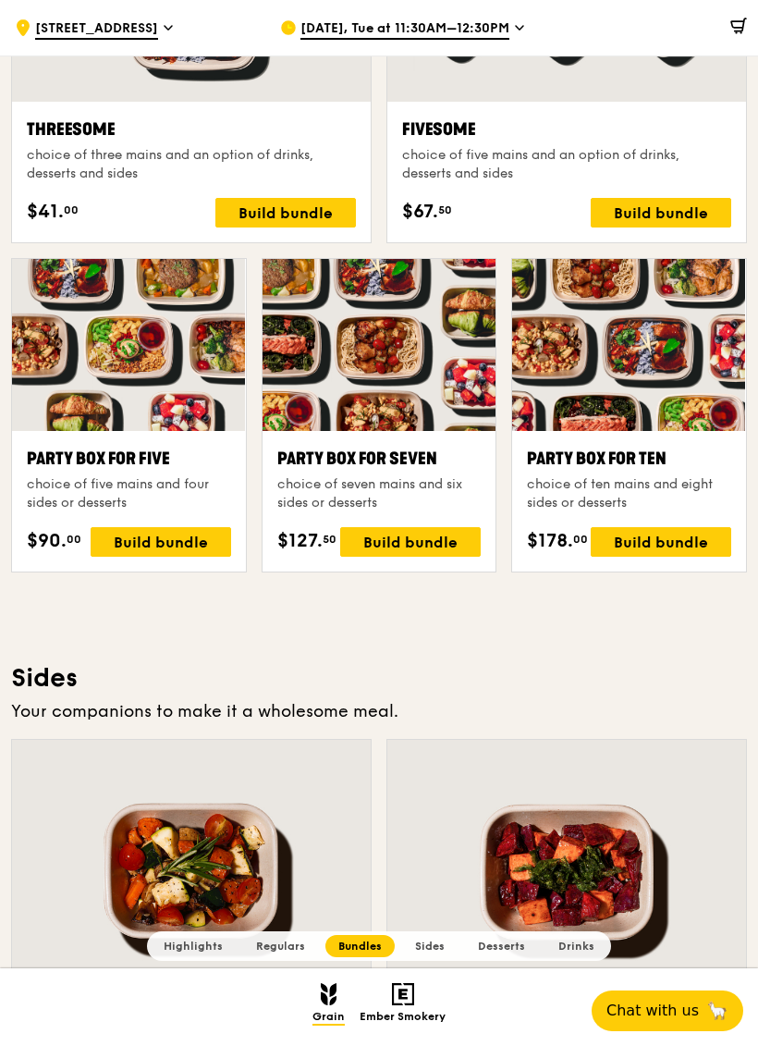
click at [698, 529] on div "Build bundle" at bounding box center [661, 542] width 141 height 30
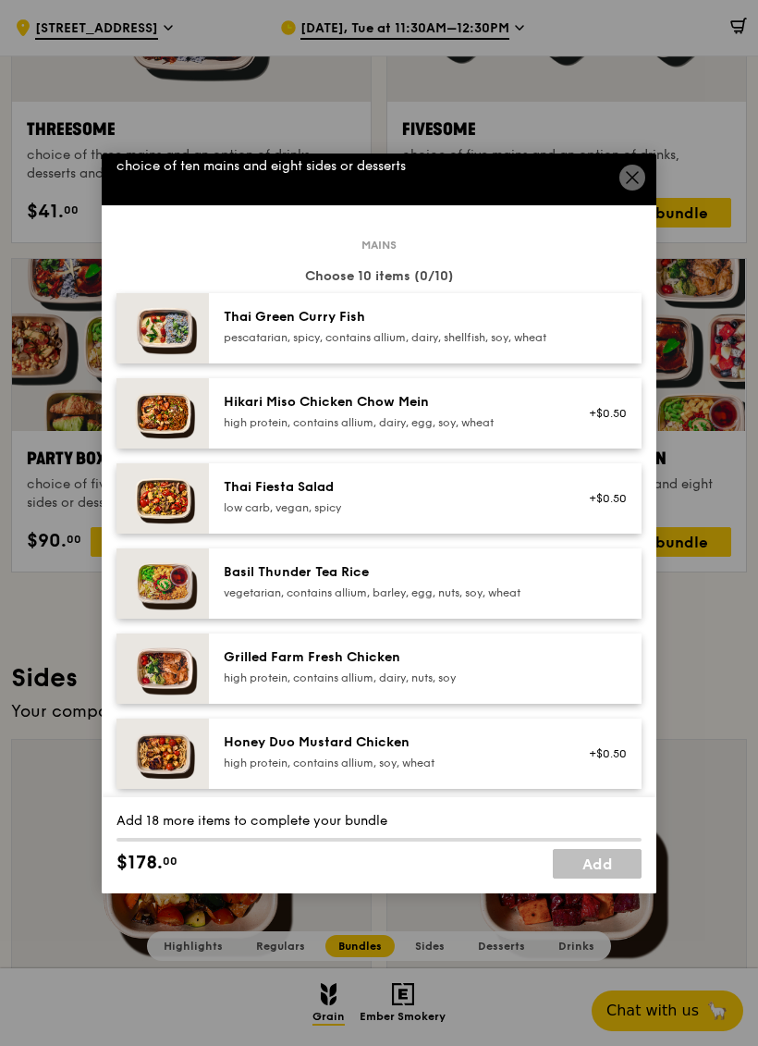
scroll to position [56, 0]
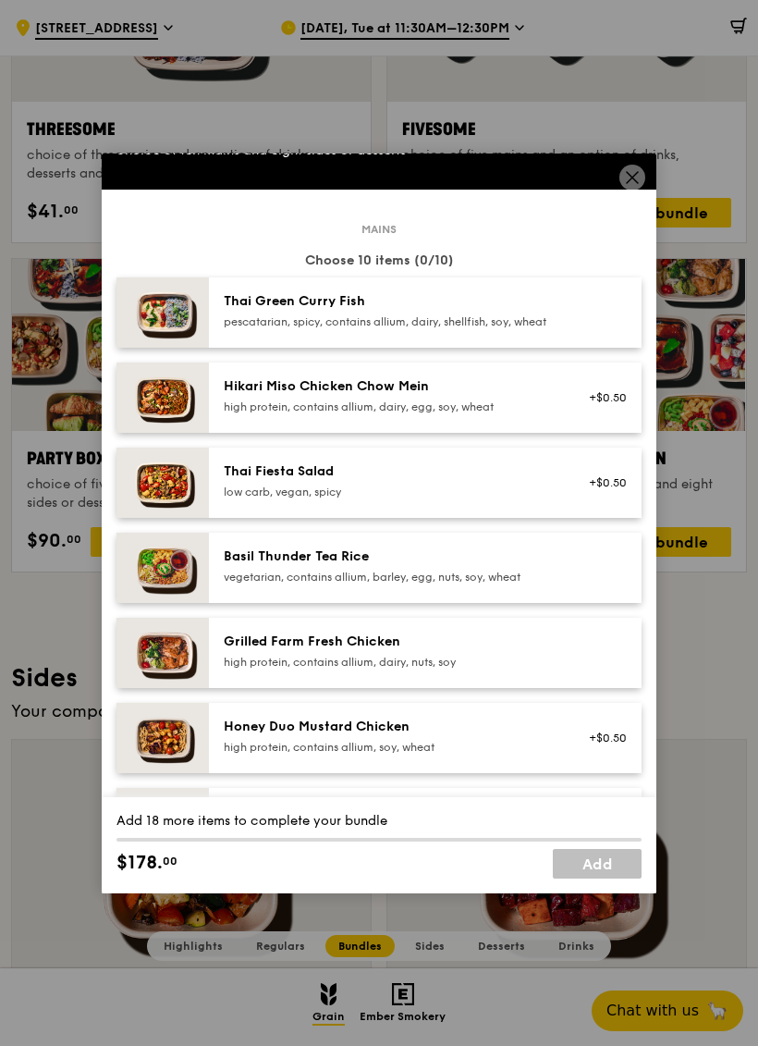
click at [470, 670] on div "Grilled Farm Fresh Chicken high protein, contains allium, dairy, nuts, soy" at bounding box center [390, 651] width 332 height 37
click at [461, 651] on div "Grilled Farm Fresh Chicken" at bounding box center [390, 642] width 332 height 18
click at [457, 670] on div "Grilled Farm Fresh Chicken high protein, contains allium, dairy, nuts, soy" at bounding box center [390, 651] width 332 height 37
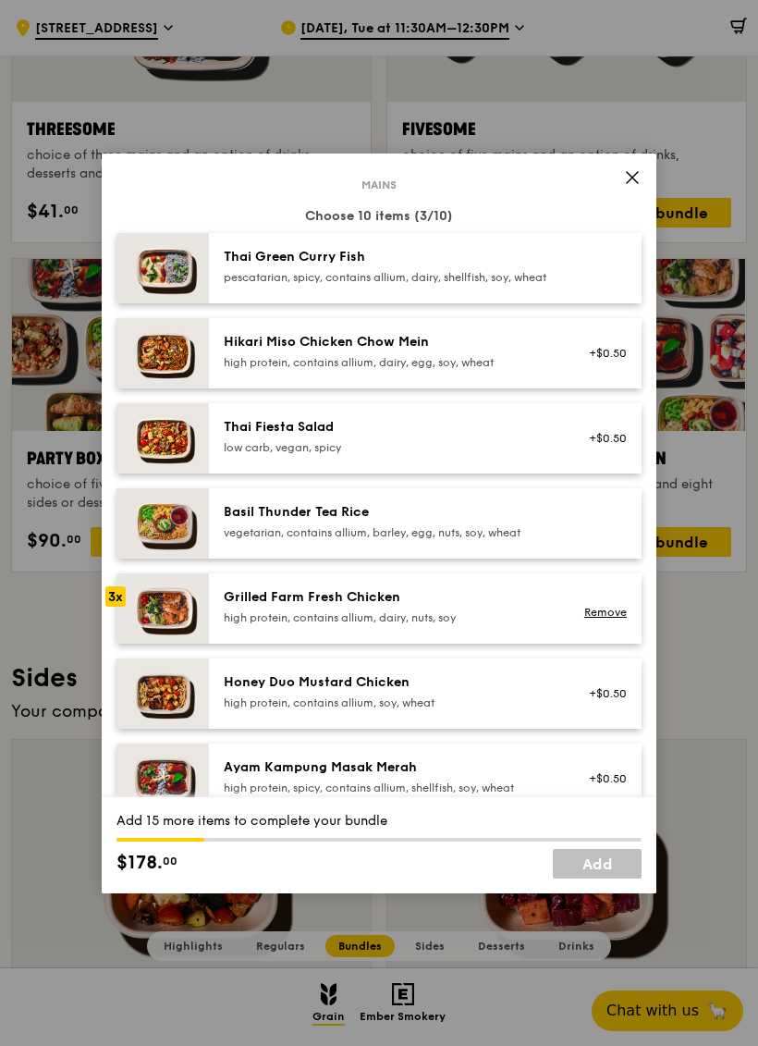
scroll to position [83, 0]
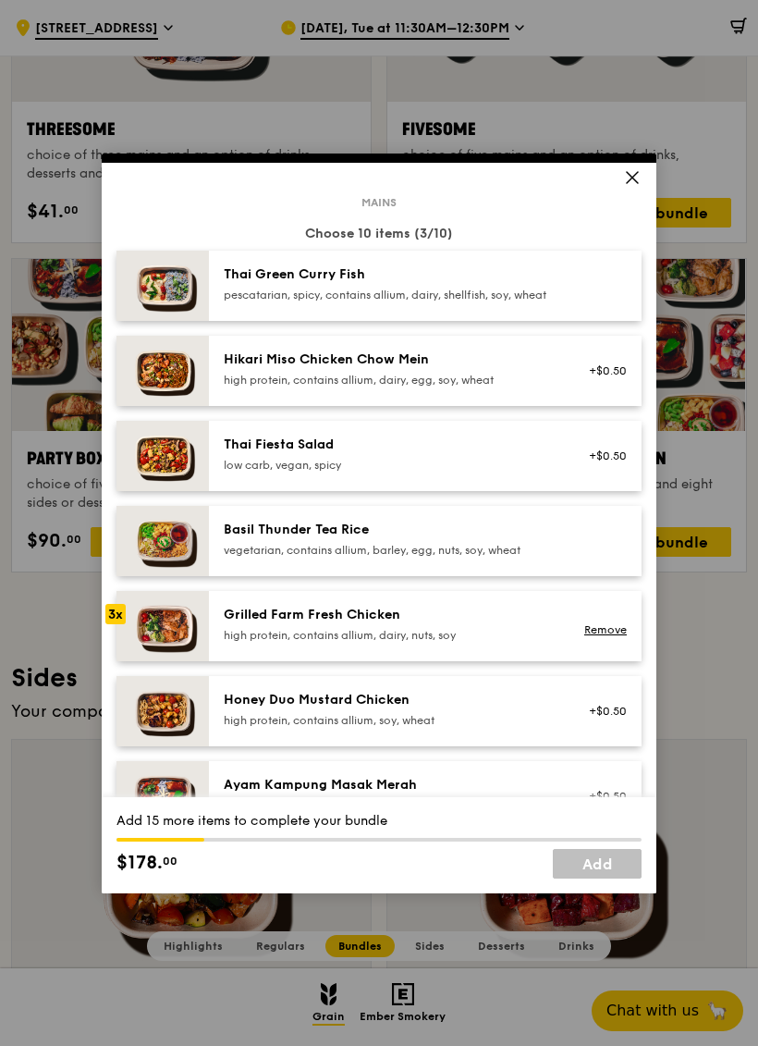
click at [445, 369] on div "Hikari Miso Chicken Chow Mein" at bounding box center [390, 360] width 332 height 18
click at [452, 369] on div "Hikari Miso Chicken Chow Mein" at bounding box center [390, 360] width 332 height 18
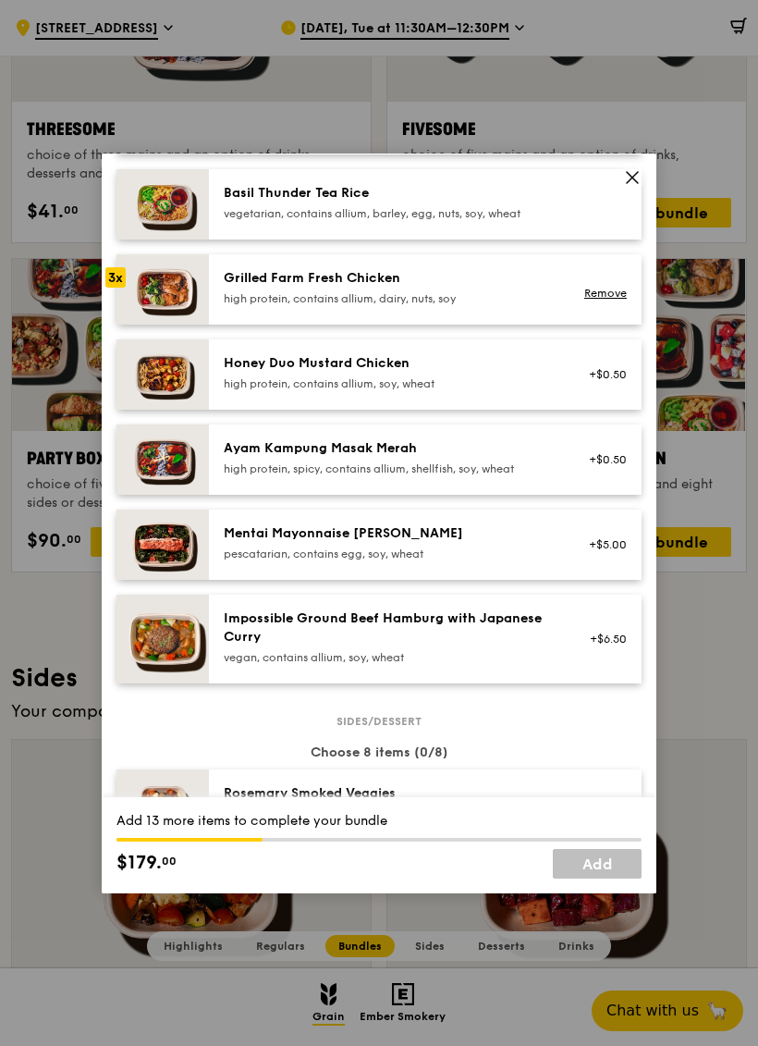
scroll to position [421, 0]
click at [491, 561] on div "Mentai Mayonnaise Aburi Salmon pescatarian, contains egg, soy, wheat" at bounding box center [390, 542] width 332 height 37
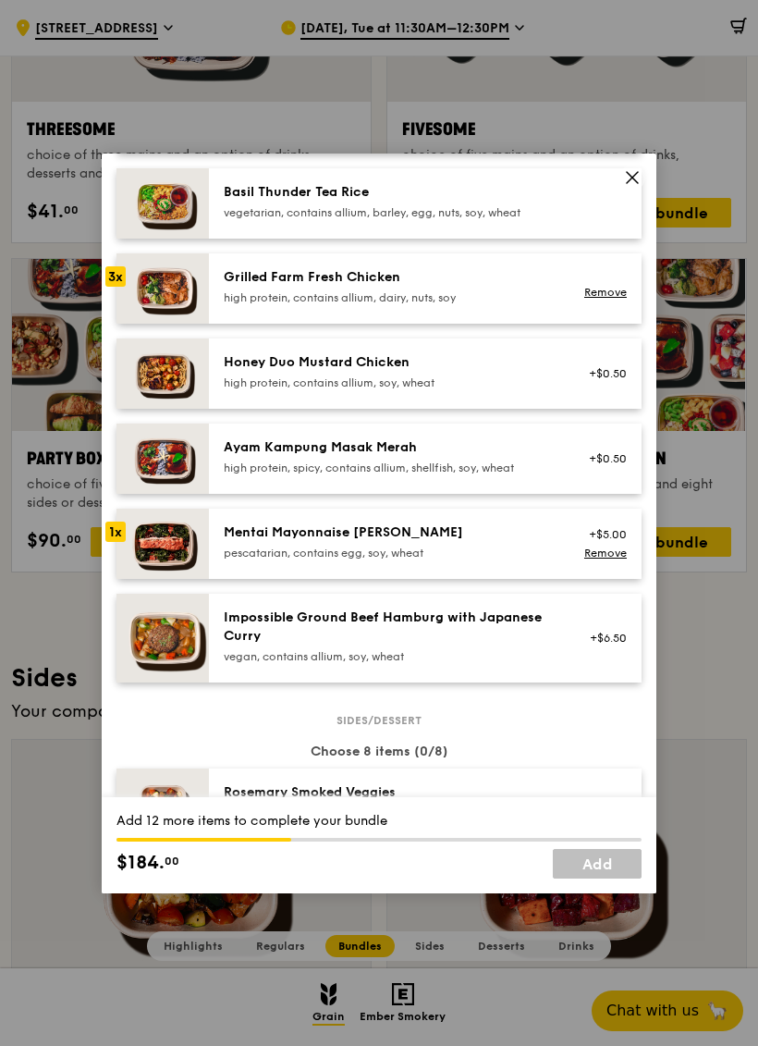
click at [488, 561] on div "pescatarian, contains egg, soy, wheat" at bounding box center [390, 553] width 332 height 15
click at [486, 561] on div "Mentai Mayonnaise Aburi Salmon pescatarian, contains egg, soy, wheat" at bounding box center [390, 542] width 332 height 37
click at [484, 561] on div "pescatarian, contains egg, soy, wheat" at bounding box center [390, 553] width 332 height 15
click at [486, 561] on div "pescatarian, contains egg, soy, wheat" at bounding box center [390, 553] width 332 height 15
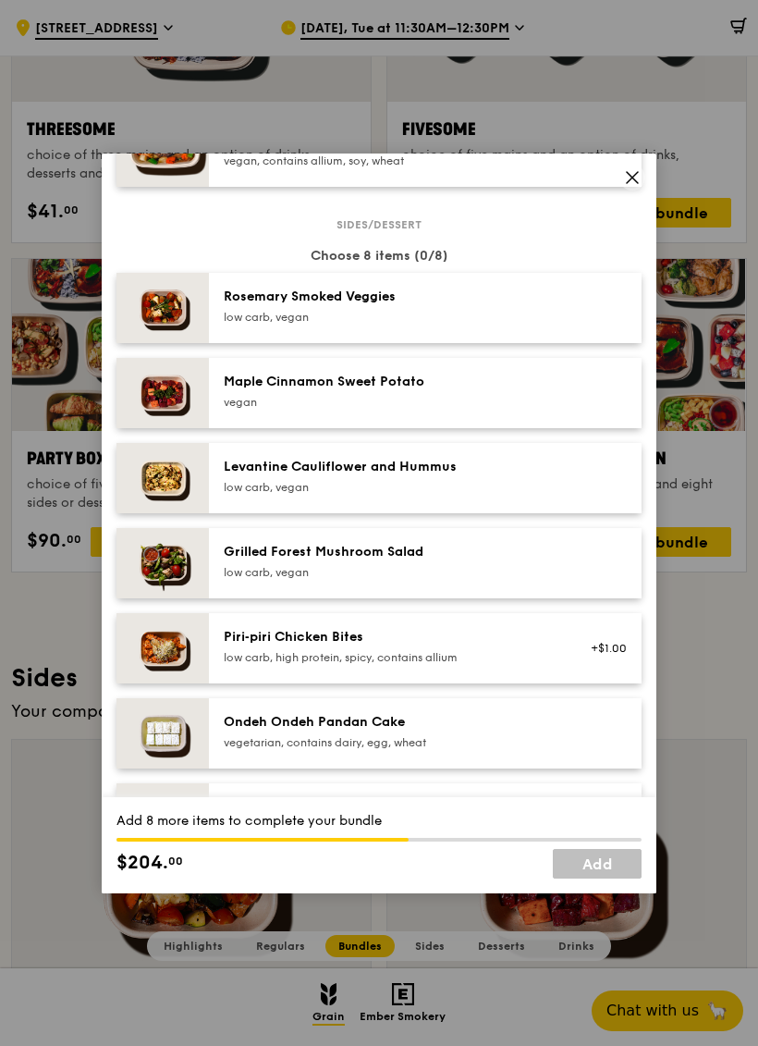
scroll to position [918, 0]
click at [417, 324] on div "low carb, vegan" at bounding box center [390, 316] width 332 height 15
click at [410, 390] on div "Maple Cinnamon Sweet Potato" at bounding box center [390, 381] width 332 height 18
click at [391, 475] on div "Levantine Cauliflower and Hummus" at bounding box center [390, 466] width 332 height 18
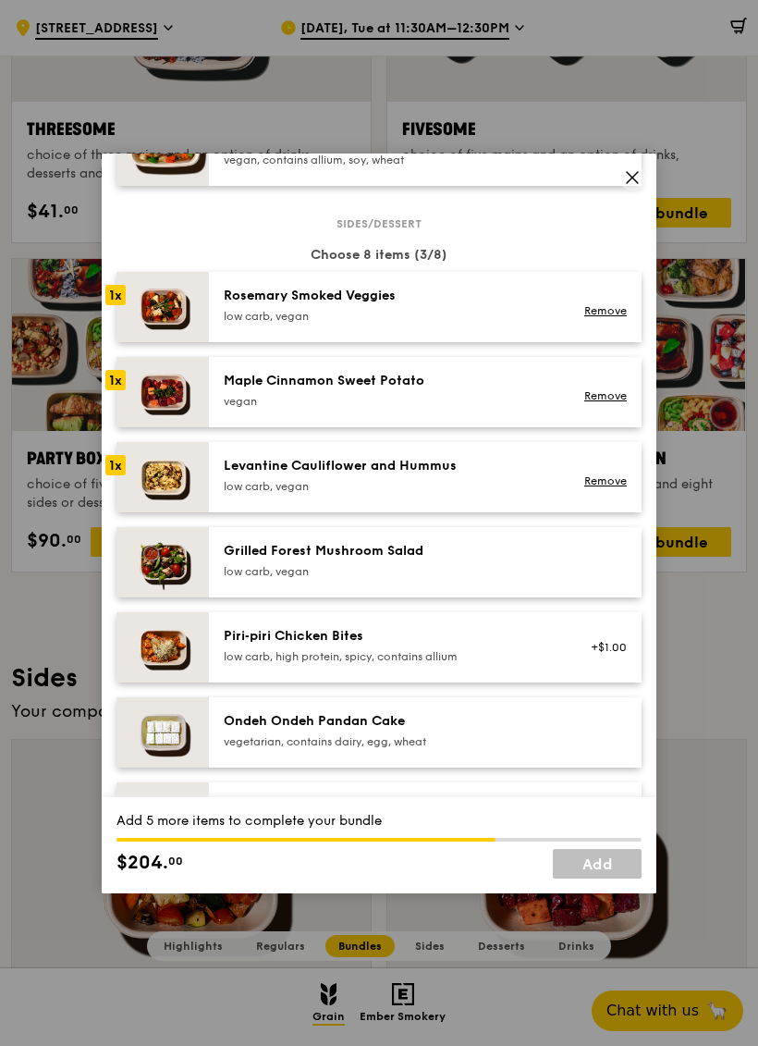
click at [407, 512] on div "Levantine Cauliflower and Hummus low carb, vegan Remove" at bounding box center [425, 477] width 433 height 70
click at [562, 583] on div "Grilled Forest Mushroom Salad low carb, vegan" at bounding box center [390, 562] width 354 height 41
click at [451, 749] on div "vegetarian, contains dairy, egg, wheat" at bounding box center [390, 741] width 332 height 15
click at [467, 731] on div "Ondeh Ondeh Pandan Cake" at bounding box center [390, 721] width 332 height 18
click at [463, 731] on div "Ondeh Ondeh Pandan Cake" at bounding box center [390, 721] width 332 height 18
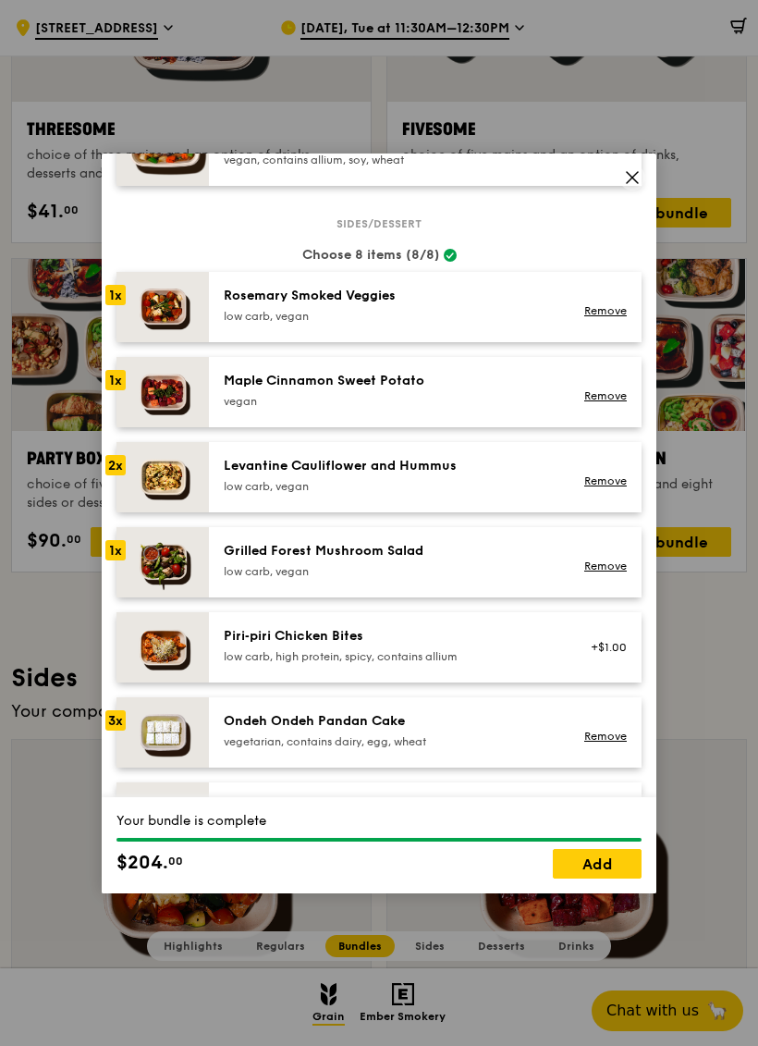
click at [452, 749] on div "Ondeh Ondeh Pandan Cake vegetarian, contains dairy, egg, wheat" at bounding box center [390, 730] width 332 height 37
click at [437, 475] on div "Levantine Cauliflower and Hummus" at bounding box center [390, 466] width 332 height 18
click at [609, 487] on link "Remove" at bounding box center [606, 481] width 43 height 13
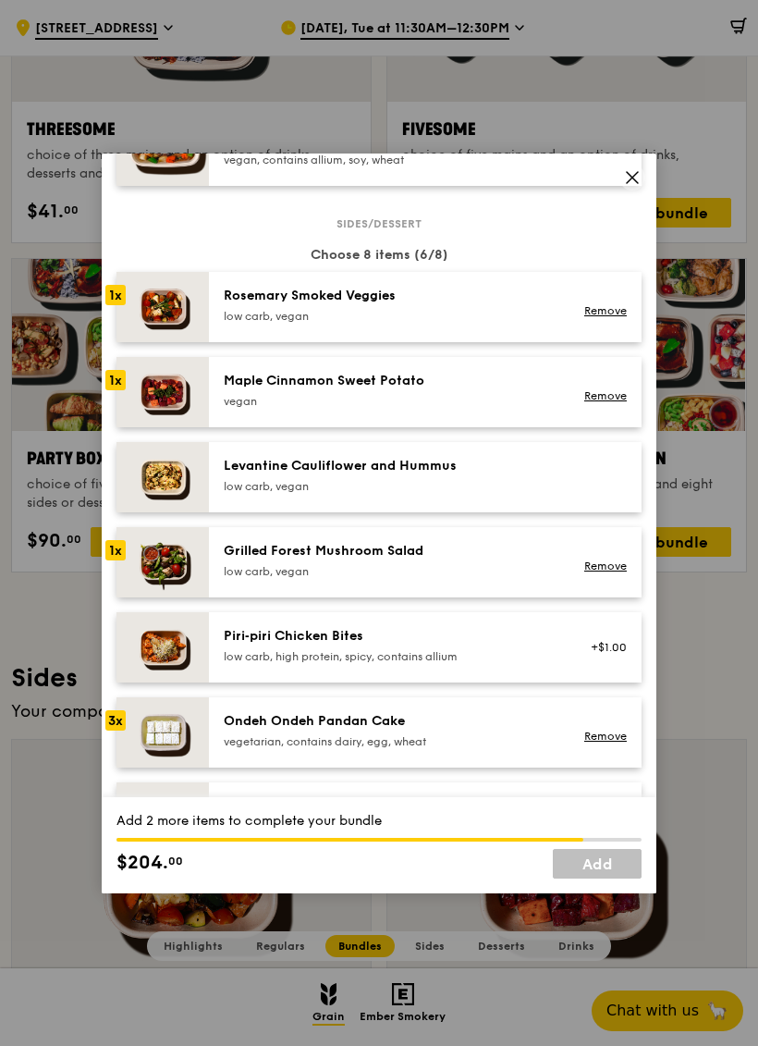
click at [524, 475] on div "Levantine Cauliflower and Hummus" at bounding box center [390, 466] width 332 height 18
click at [405, 749] on div "vegetarian, contains dairy, egg, wheat" at bounding box center [390, 741] width 332 height 15
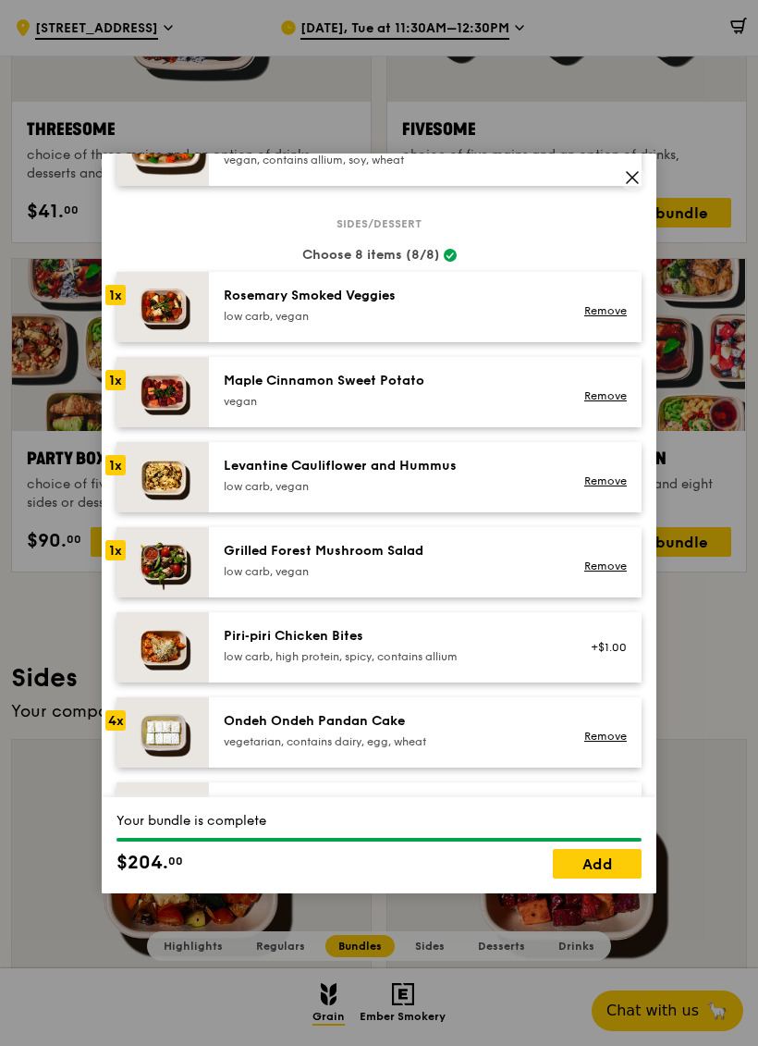
click at [605, 871] on link "Add" at bounding box center [597, 864] width 89 height 30
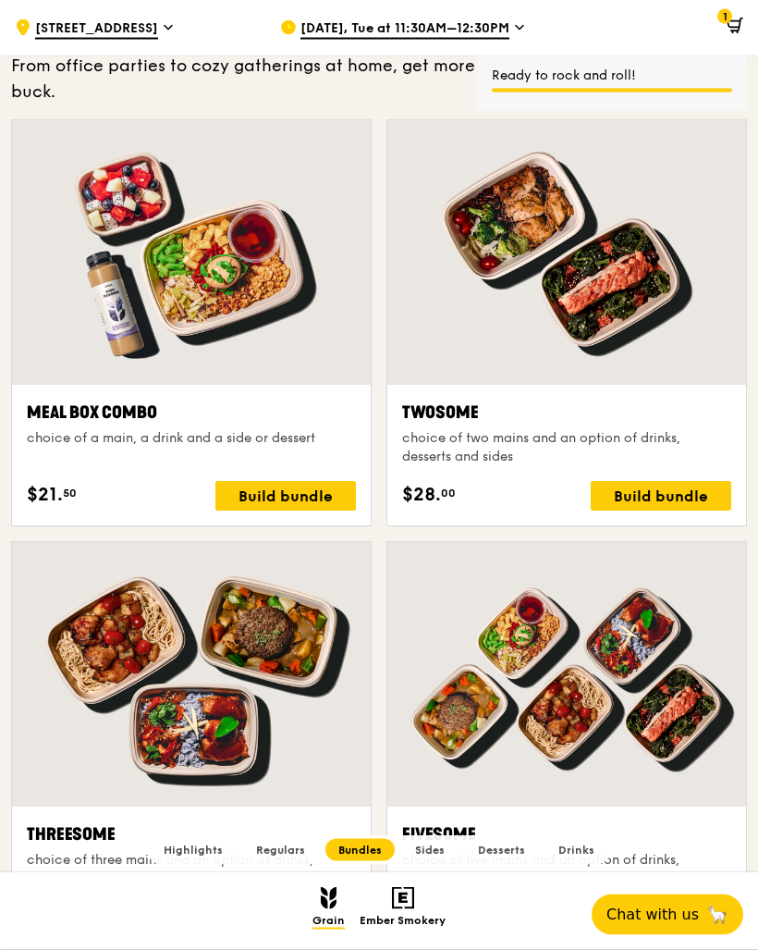
click at [661, 493] on div "Build bundle" at bounding box center [661, 497] width 141 height 30
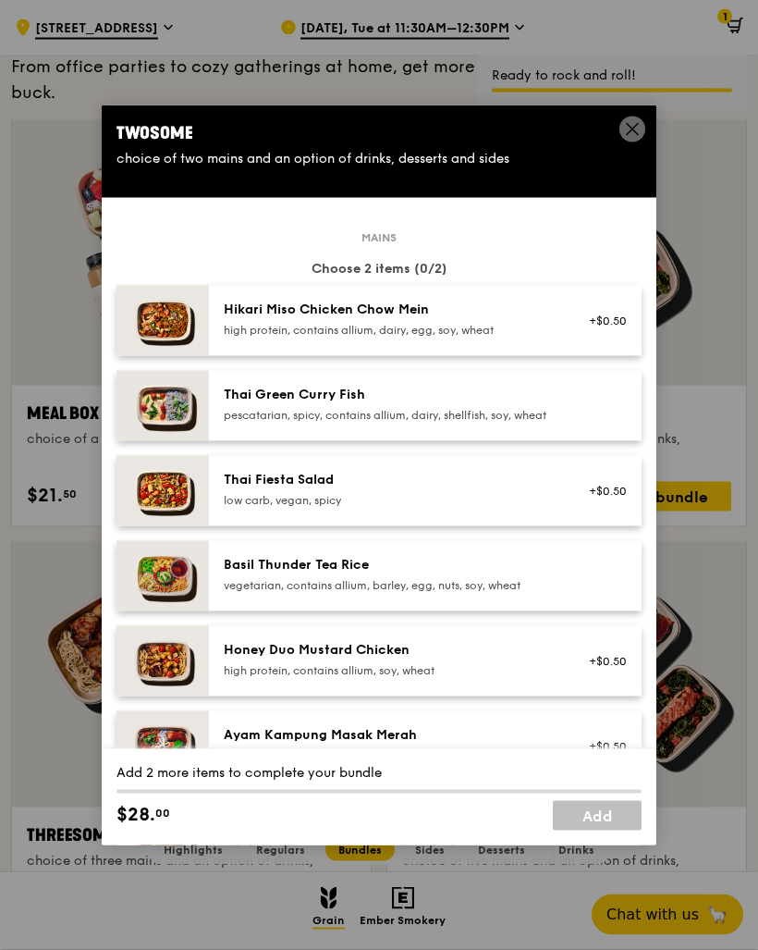
scroll to position [2643, 0]
click at [466, 423] on div "pescatarian, spicy, contains allium, dairy, shellfish, soy, wheat" at bounding box center [390, 415] width 332 height 15
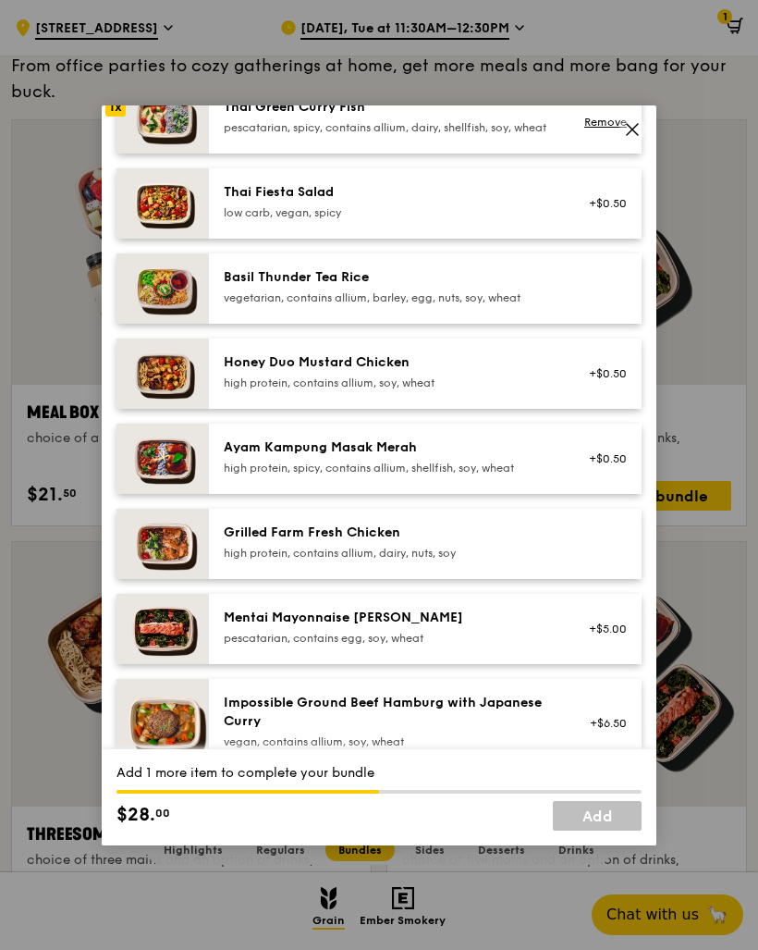
scroll to position [287, 0]
click at [459, 732] on div "Impossible Ground Beef Hamburg with Japanese Curry" at bounding box center [390, 713] width 332 height 37
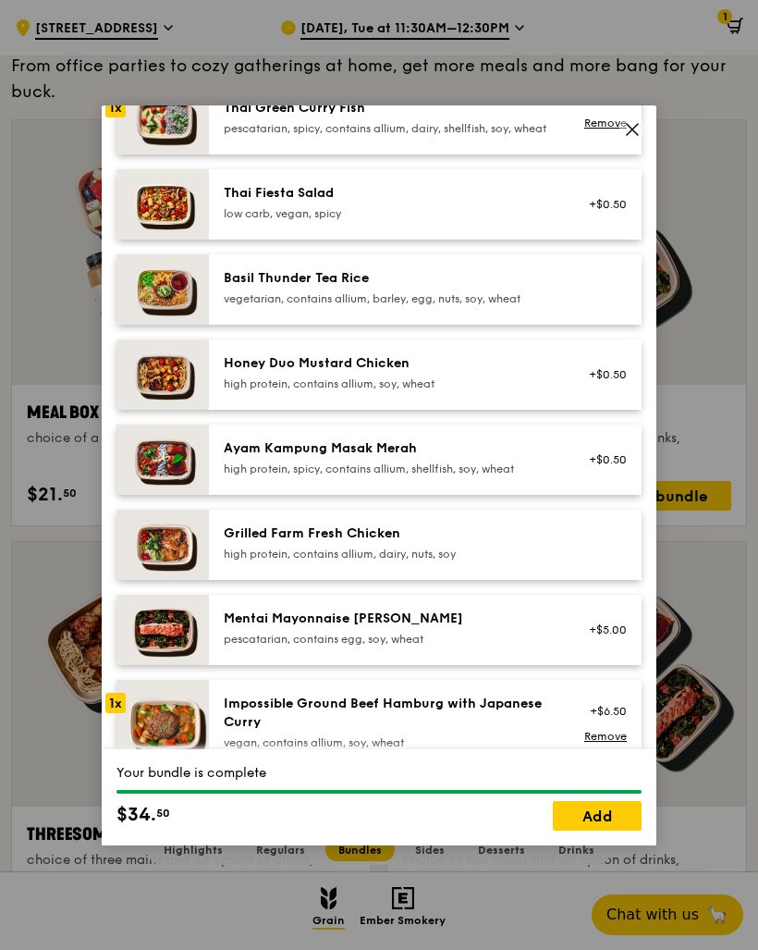
click at [599, 824] on link "Add" at bounding box center [597, 816] width 89 height 30
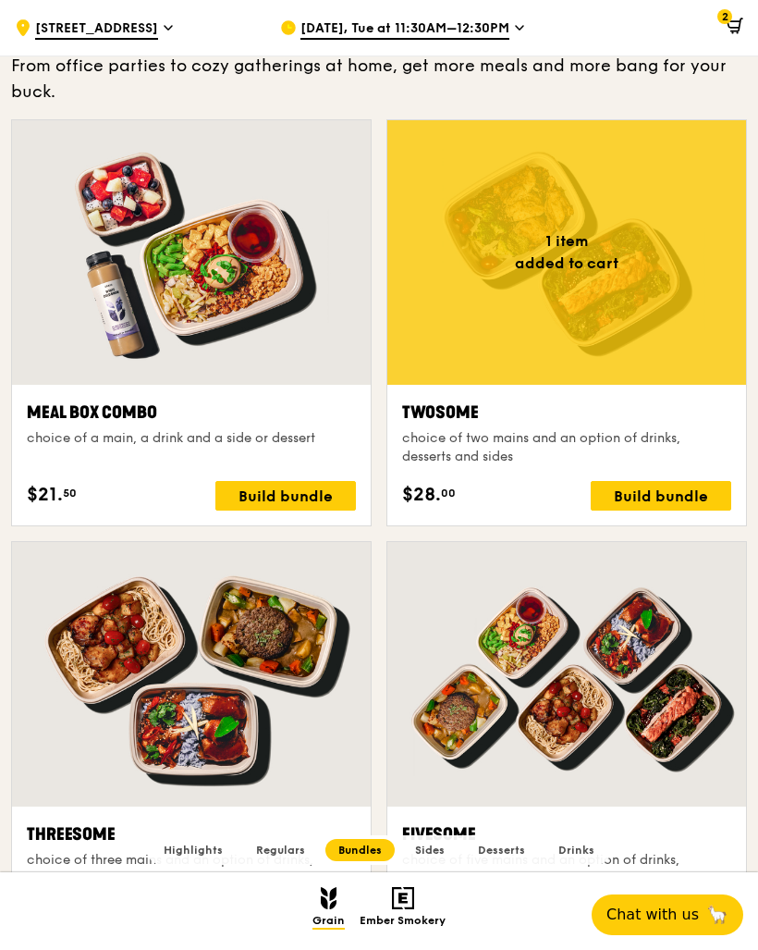
click at [733, 32] on icon at bounding box center [733, 32] width 1 height 1
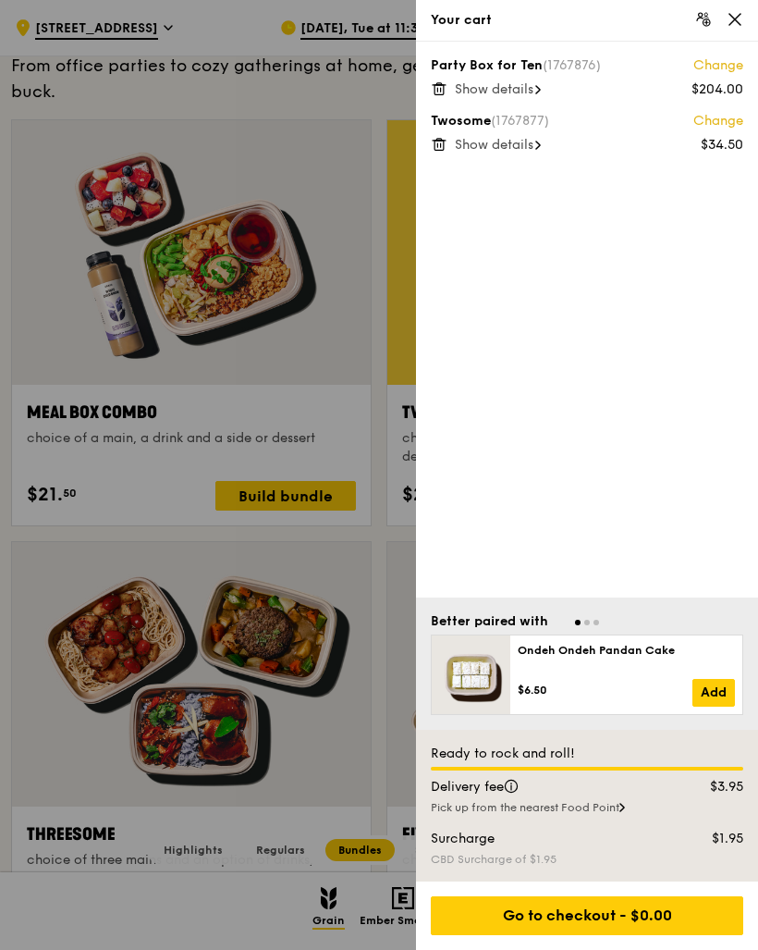
click at [511, 153] on div "Show details" at bounding box center [599, 145] width 289 height 18
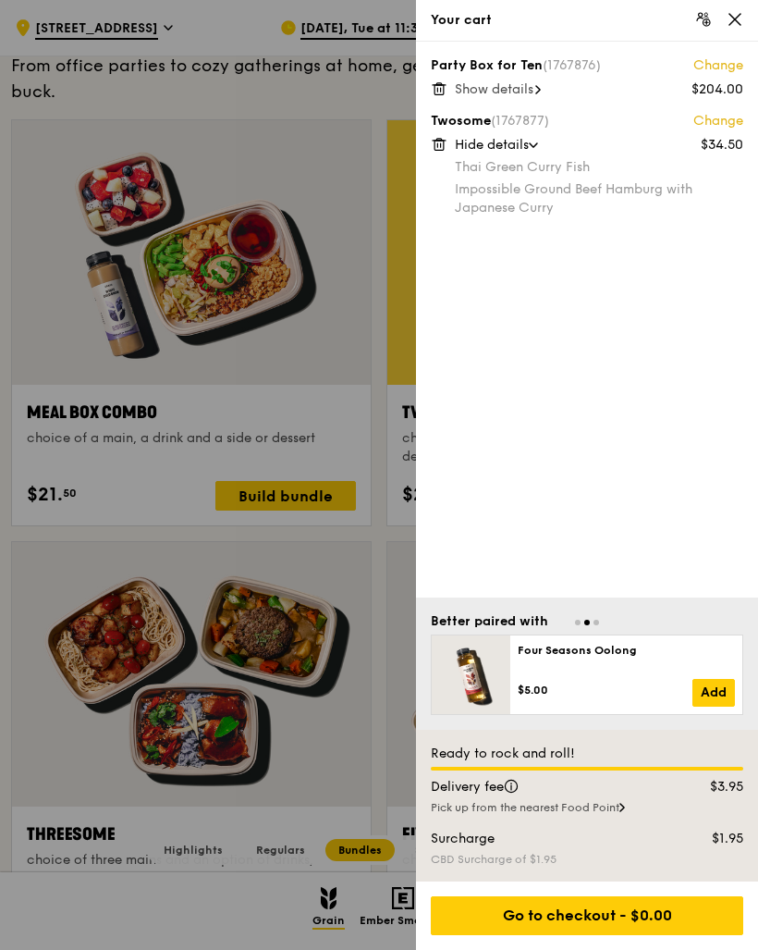
click at [534, 84] on span "Show details" at bounding box center [494, 89] width 79 height 16
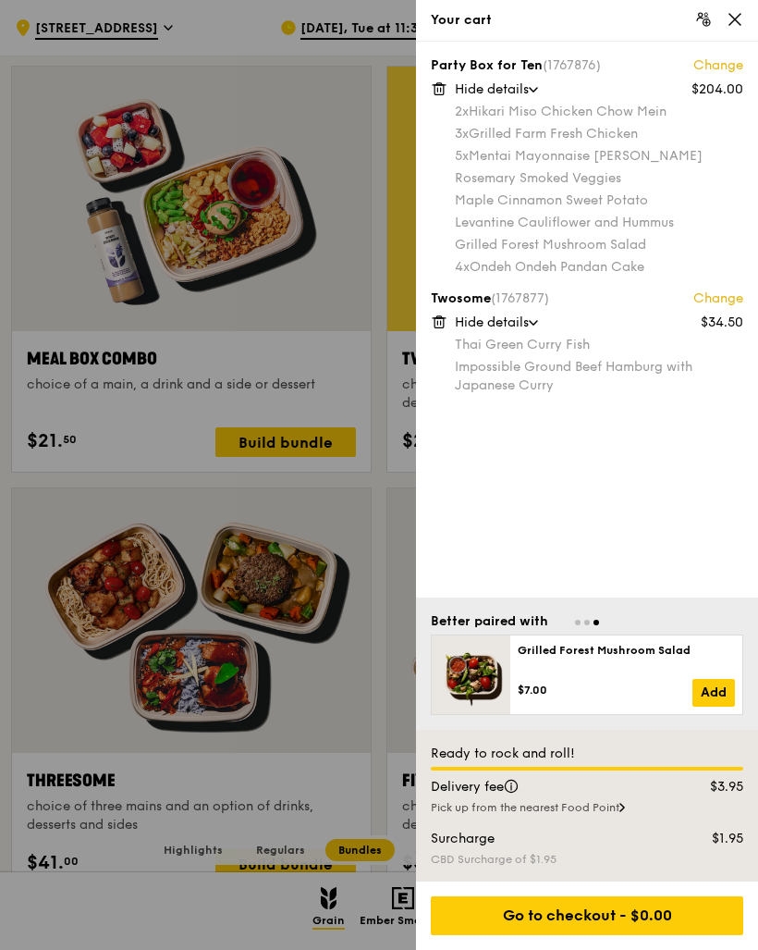
scroll to position [2695, 0]
click at [643, 935] on div "Go to checkout - $0.00" at bounding box center [587, 915] width 313 height 39
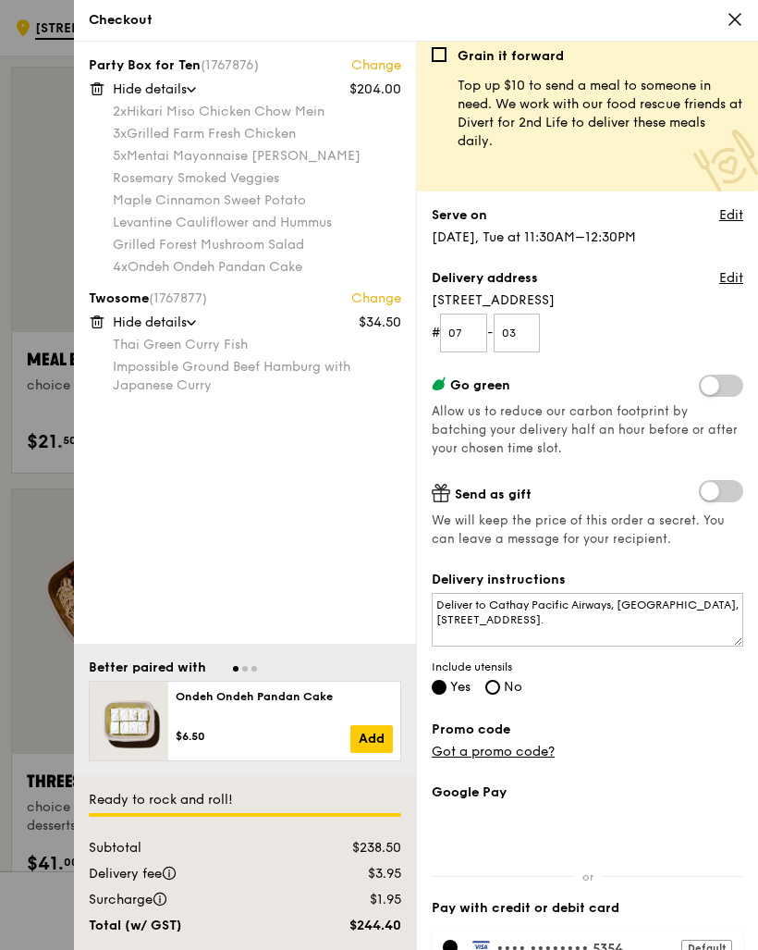
scroll to position [6, 0]
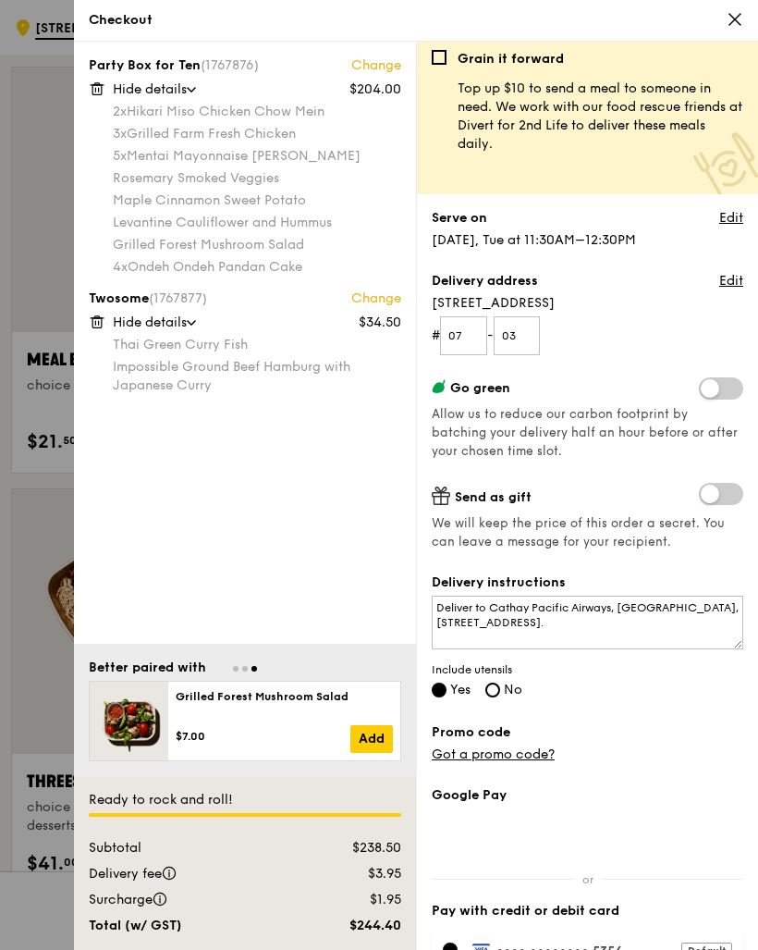
click at [295, 192] on div "Maple Cinnamon Sweet Potato" at bounding box center [257, 200] width 289 height 18
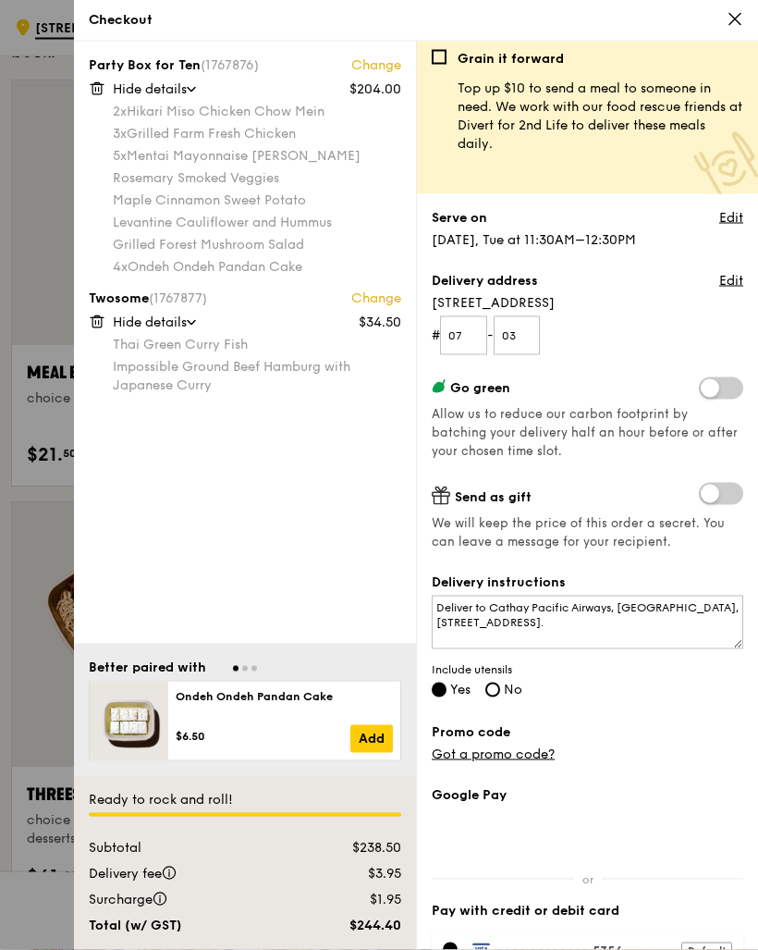
scroll to position [2682, 0]
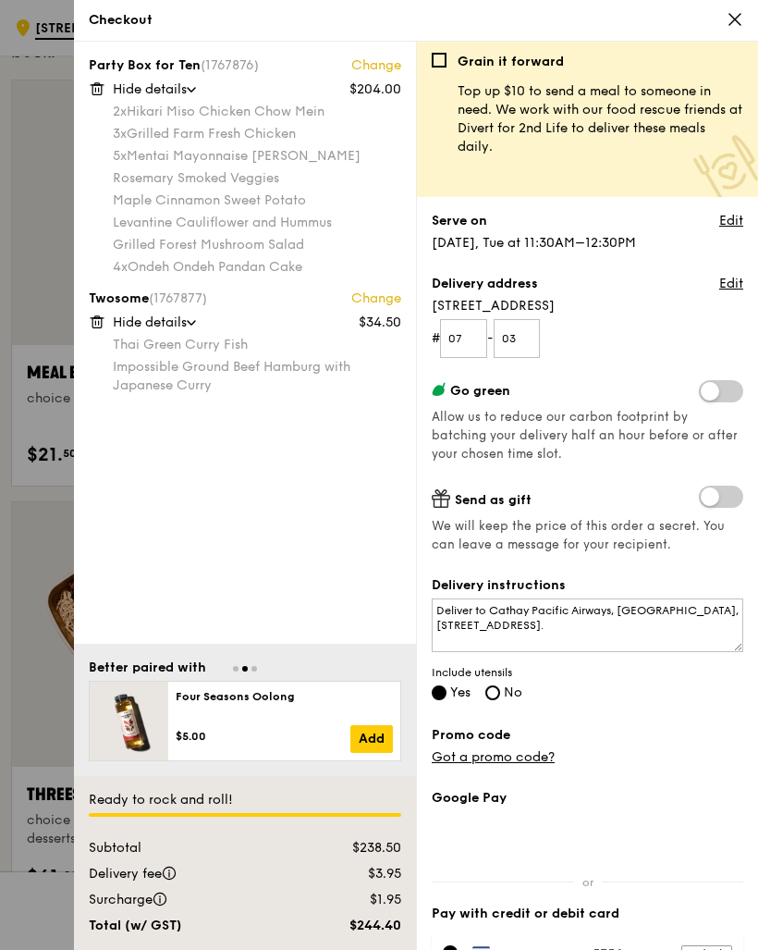
click at [668, 470] on div "Grain it forward Top up $10 to send a meal to someone in need. We work with our…" at bounding box center [588, 500] width 312 height 894
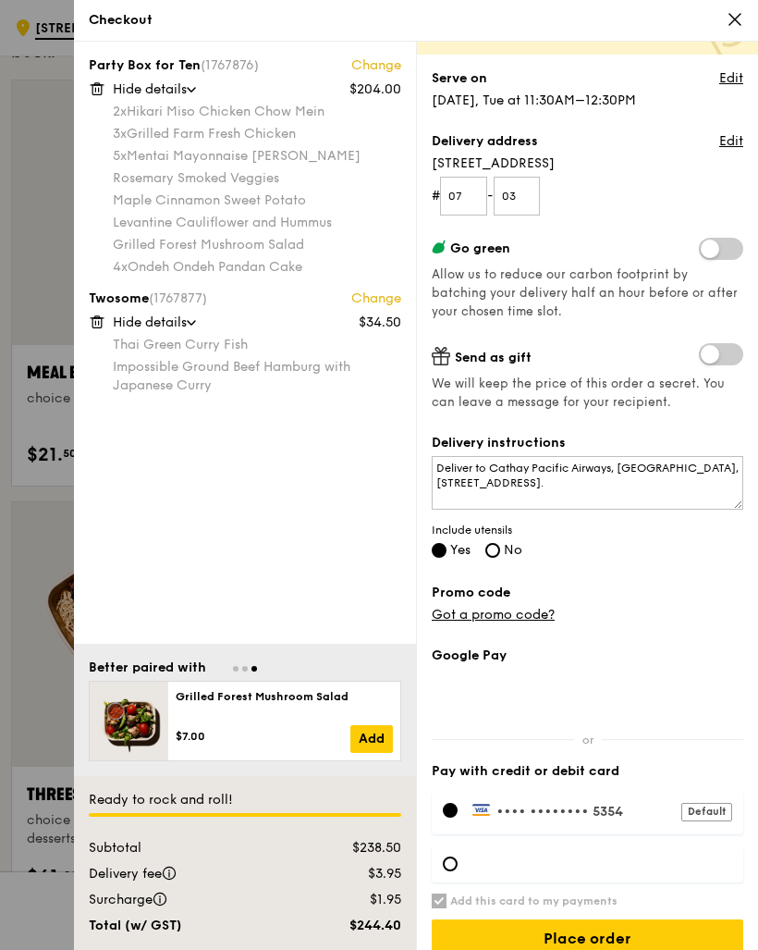
scroll to position [146, 0]
click at [634, 934] on input "Place order" at bounding box center [588, 938] width 312 height 39
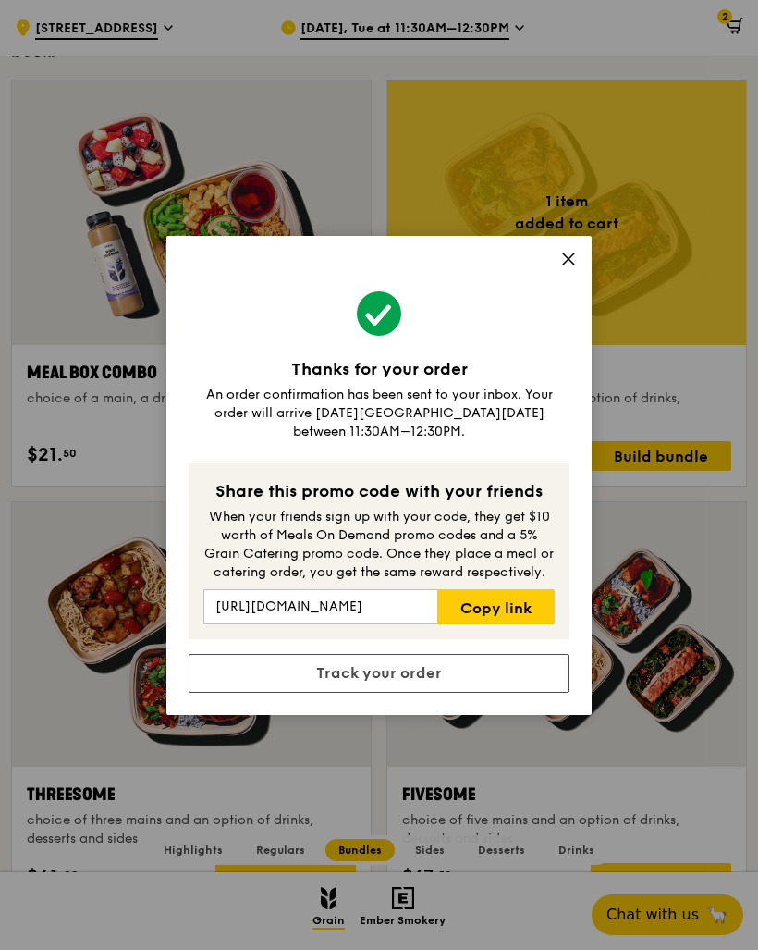
click at [573, 265] on icon at bounding box center [568, 258] width 11 height 11
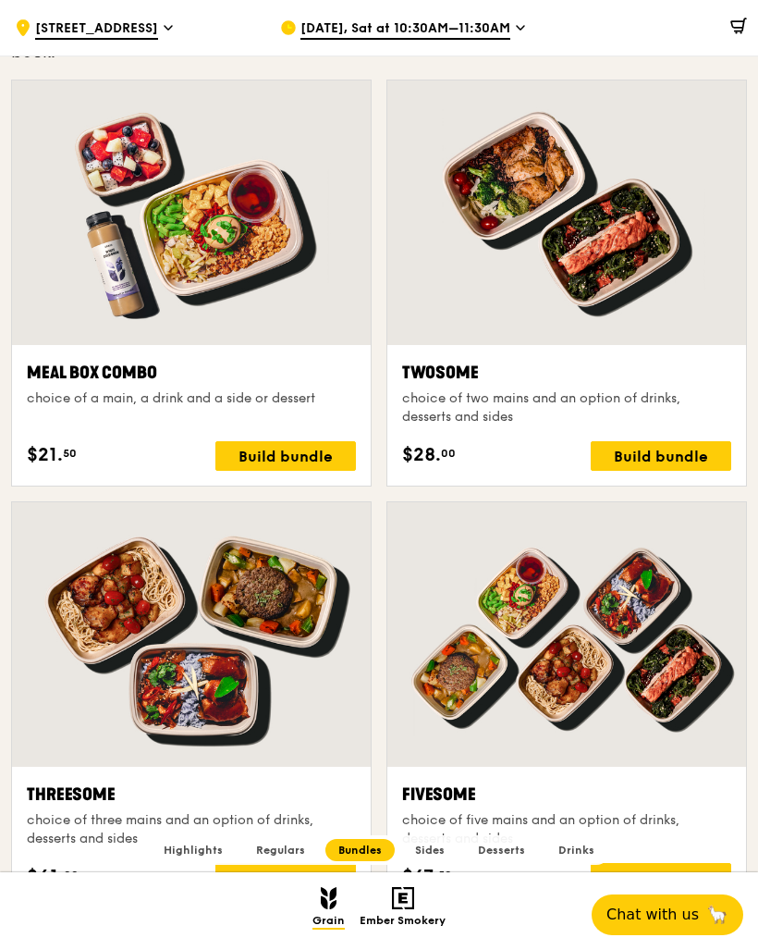
click at [90, 33] on span "[STREET_ADDRESS]" at bounding box center [96, 29] width 123 height 20
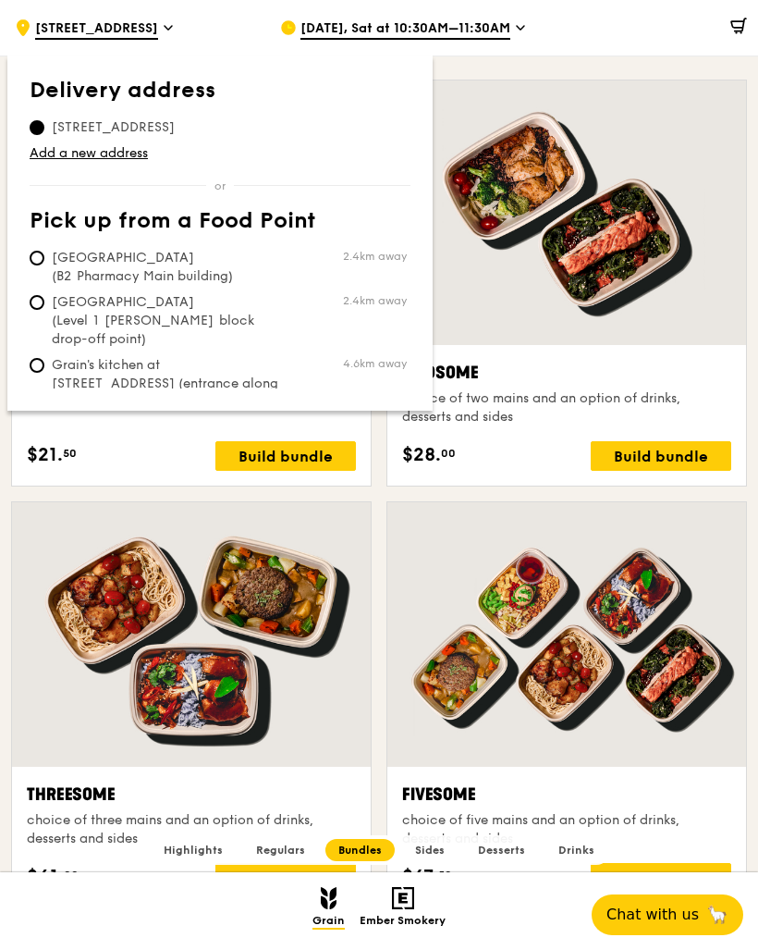
click at [138, 35] on span "[STREET_ADDRESS]" at bounding box center [96, 29] width 123 height 20
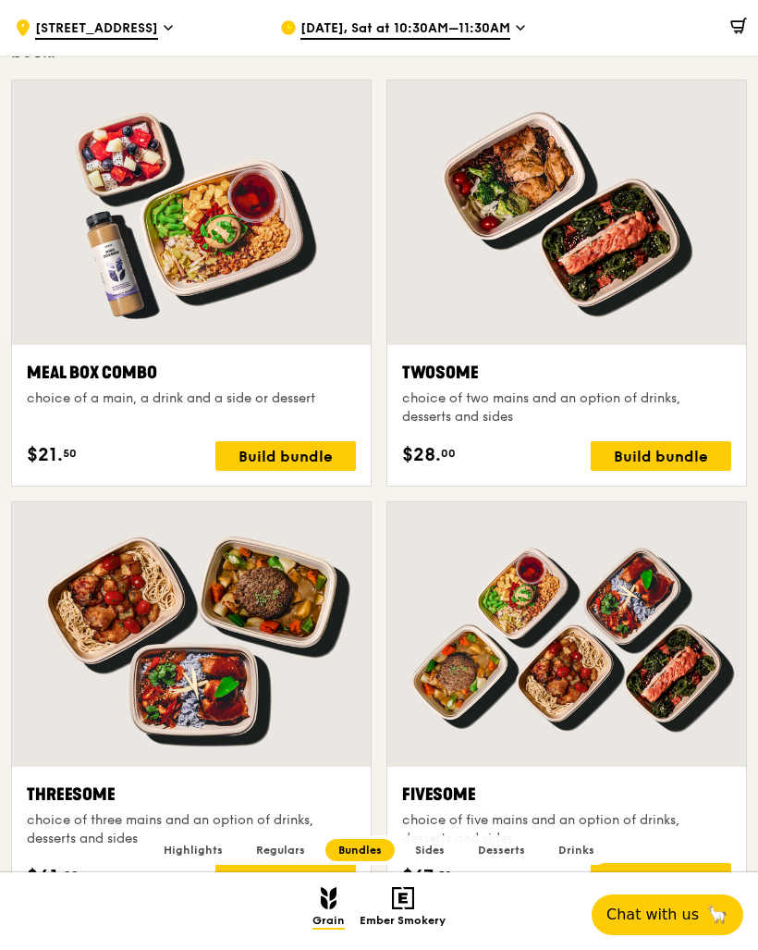
click at [445, 27] on span "[DATE], Sat at 10:30AM–11:30AM" at bounding box center [406, 29] width 210 height 20
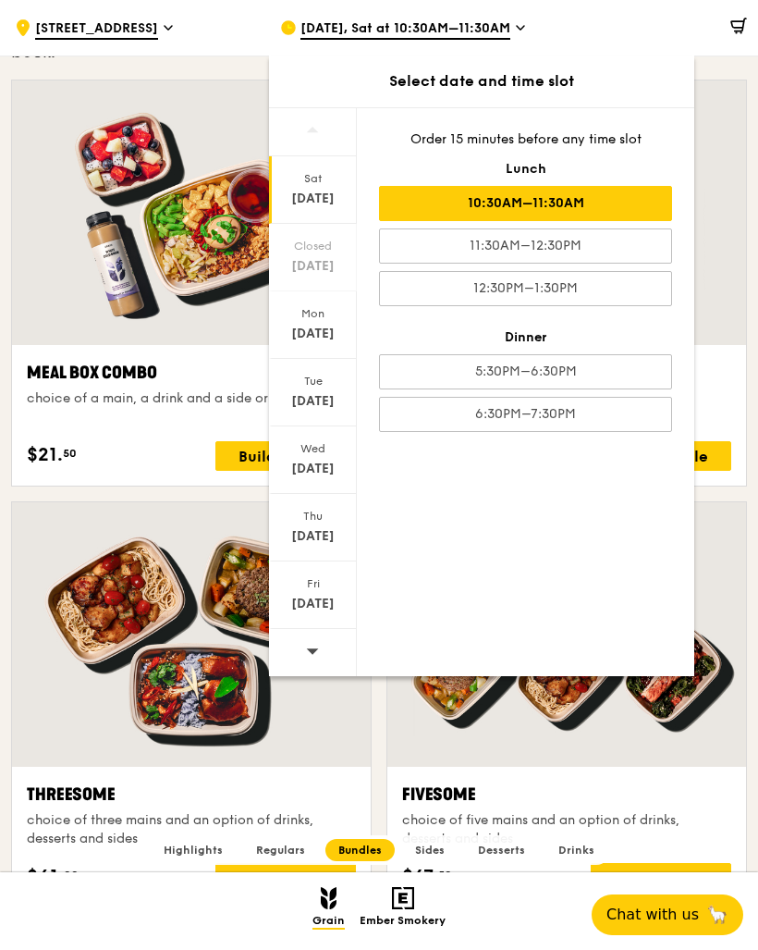
click at [463, 20] on span "[DATE], Sat at 10:30AM–11:30AM" at bounding box center [406, 29] width 210 height 20
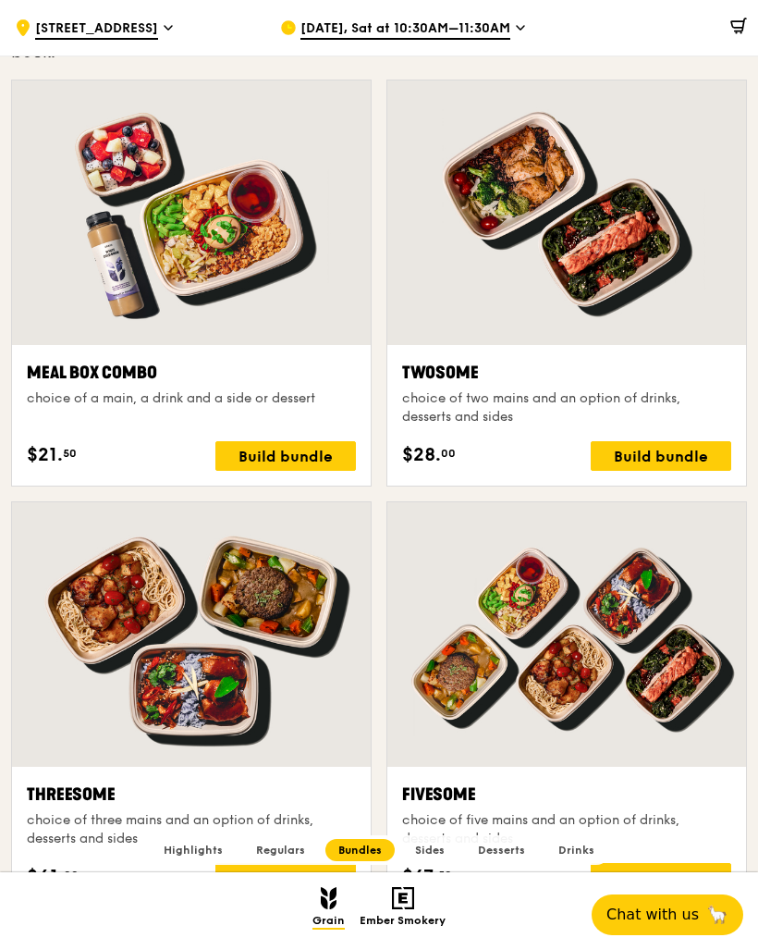
click at [735, 39] on span at bounding box center [735, 28] width 24 height 37
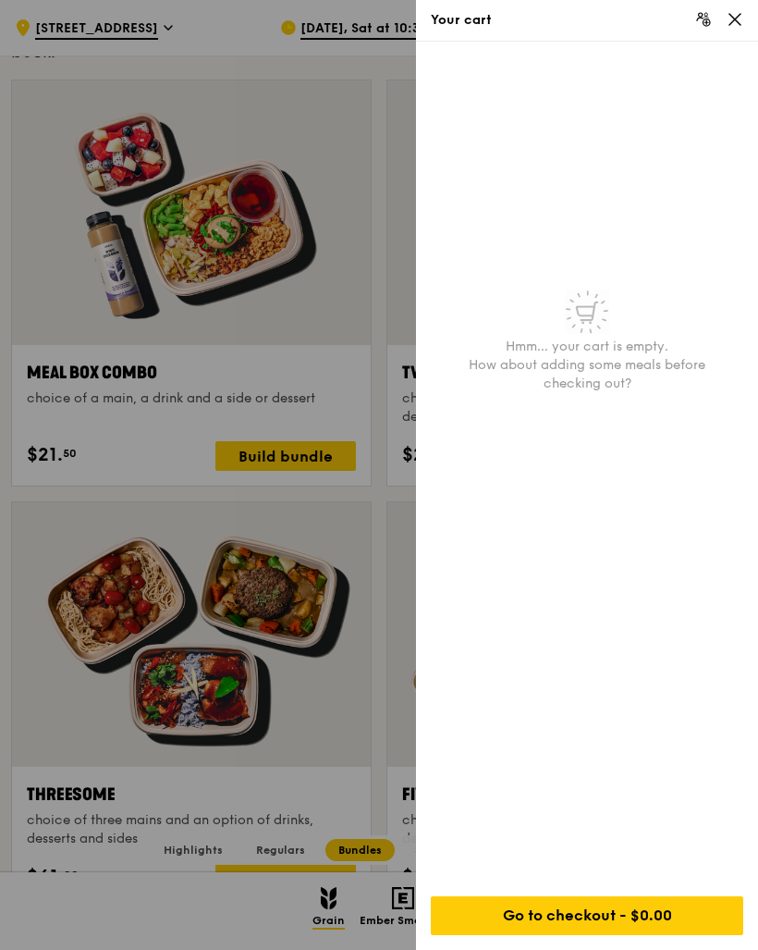
click at [709, 17] on icon at bounding box center [704, 19] width 17 height 17
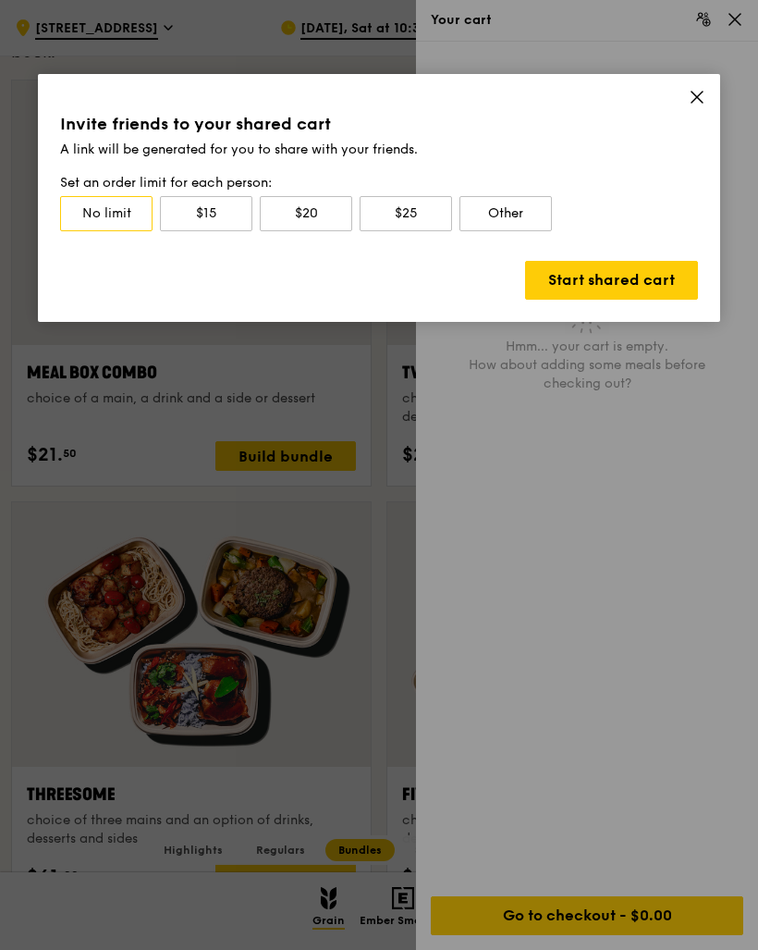
click at [696, 94] on icon at bounding box center [697, 97] width 11 height 11
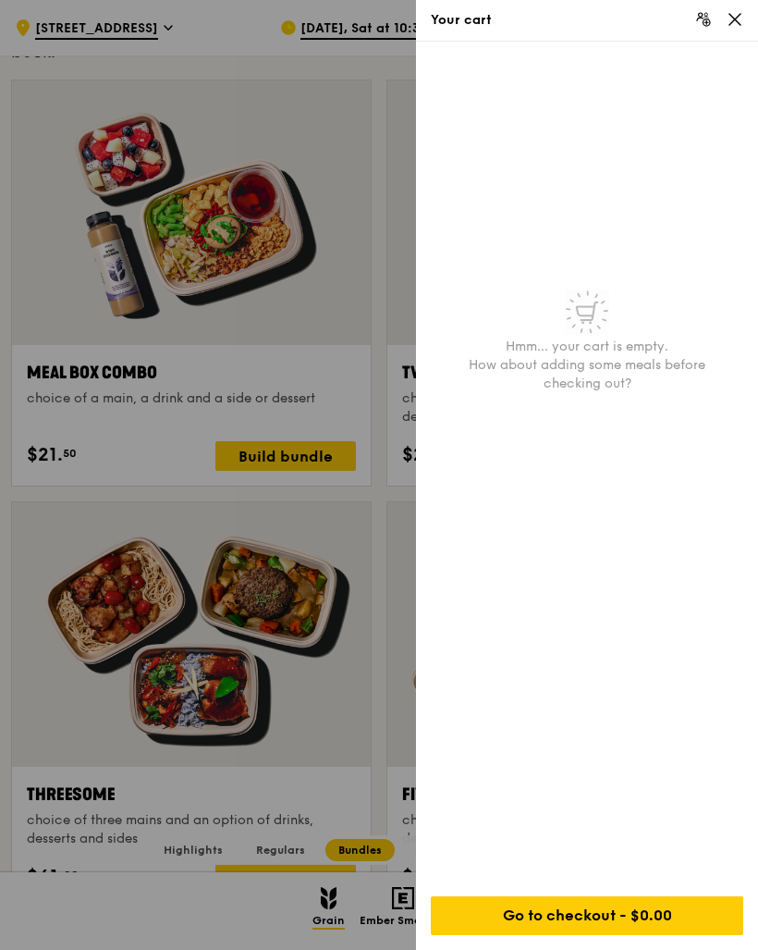
click at [740, 25] on icon at bounding box center [735, 19] width 11 height 11
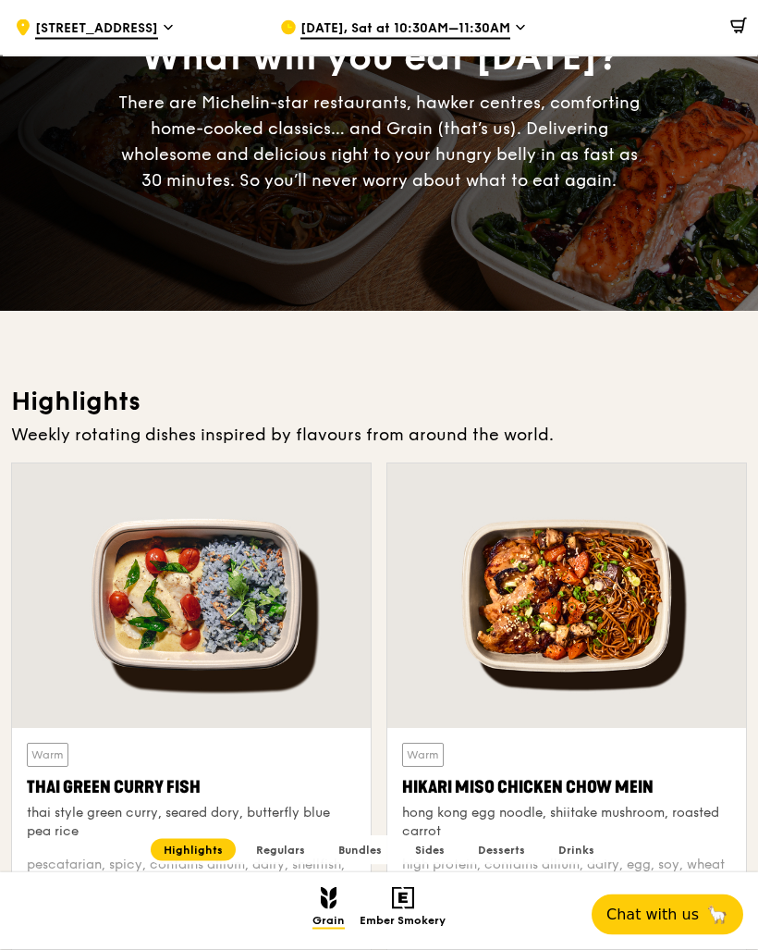
scroll to position [0, 0]
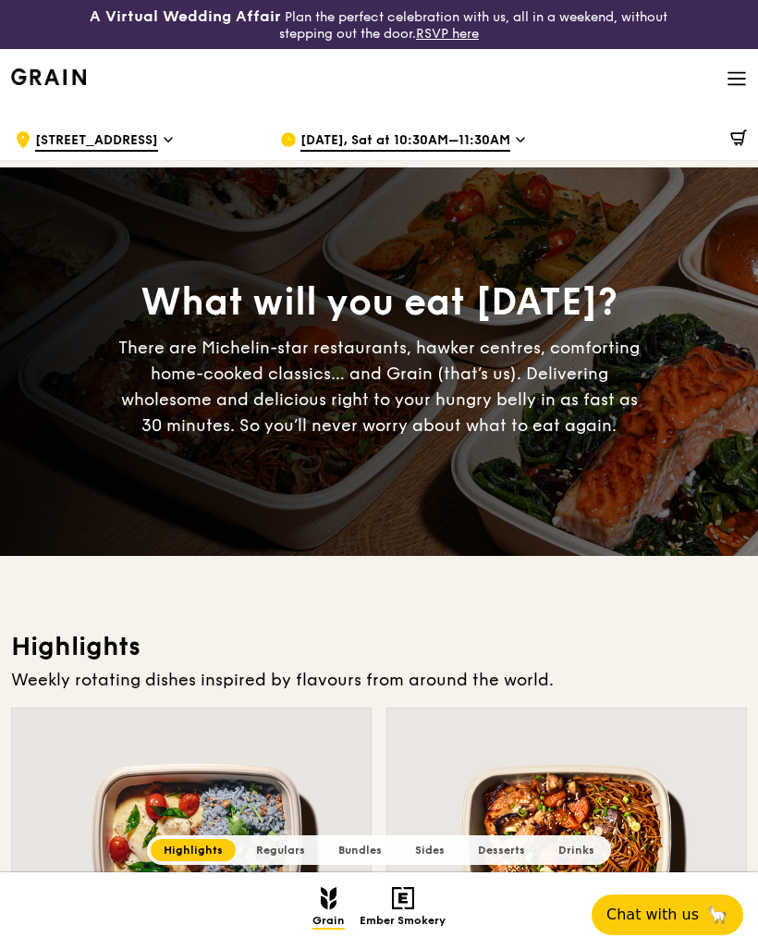
click at [382, 926] on h2 "Ember Smokery" at bounding box center [403, 907] width 86 height 41
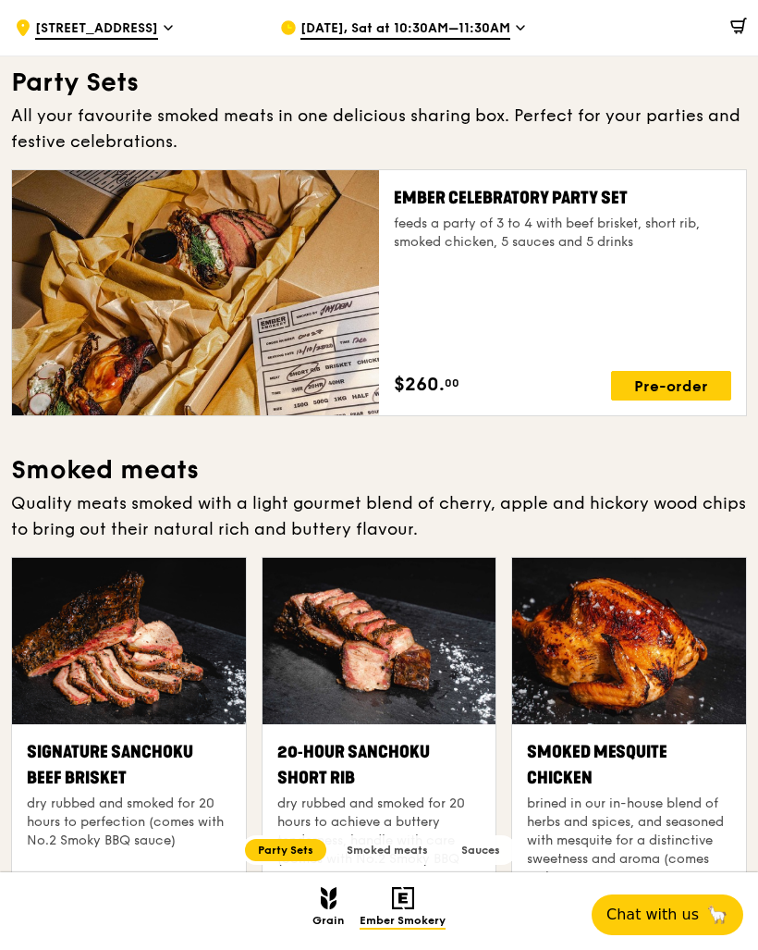
click at [335, 909] on img at bounding box center [329, 898] width 16 height 22
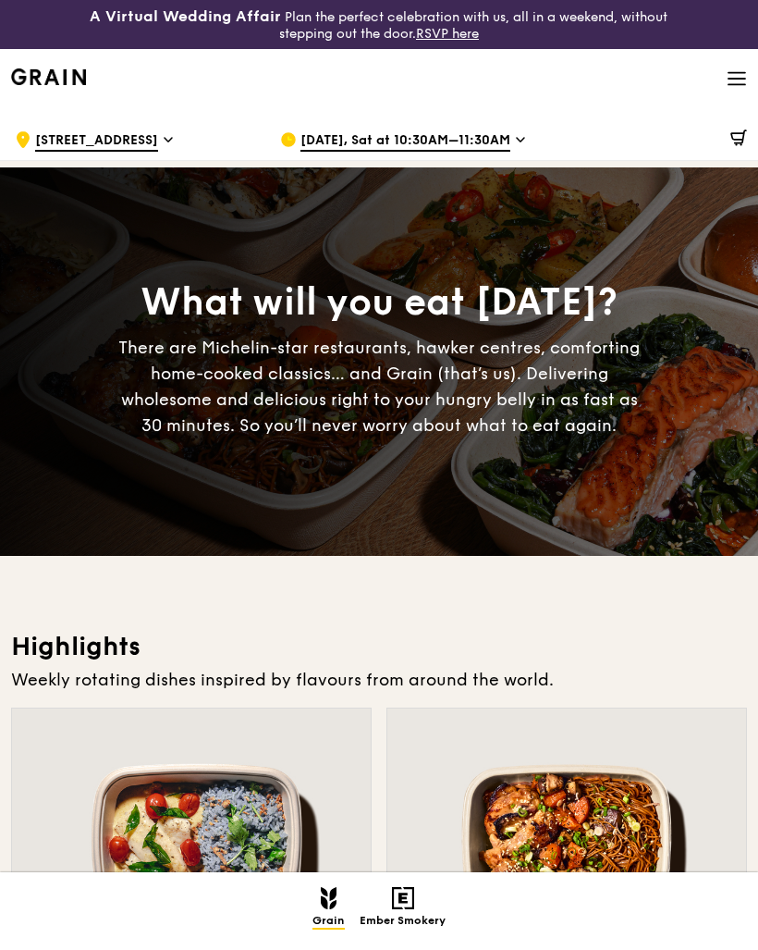
click at [737, 70] on icon at bounding box center [737, 78] width 20 height 20
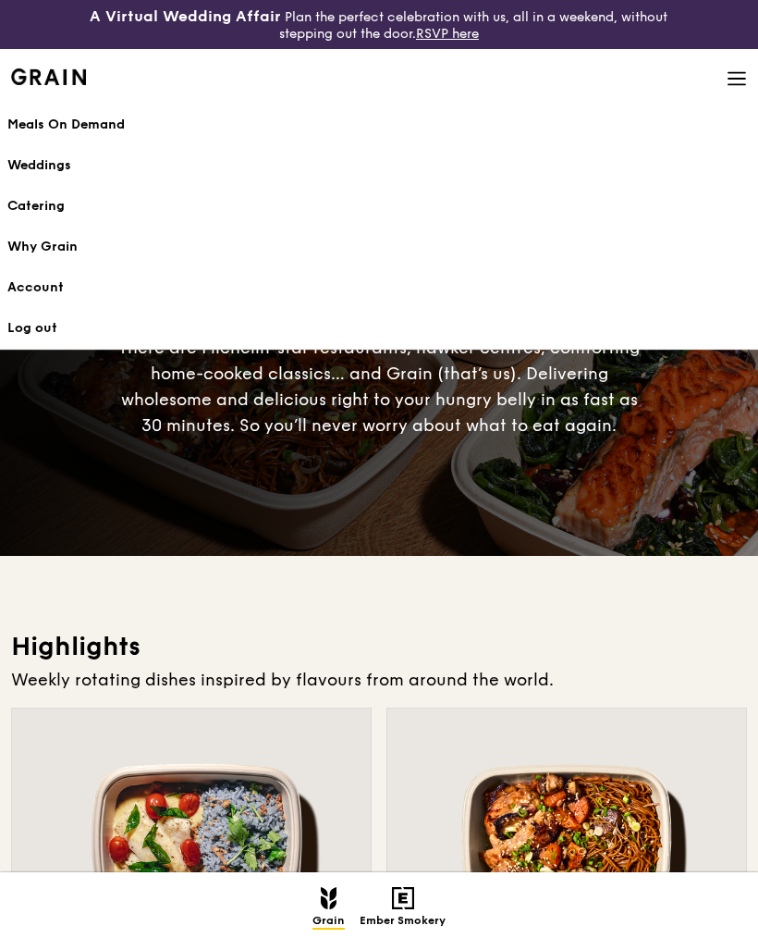
click at [53, 281] on link "Account" at bounding box center [379, 287] width 744 height 41
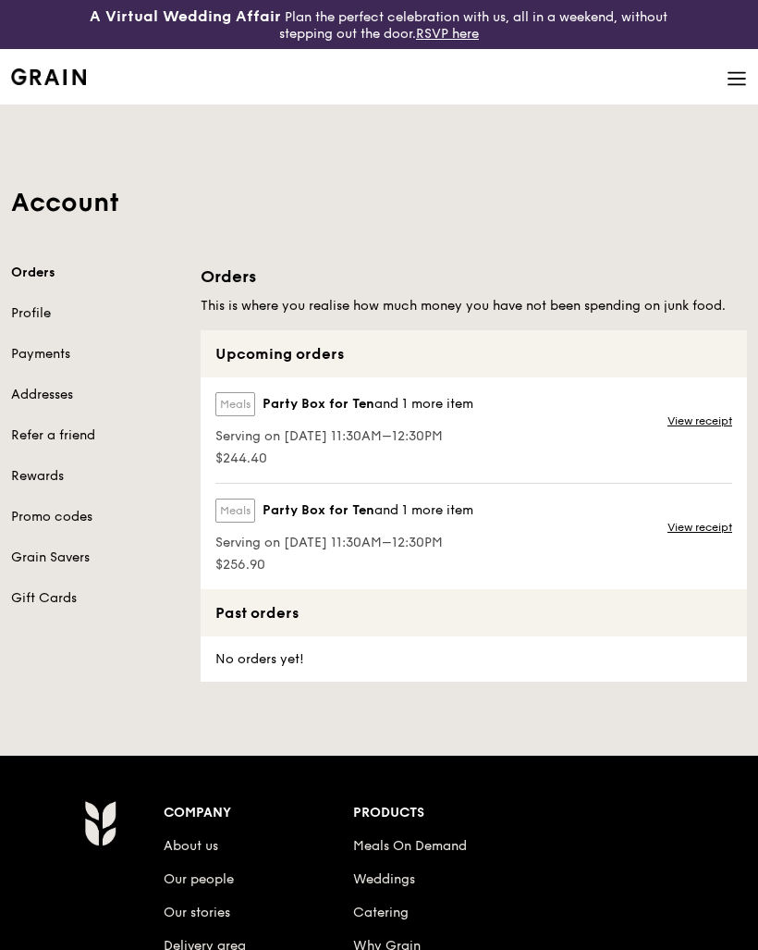
click at [711, 419] on link "View receipt" at bounding box center [700, 420] width 65 height 15
click at [709, 426] on link "View receipt" at bounding box center [700, 420] width 65 height 15
click at [388, 529] on div "Meals Party Box for Ten and 1 more item" at bounding box center [345, 514] width 258 height 31
click at [533, 527] on div "Meals Party Box for Ten and 1 more item Serving on [DATE] 11:30AM–12:30PM $256.…" at bounding box center [474, 536] width 547 height 105
click at [710, 527] on link "View receipt" at bounding box center [700, 527] width 65 height 15
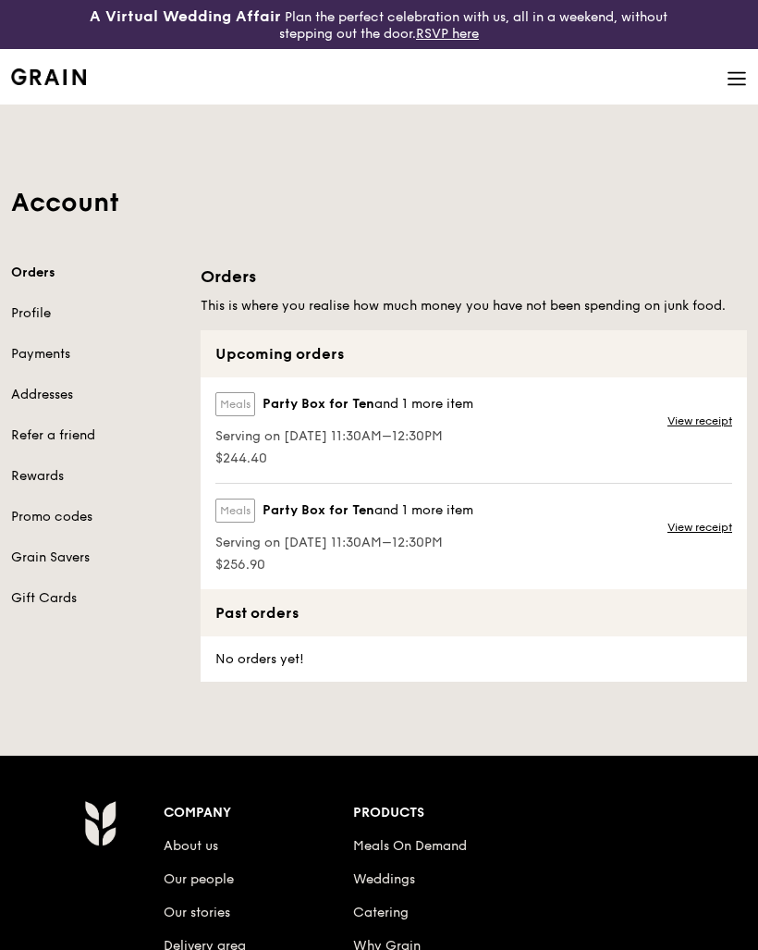
click at [56, 346] on link "Payments" at bounding box center [94, 354] width 167 height 18
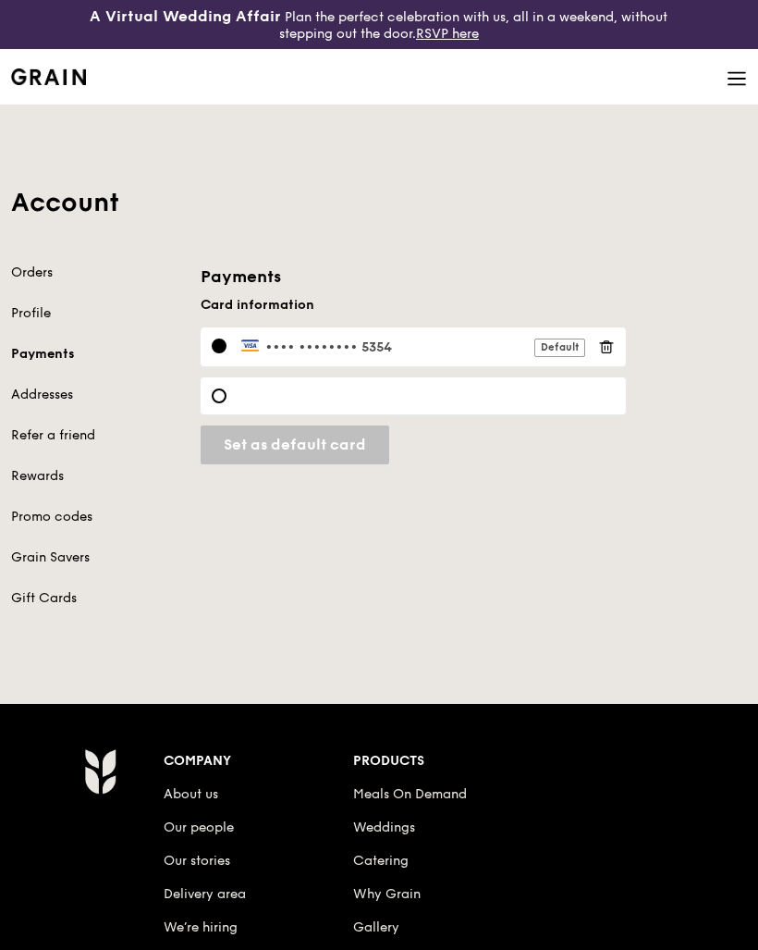
click at [60, 383] on div "Orders Profile Payments Addresses Refer a friend Rewards Promo codes Grain Save…" at bounding box center [94, 436] width 167 height 344
click at [62, 389] on link "Addresses" at bounding box center [94, 395] width 167 height 18
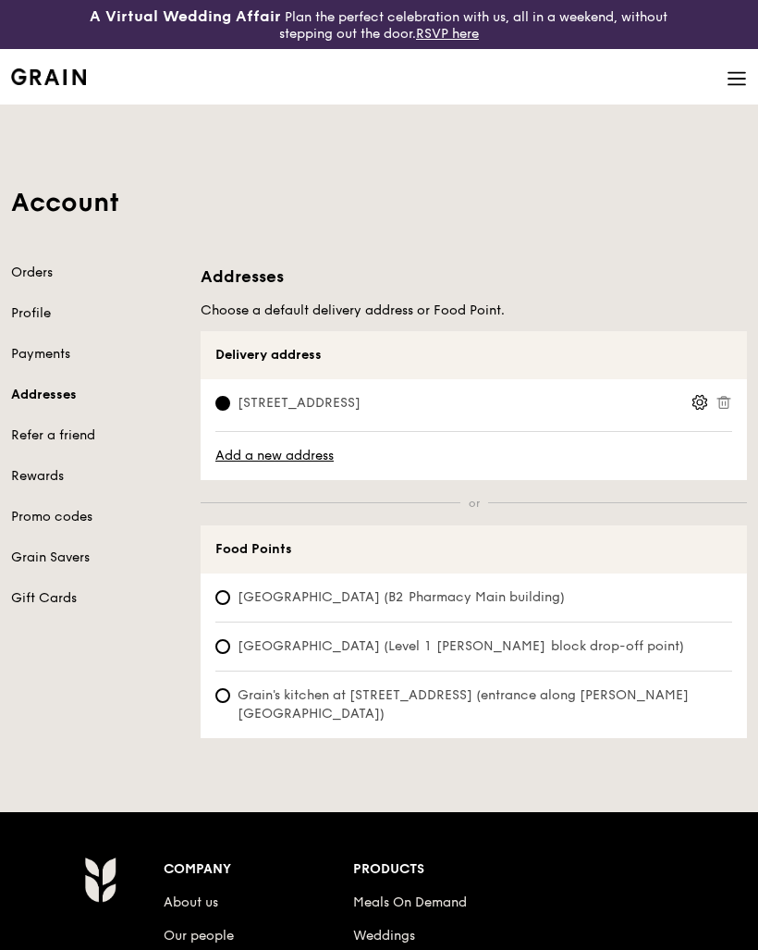
click at [64, 432] on link "Refer a friend" at bounding box center [94, 435] width 167 height 18
